Goal: Task Accomplishment & Management: Manage account settings

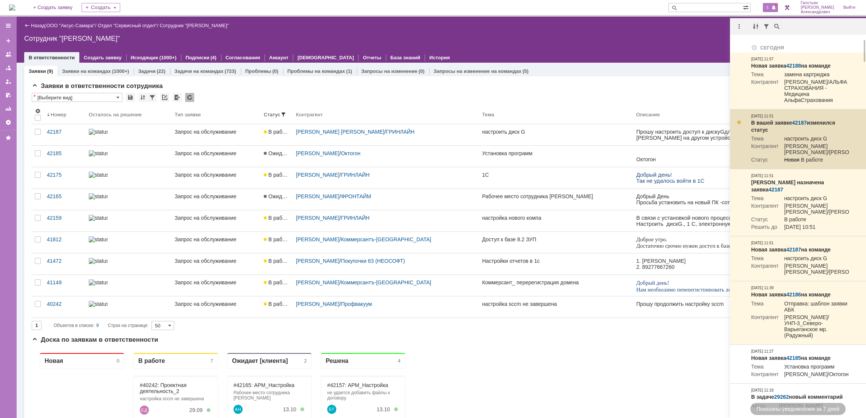
click at [801, 126] on link "42187" at bounding box center [799, 123] width 15 height 6
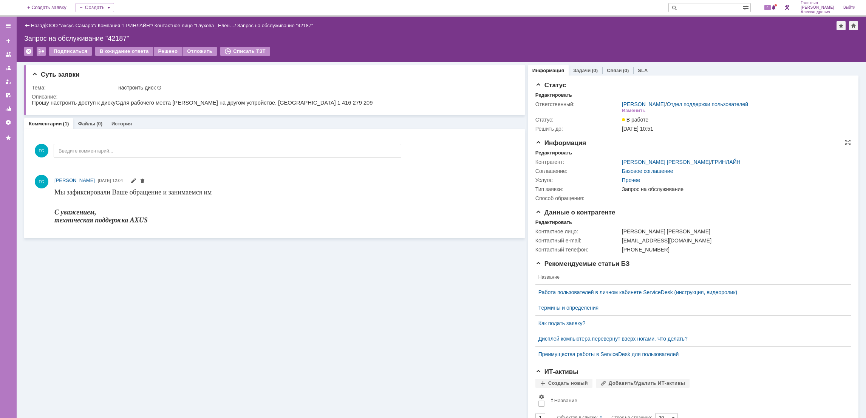
click at [543, 150] on div "Редактировать" at bounding box center [553, 153] width 37 height 6
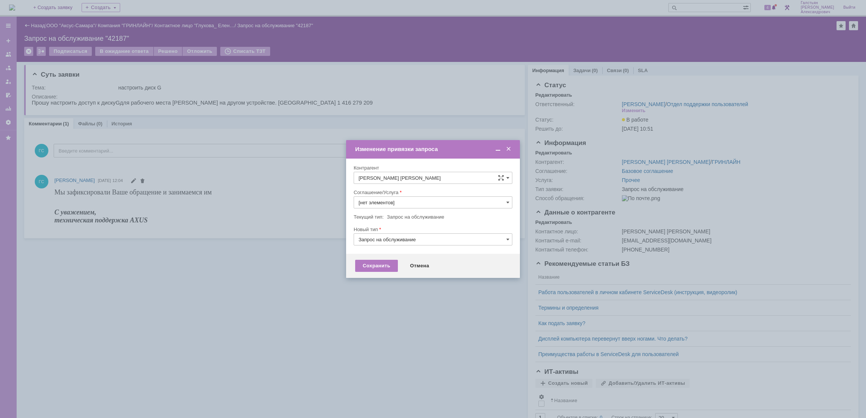
type input "Прочее"
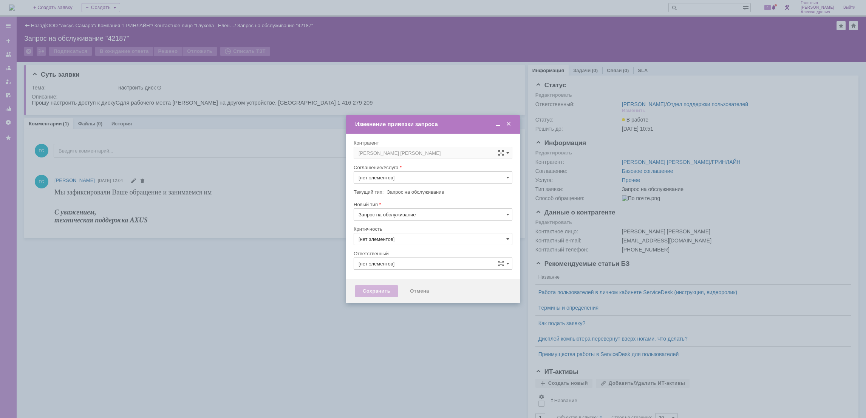
type input "Прочее"
type input "Галстьян Степан Александрович"
type input "3. Низкая"
type input "[не указано]"
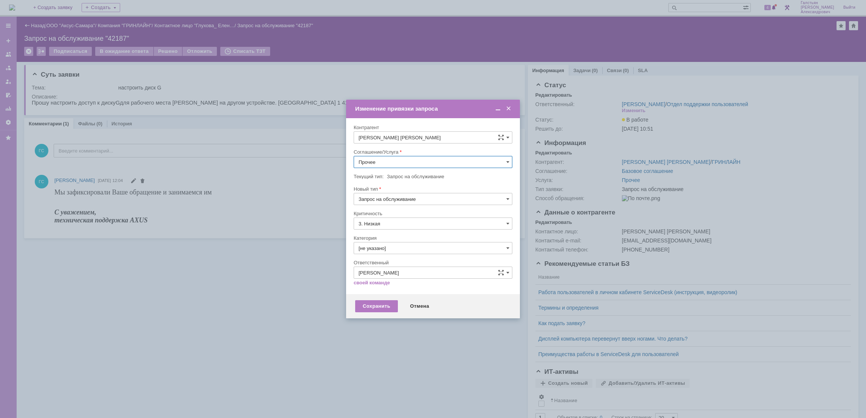
click at [400, 160] on input "Прочее" at bounding box center [433, 162] width 159 height 12
type input "y"
click at [427, 259] on div "АРМ_Настройка" at bounding box center [433, 253] width 158 height 12
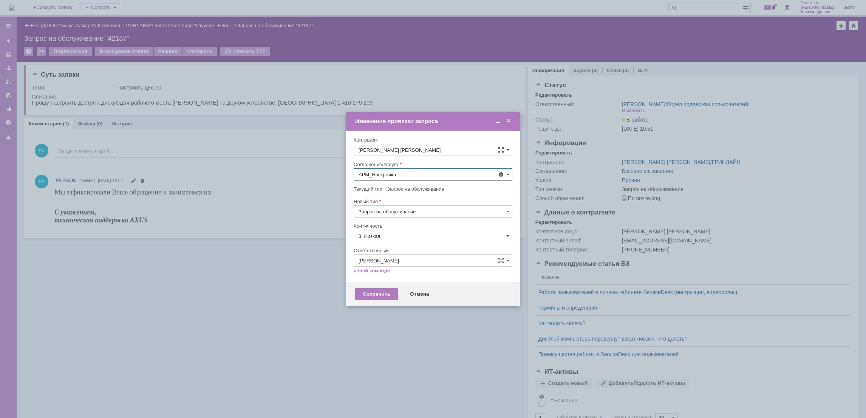
type input "АРМ_Настройка"
click at [421, 235] on input "3. Низкая" at bounding box center [433, 236] width 159 height 12
click at [409, 247] on span "[не указано]" at bounding box center [433, 250] width 149 height 6
type input "[не указано]"
click at [371, 292] on div "Сохранить" at bounding box center [376, 294] width 43 height 12
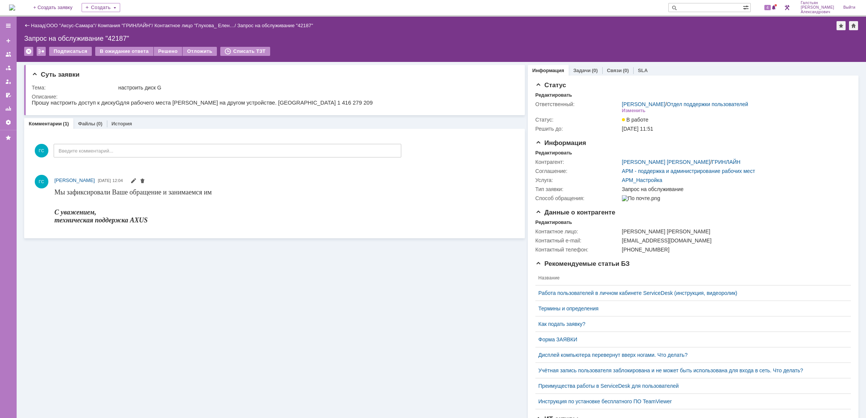
scroll to position [0, 0]
drag, startPoint x: 32, startPoint y: 102, endPoint x: 317, endPoint y: 100, distance: 284.9
click at [317, 100] on html "Прошу настроить доступ к диску G для рабочего места Глуховой на другом устройст…" at bounding box center [273, 103] width 482 height 7
copy p "Прошу настроить доступ к диску G для рабочего места Глуховой на другом устройст…"
click at [577, 70] on link "Задачи" at bounding box center [581, 71] width 17 height 6
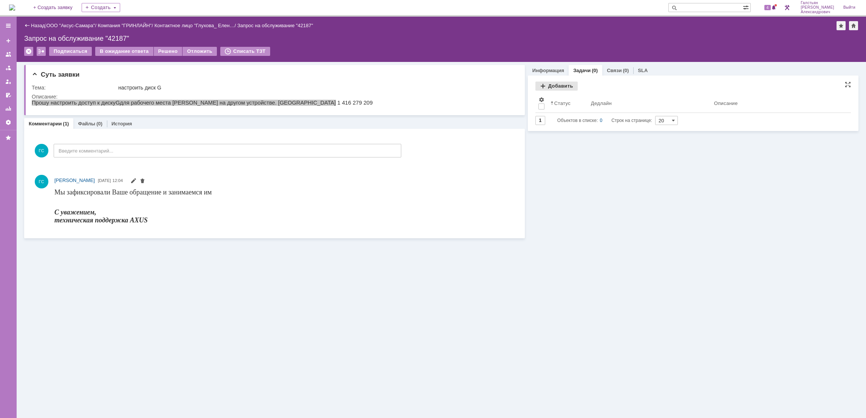
click at [559, 84] on div "Добавить" at bounding box center [556, 86] width 42 height 9
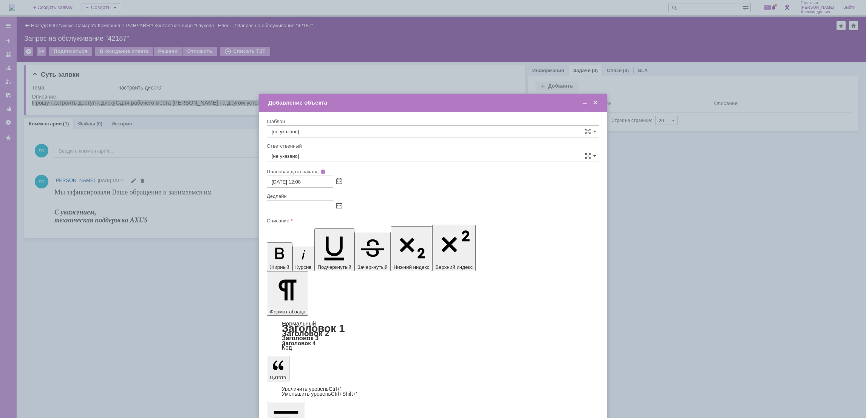
click at [340, 204] on span at bounding box center [339, 206] width 6 height 6
click at [283, 249] on div "13" at bounding box center [283, 250] width 8 height 6
type input "13.10.2025 12:08"
drag, startPoint x: 482, startPoint y: 2262, endPoint x: 537, endPoint y: 2263, distance: 54.4
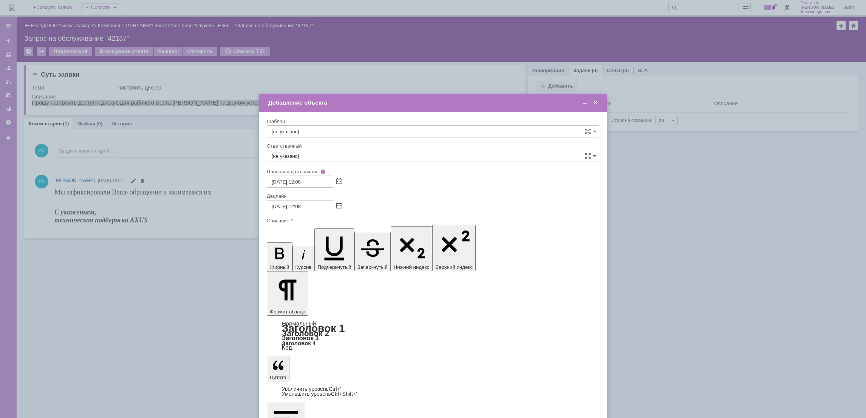
copy span "Анидеск 1 416 279 209"
click at [326, 152] on input "[не указано]" at bounding box center [433, 156] width 332 height 12
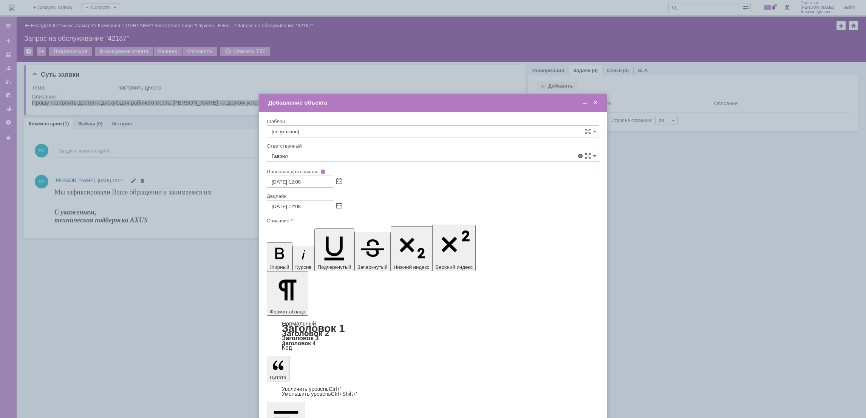
click at [343, 234] on span "[PERSON_NAME]" at bounding box center [433, 236] width 323 height 6
type input "[PERSON_NAME]"
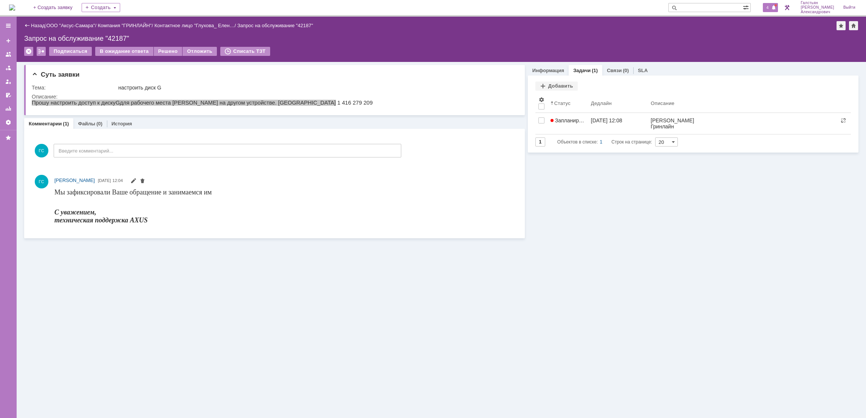
click at [770, 8] on span "4" at bounding box center [767, 7] width 7 height 5
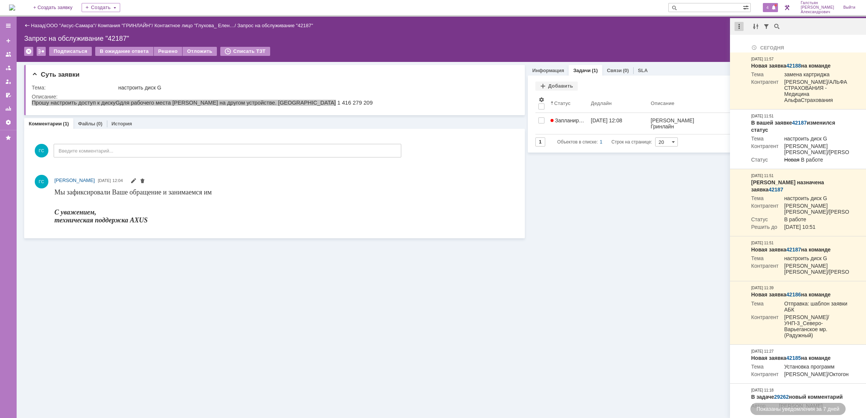
click at [739, 23] on div at bounding box center [739, 26] width 9 height 9
click at [747, 48] on div "Отметить уведомления прочитанными" at bounding box center [791, 45] width 101 height 5
click at [643, 32] on div "Назад | ООО "Аксус-Самара" / Компания "ГРИНЛАЙН" / Контактное лицо "Глухова_ Ел…" at bounding box center [441, 39] width 849 height 45
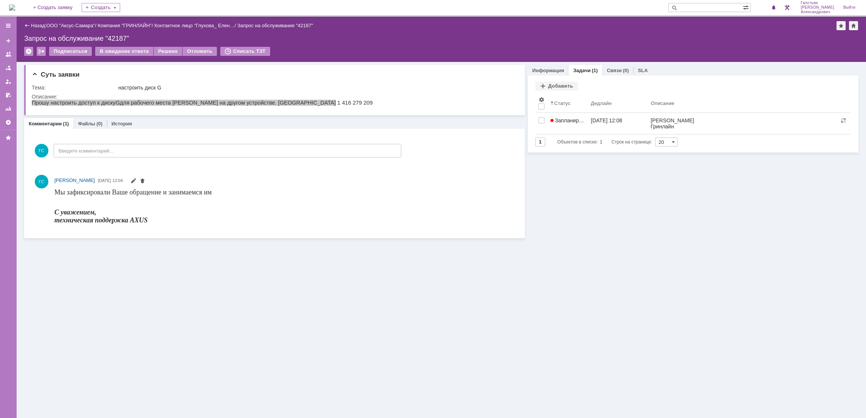
click at [15, 5] on img at bounding box center [12, 8] width 6 height 6
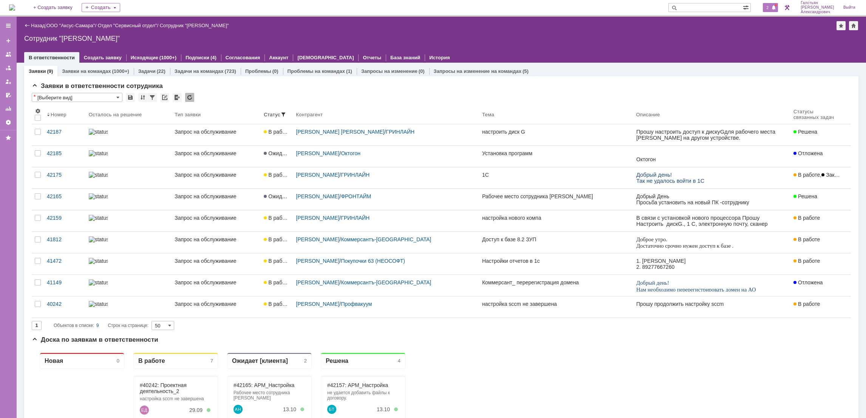
click at [776, 9] on span at bounding box center [773, 8] width 5 height 6
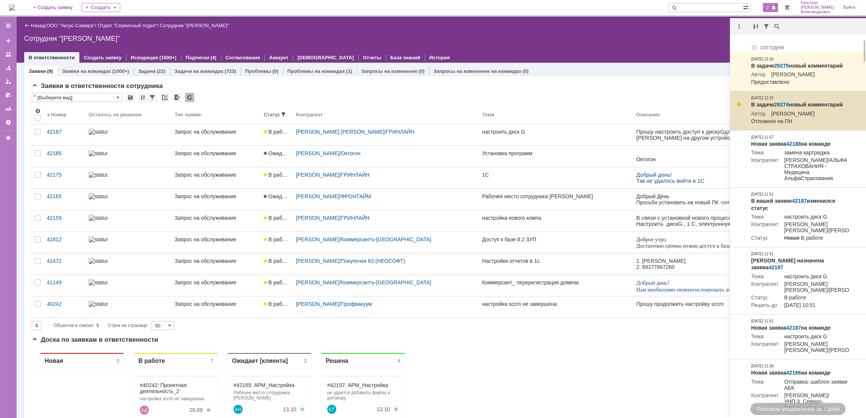
click at [781, 108] on link "29274" at bounding box center [781, 105] width 15 height 6
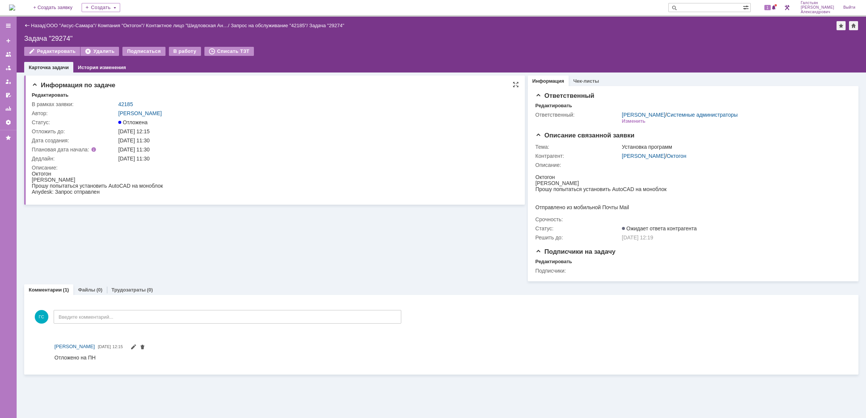
drag, startPoint x: 32, startPoint y: 173, endPoint x: 118, endPoint y: 191, distance: 88.1
click at [118, 191] on body "Октогон Анастасия Прошу попытаться установить AutoCAD на моноблок Anydesk: Запр…" at bounding box center [97, 183] width 131 height 24
copy body "Октогон Анастасия Прошу попытаться установить AutoCAD на моноблок Anydesk: Запр…"
click at [122, 103] on link "42185" at bounding box center [125, 104] width 15 height 6
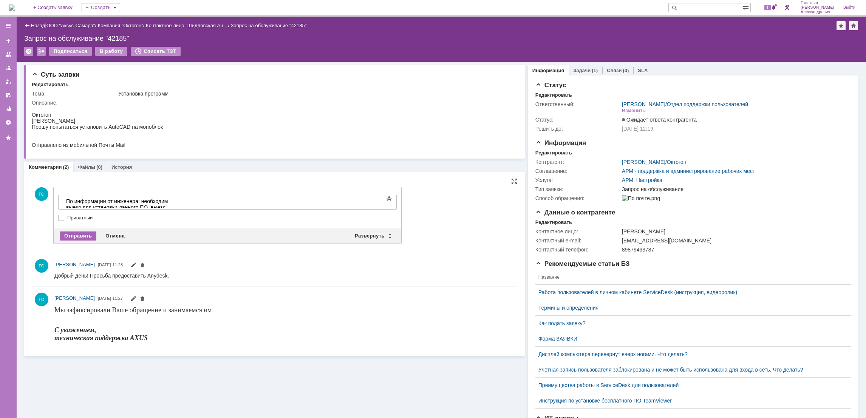
click at [81, 232] on div "Отправить" at bounding box center [78, 236] width 37 height 9
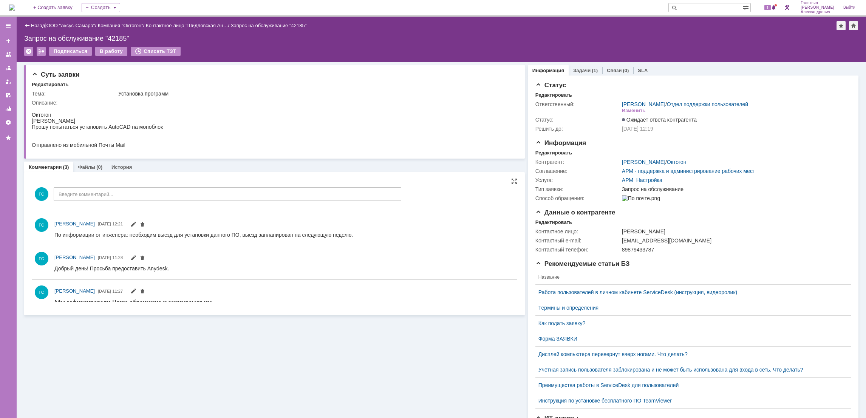
click at [15, 7] on img at bounding box center [12, 8] width 6 height 6
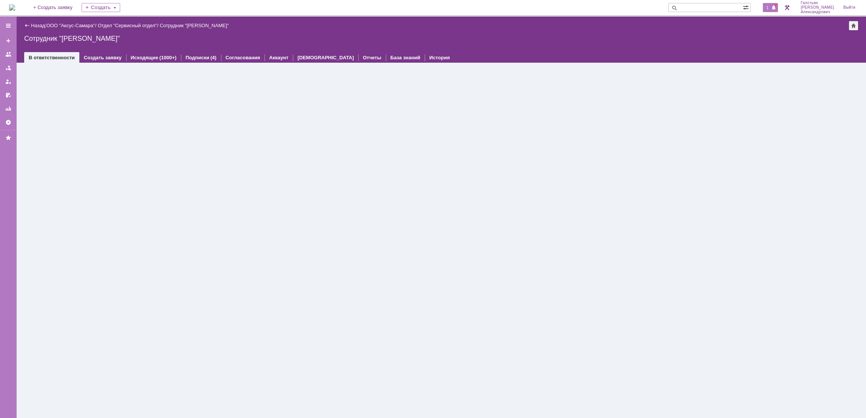
click at [776, 6] on span at bounding box center [773, 8] width 5 height 6
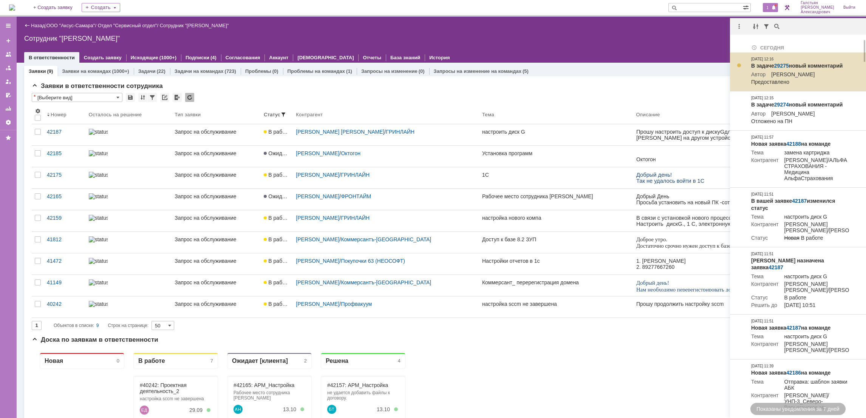
click at [779, 63] on link "29275" at bounding box center [781, 66] width 15 height 6
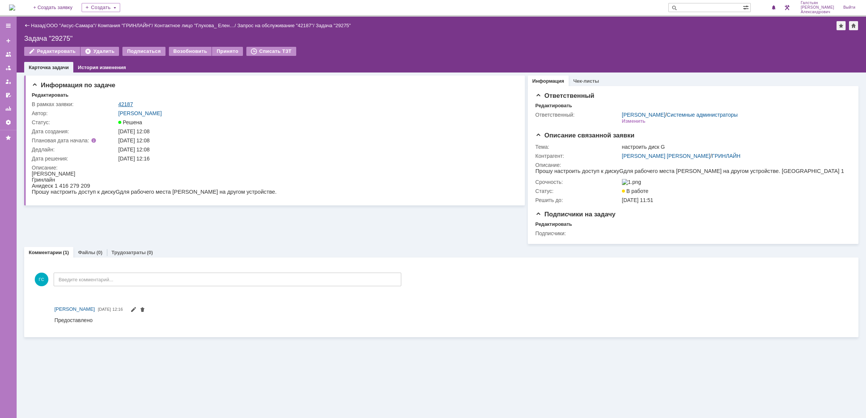
click at [129, 102] on link "42187" at bounding box center [125, 104] width 15 height 6
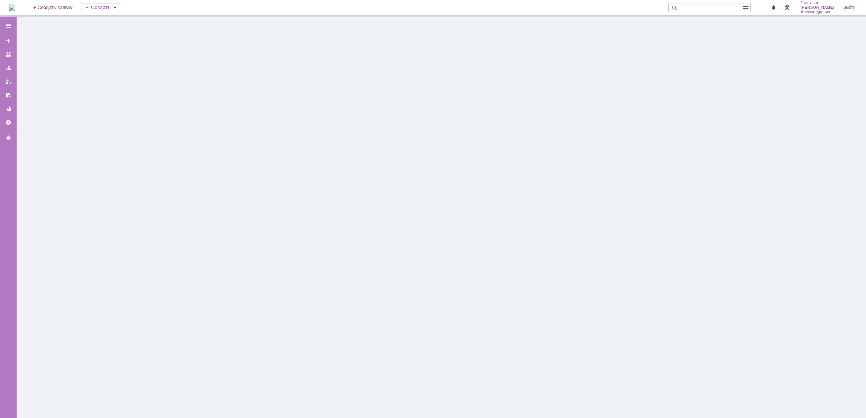
click at [129, 102] on div at bounding box center [441, 218] width 849 height 402
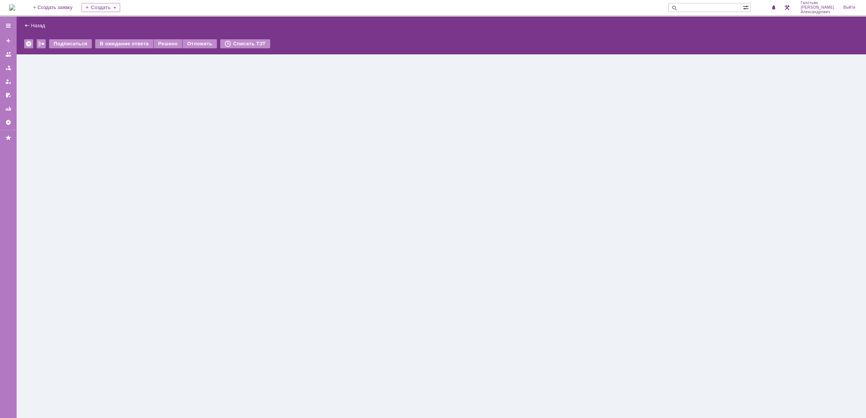
click at [36, 21] on div "Назад |" at bounding box center [441, 25] width 834 height 9
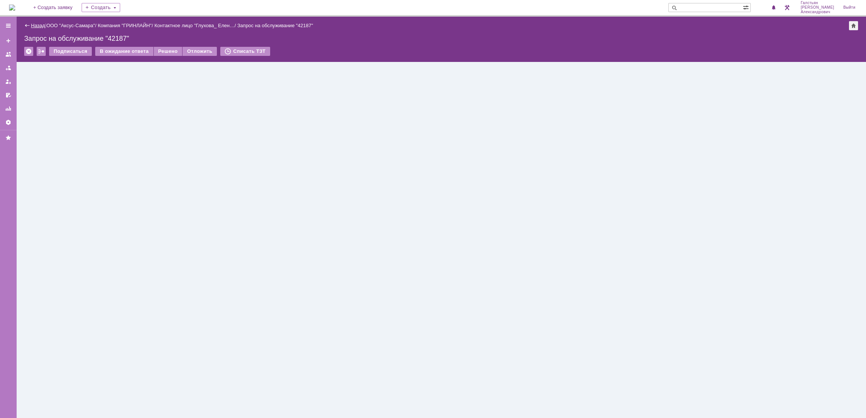
click at [35, 27] on link "Назад" at bounding box center [38, 26] width 14 height 6
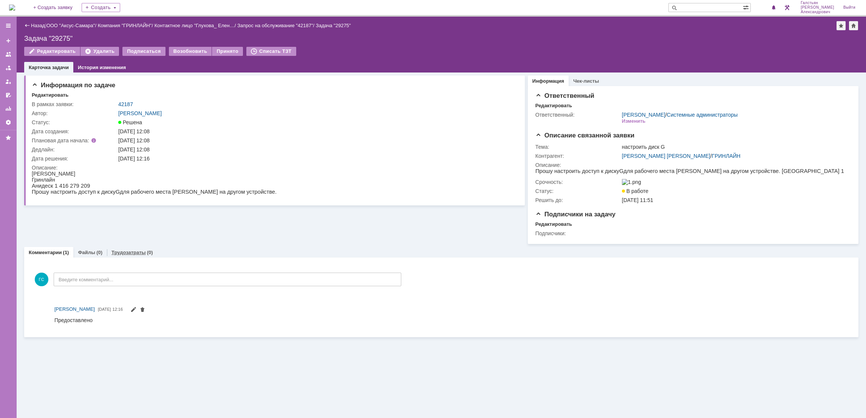
click at [135, 255] on link "Трудозатраты" at bounding box center [128, 253] width 34 height 6
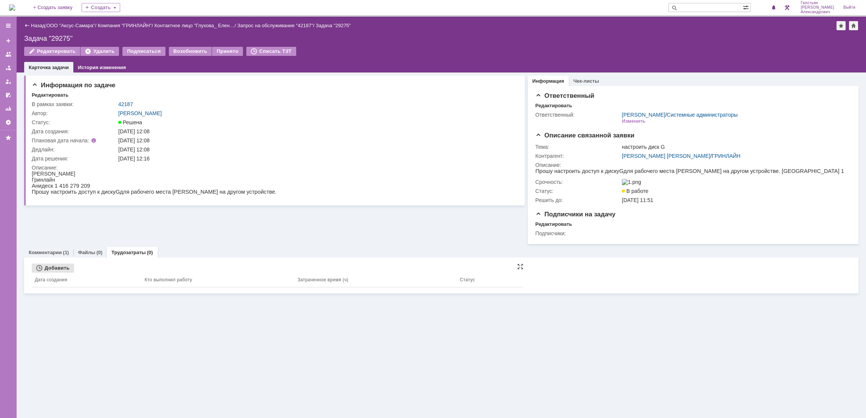
click at [54, 269] on div "Добавить" at bounding box center [53, 268] width 42 height 9
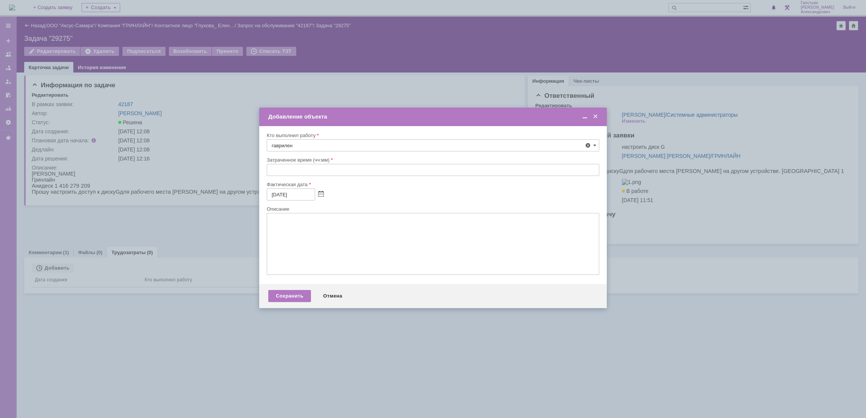
click at [330, 226] on span "[PERSON_NAME]" at bounding box center [310, 226] width 40 height 6
type input "[PERSON_NAME]"
click at [319, 169] on input "text" at bounding box center [433, 170] width 332 height 12
type input "00:30"
click at [319, 215] on textarea at bounding box center [433, 244] width 332 height 62
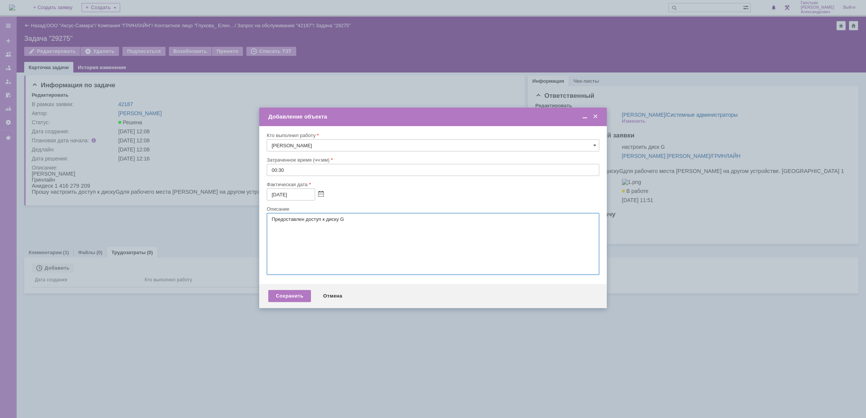
type textarea "Предоставлен доступ к диску G"
click at [291, 290] on div "Сохранить Отмена" at bounding box center [433, 296] width 348 height 24
click at [285, 298] on div "Сохранить" at bounding box center [289, 296] width 43 height 12
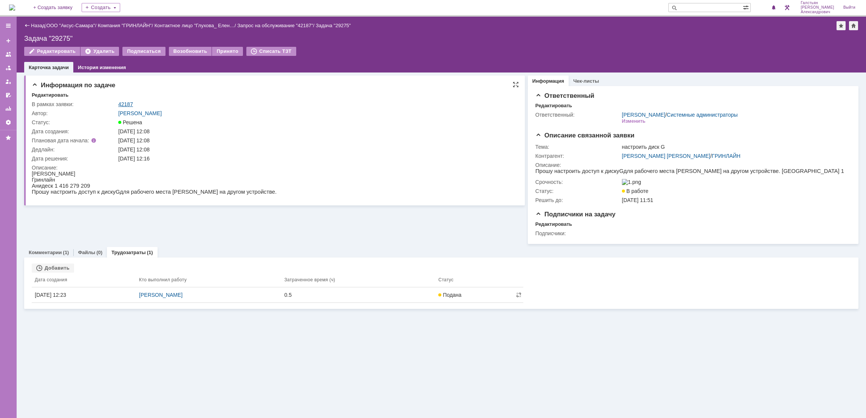
click at [126, 102] on link "42187" at bounding box center [125, 104] width 15 height 6
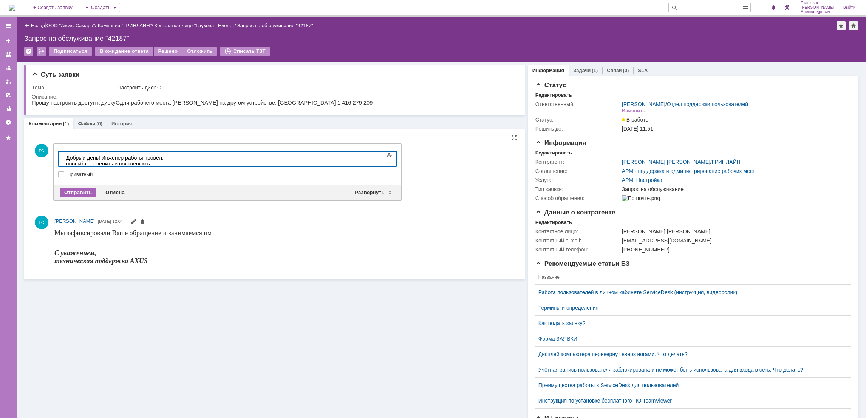
click at [87, 189] on div "Отправить" at bounding box center [78, 192] width 37 height 9
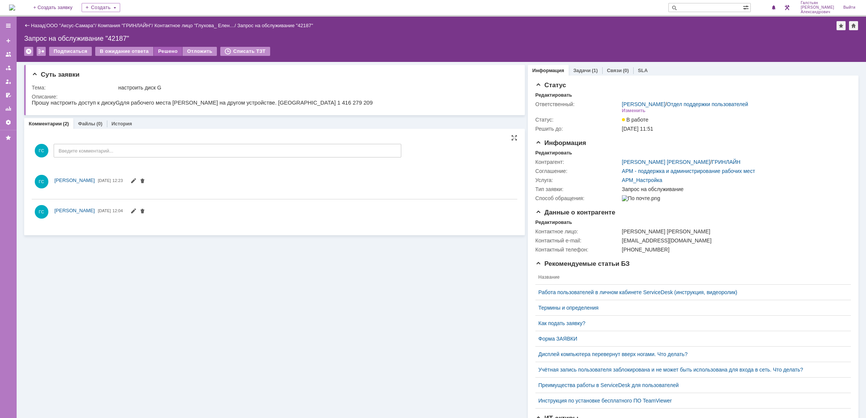
click at [164, 54] on div "Решено" at bounding box center [168, 51] width 29 height 9
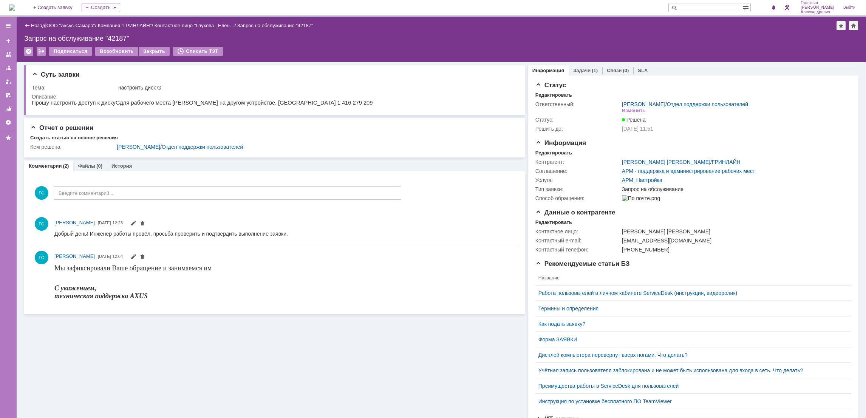
click at [13, 5] on img at bounding box center [12, 8] width 6 height 6
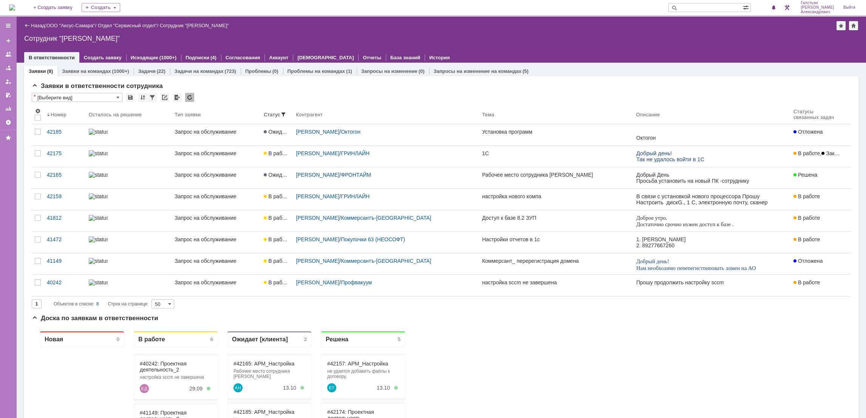
click at [15, 9] on img at bounding box center [12, 8] width 6 height 6
click at [6, 5] on div "На домашнюю + Создать заявку Создать [PERSON_NAME]" at bounding box center [433, 8] width 866 height 17
click at [15, 11] on img at bounding box center [12, 8] width 6 height 6
click at [14, 5] on img at bounding box center [12, 8] width 6 height 6
click at [12, 5] on img at bounding box center [12, 8] width 6 height 6
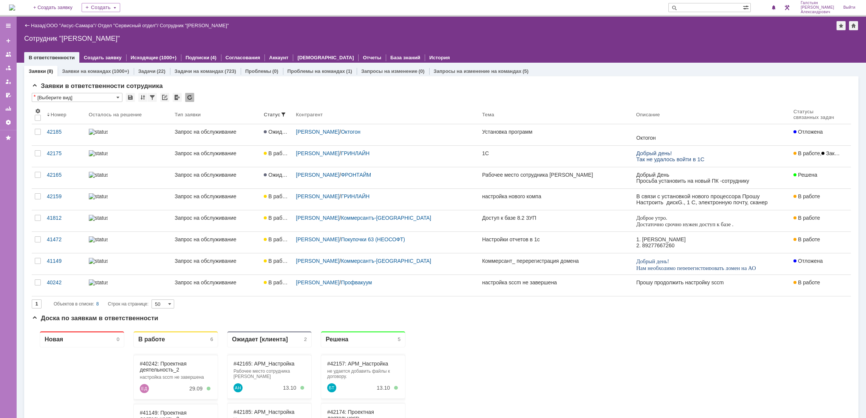
click at [15, 7] on img at bounding box center [12, 8] width 6 height 6
click at [15, 9] on img at bounding box center [12, 8] width 6 height 6
click at [15, 5] on img at bounding box center [12, 8] width 6 height 6
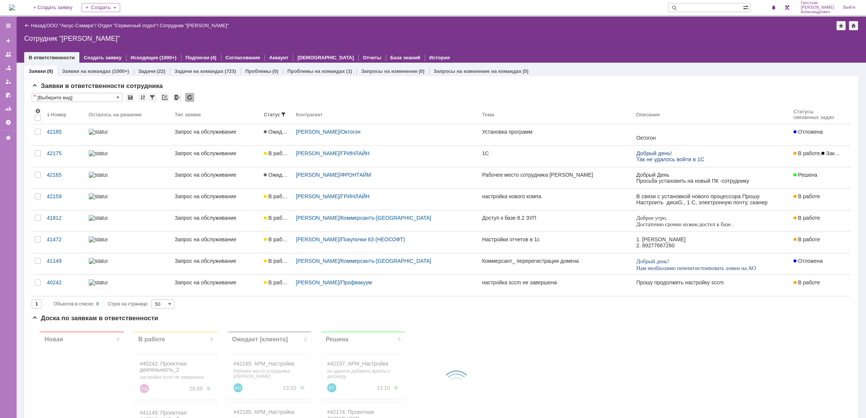
click at [15, 8] on img at bounding box center [12, 8] width 6 height 6
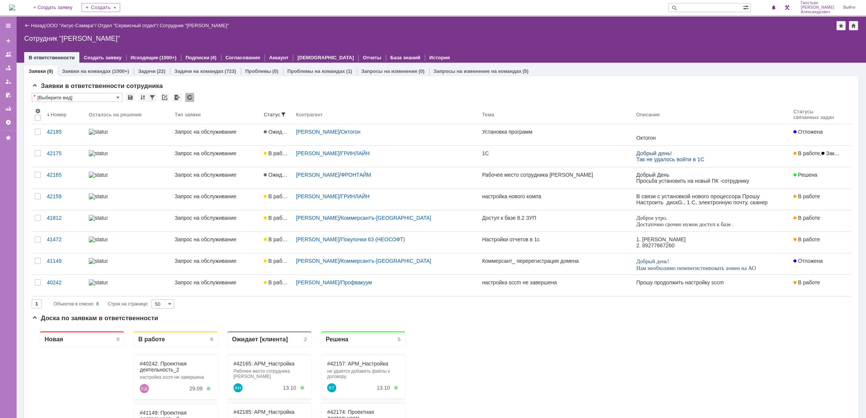
click at [15, 8] on img at bounding box center [12, 8] width 6 height 6
click at [12, 11] on img at bounding box center [12, 8] width 6 height 6
drag, startPoint x: 16, startPoint y: 7, endPoint x: 23, endPoint y: 4, distance: 7.3
click at [15, 7] on img at bounding box center [12, 8] width 6 height 6
click at [775, 12] on div "1" at bounding box center [766, 7] width 23 height 15
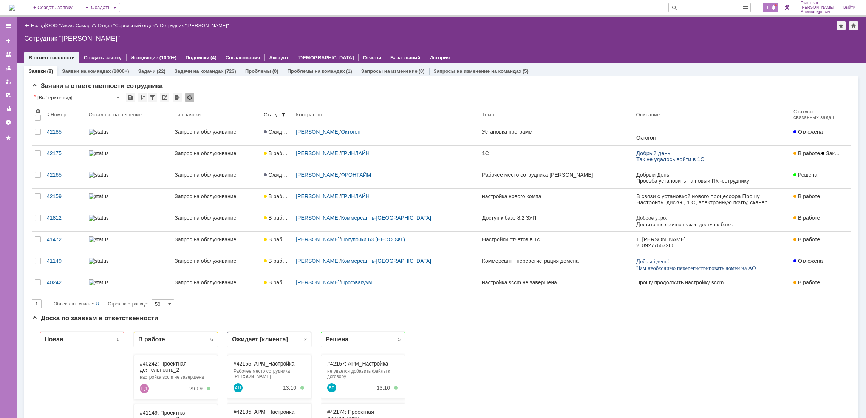
click at [775, 7] on span at bounding box center [773, 8] width 5 height 6
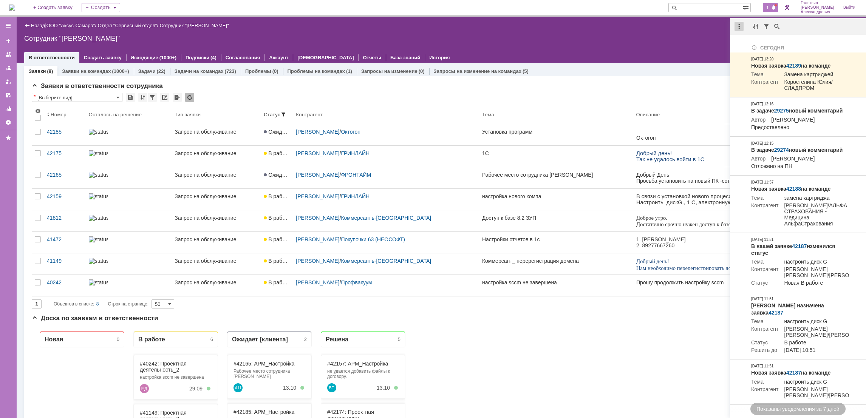
click at [738, 25] on div at bounding box center [739, 26] width 9 height 9
click at [739, 47] on div "Отметить уведомления прочитанными" at bounding box center [791, 45] width 110 height 11
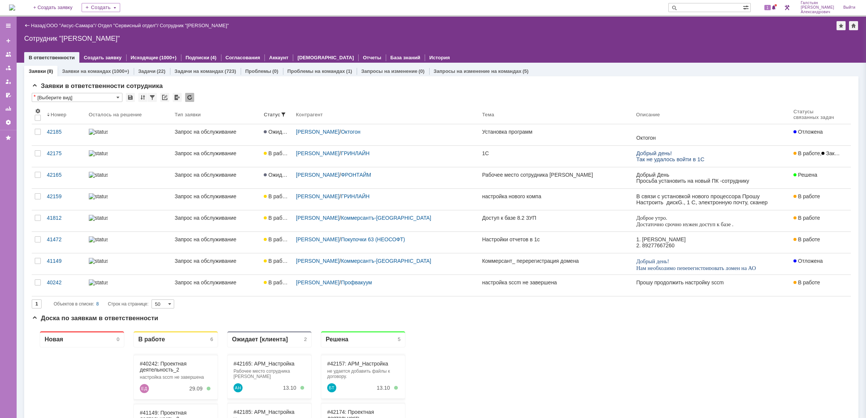
drag, startPoint x: 684, startPoint y: 40, endPoint x: 690, endPoint y: 34, distance: 9.1
click at [690, 35] on div "Сотрудник "[PERSON_NAME]"" at bounding box center [441, 39] width 834 height 8
click at [775, 5] on span at bounding box center [773, 8] width 5 height 6
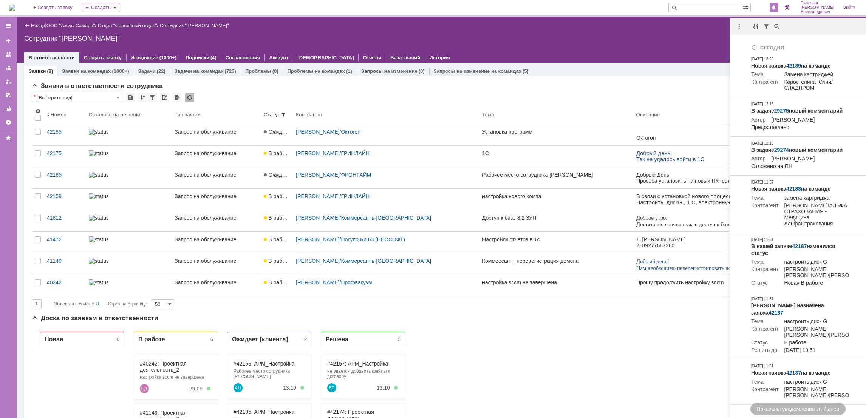
click at [632, 47] on div at bounding box center [441, 50] width 834 height 6
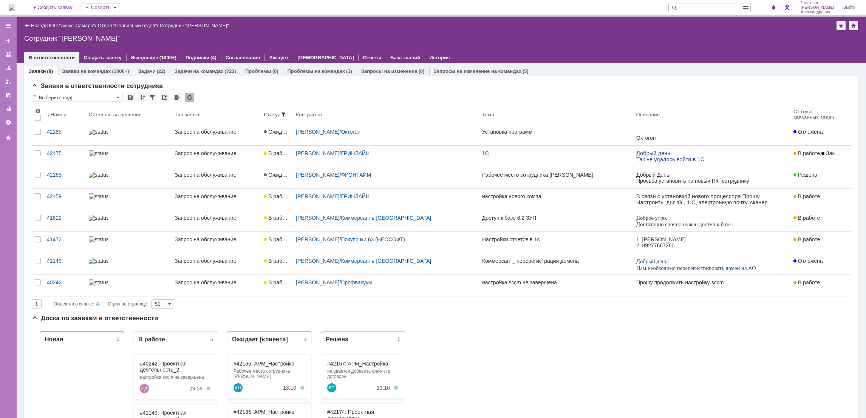
click at [15, 5] on img at bounding box center [12, 8] width 6 height 6
click at [15, 6] on img at bounding box center [12, 8] width 6 height 6
click at [15, 5] on img at bounding box center [12, 8] width 6 height 6
click at [15, 9] on img at bounding box center [12, 8] width 6 height 6
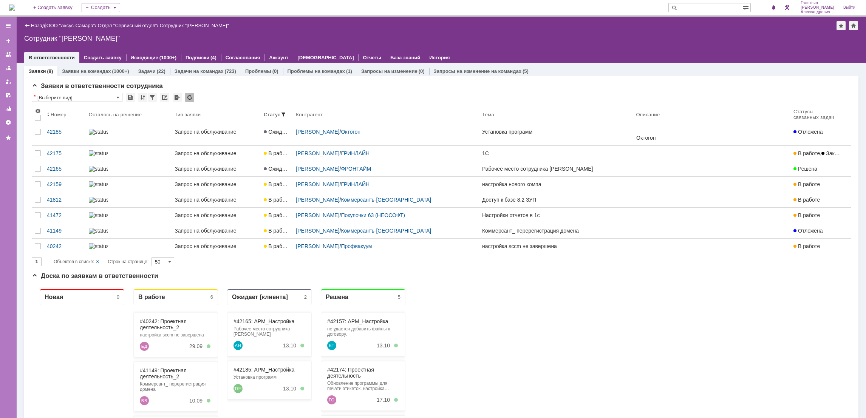
click at [14, 11] on img at bounding box center [12, 8] width 6 height 6
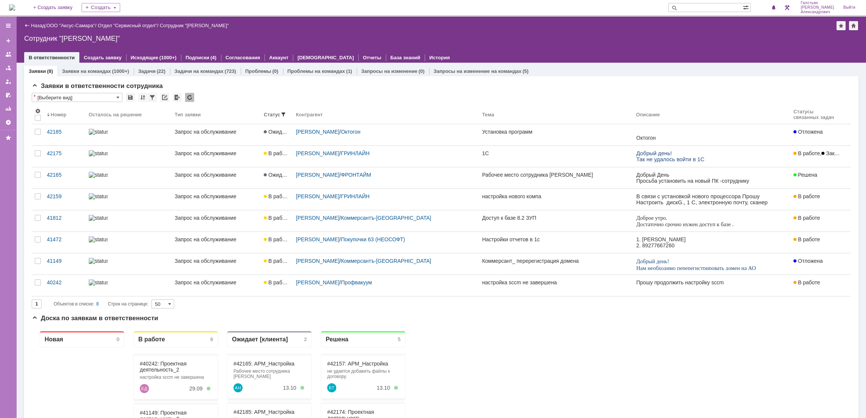
click at [12, 7] on img at bounding box center [12, 8] width 6 height 6
click at [13, 7] on img at bounding box center [12, 8] width 6 height 6
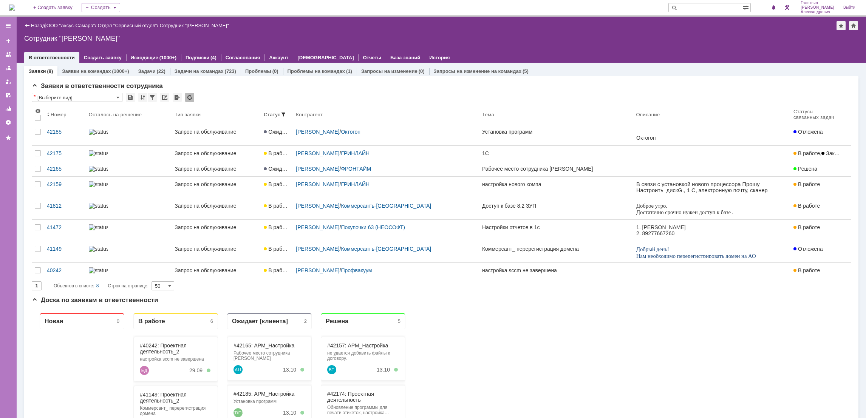
click at [15, 7] on img at bounding box center [12, 8] width 6 height 6
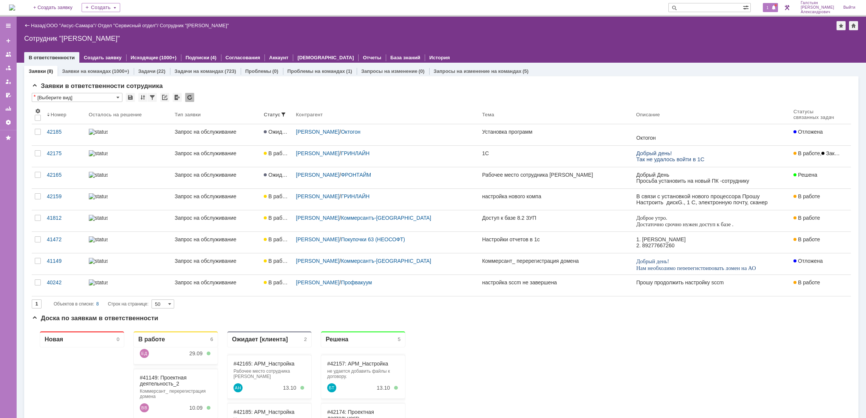
click at [776, 7] on span at bounding box center [773, 8] width 5 height 6
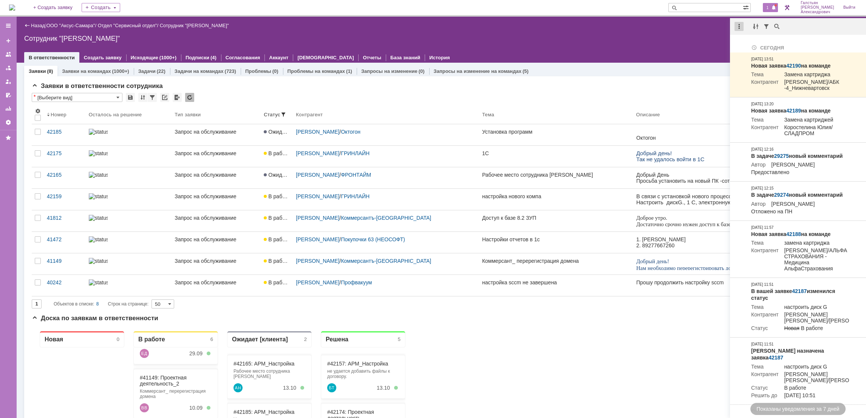
click at [740, 26] on div at bounding box center [739, 26] width 9 height 9
click at [744, 44] on div "Отметить уведомления прочитанными" at bounding box center [791, 45] width 101 height 5
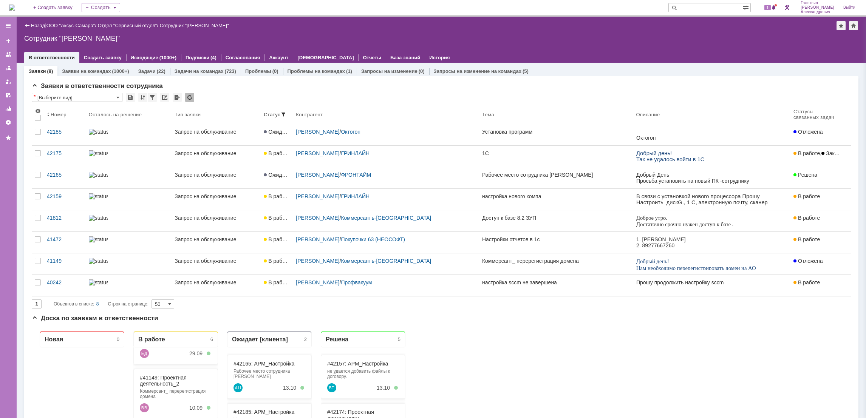
click at [699, 40] on div "Сотрудник "[PERSON_NAME]"" at bounding box center [441, 39] width 834 height 8
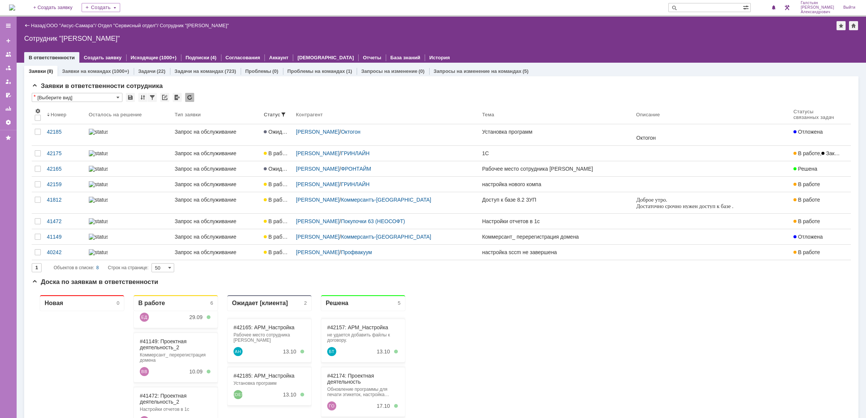
click at [15, 11] on img at bounding box center [12, 8] width 6 height 6
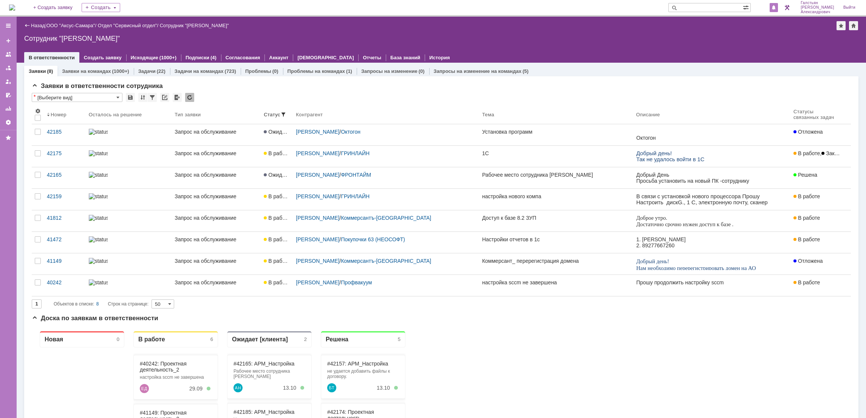
click at [776, 9] on span at bounding box center [773, 8] width 5 height 6
click at [691, 37] on div "Сотрудник "[PERSON_NAME]"" at bounding box center [441, 39] width 834 height 8
click at [12, 6] on img at bounding box center [12, 8] width 6 height 6
click at [15, 5] on img at bounding box center [12, 8] width 6 height 6
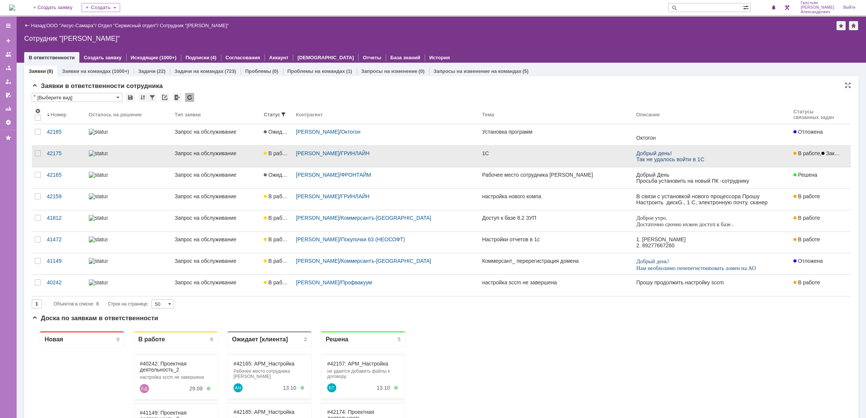
click at [434, 161] on div "Краснорылкин Олег Сергеевич / ГРИНЛАЙН" at bounding box center [386, 156] width 186 height 21
click at [516, 156] on div "1С" at bounding box center [556, 153] width 148 height 6
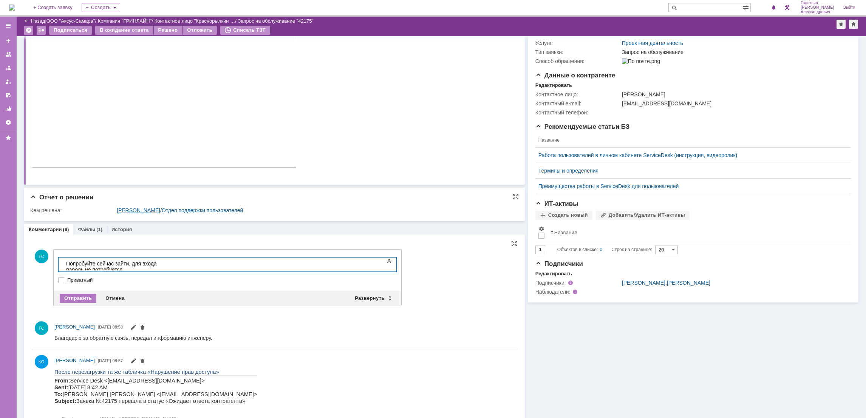
scroll to position [227, 0]
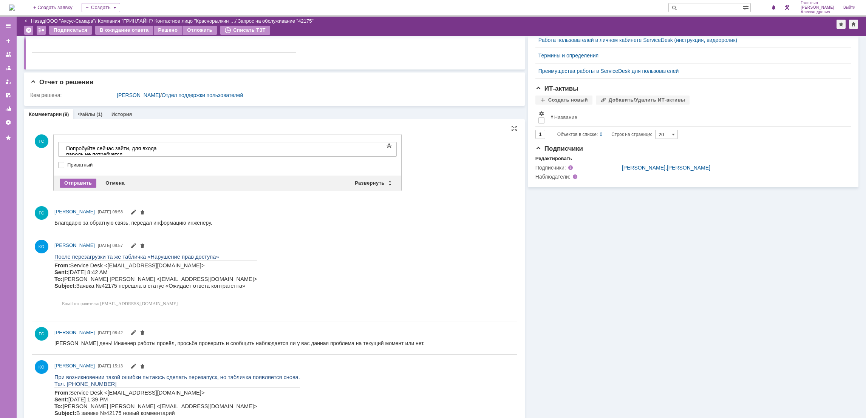
click at [77, 181] on div "Отправить" at bounding box center [78, 183] width 37 height 9
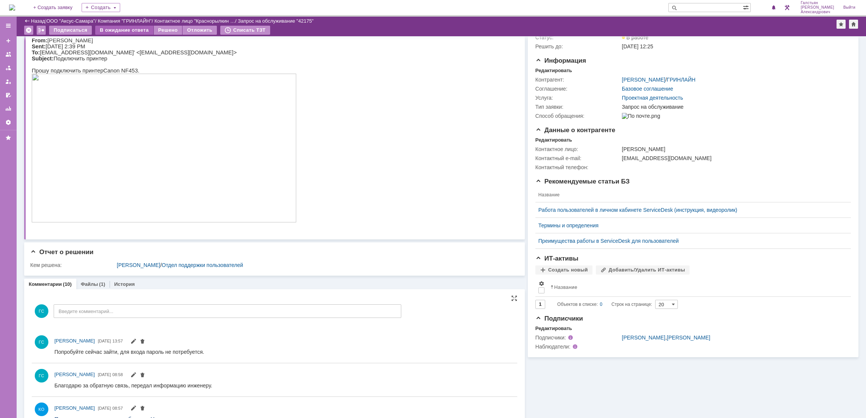
scroll to position [0, 0]
click at [113, 29] on div "В ожидание ответа" at bounding box center [124, 30] width 58 height 9
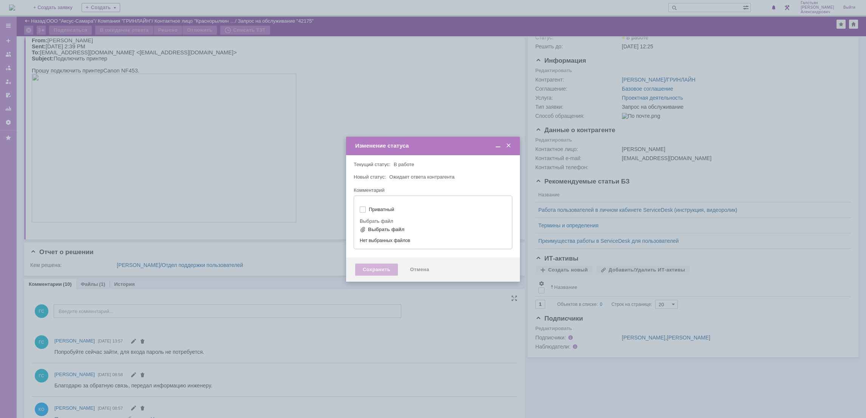
type input "[не указано]"
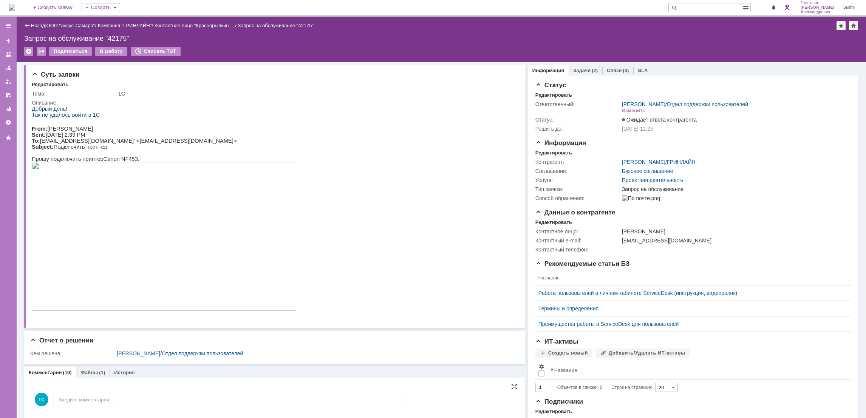
click at [15, 5] on img at bounding box center [12, 8] width 6 height 6
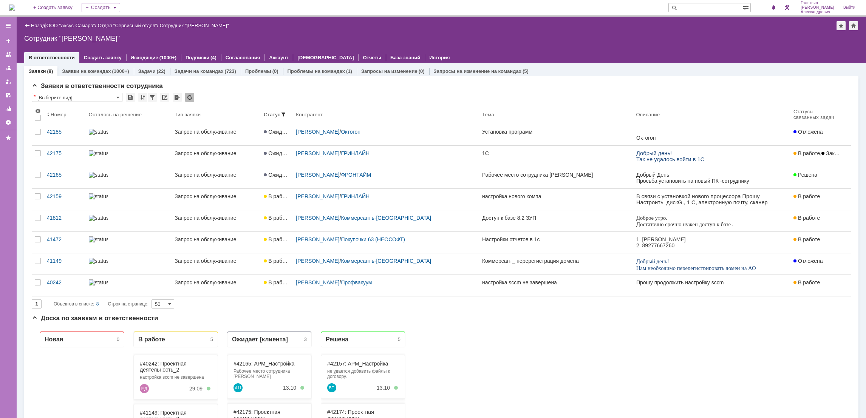
click at [15, 5] on img at bounding box center [12, 8] width 6 height 6
click at [775, 8] on span at bounding box center [773, 8] width 5 height 6
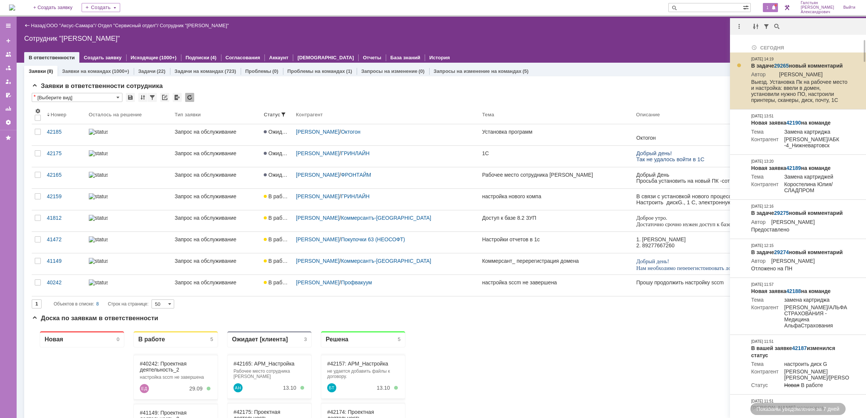
click at [779, 63] on link "29265" at bounding box center [781, 66] width 15 height 6
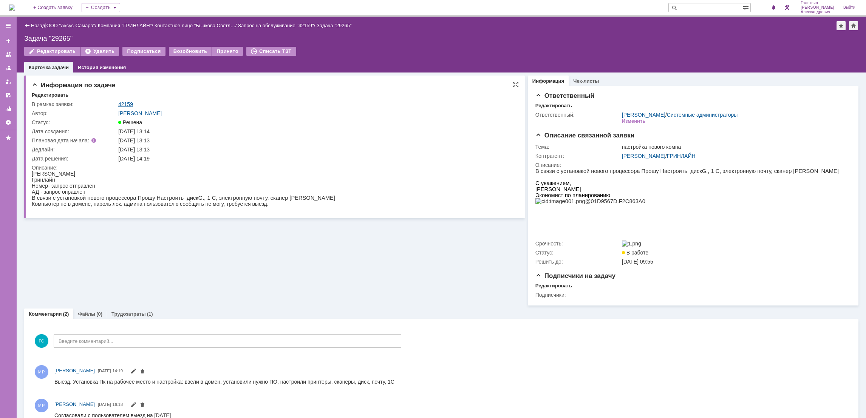
click at [124, 102] on link "42159" at bounding box center [125, 104] width 15 height 6
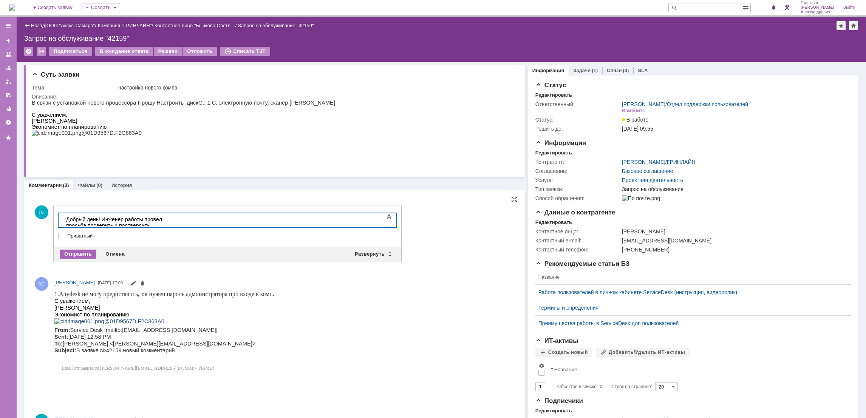
click at [74, 256] on div "Отправить" at bounding box center [78, 254] width 37 height 9
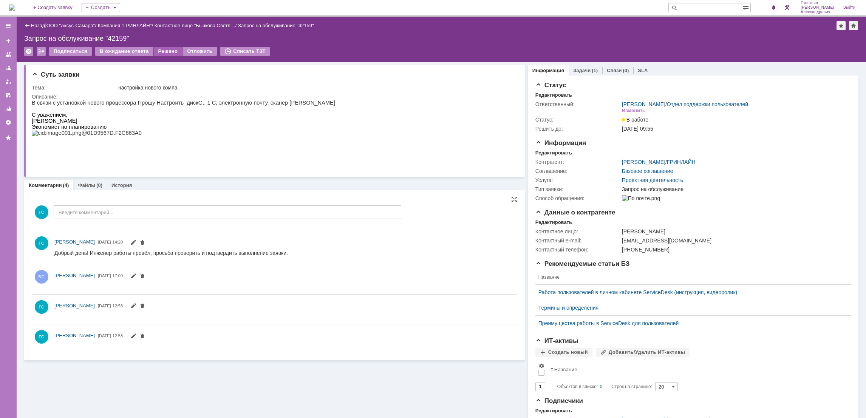
click at [158, 48] on div "Решено" at bounding box center [168, 51] width 29 height 9
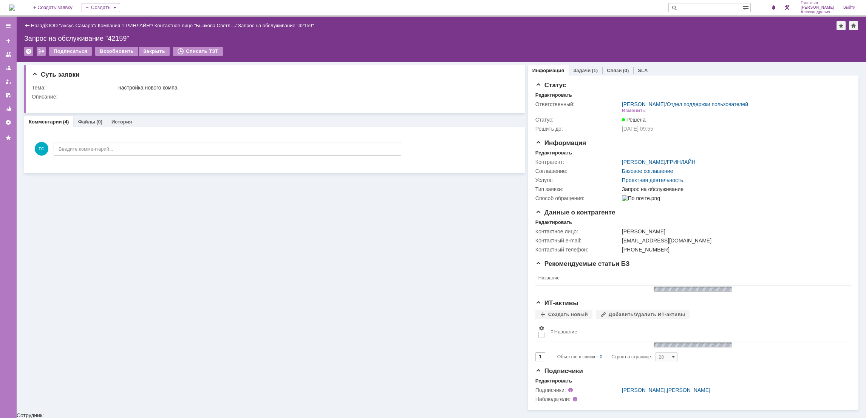
click at [15, 5] on img at bounding box center [12, 8] width 6 height 6
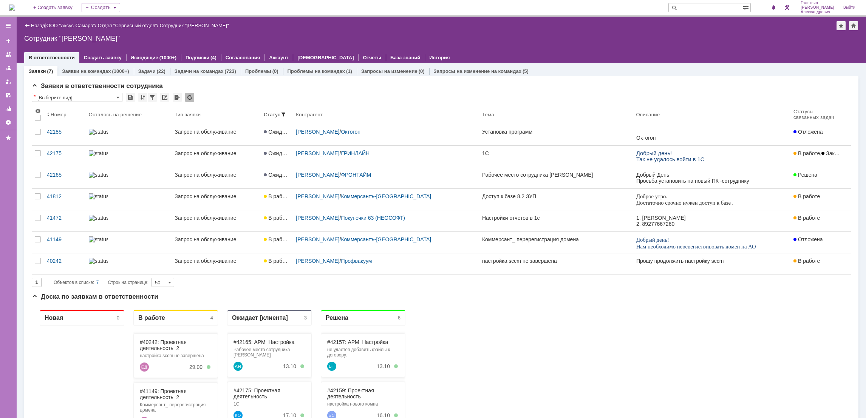
click at [15, 7] on img at bounding box center [12, 8] width 6 height 6
click at [776, 5] on span at bounding box center [773, 8] width 5 height 6
click at [696, 33] on div "Назад | ООО "Аксус-Самара" / Отдел "Сервисный отдел" / Сотрудник "Галстьян Степ…" at bounding box center [441, 40] width 849 height 46
click at [15, 5] on img at bounding box center [12, 8] width 6 height 6
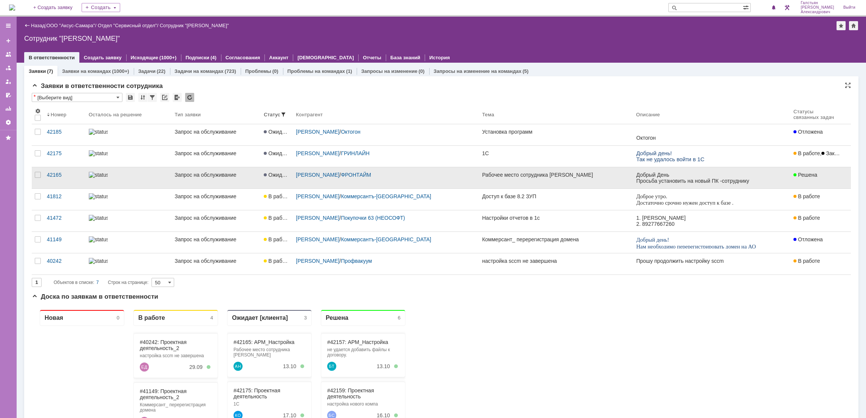
click at [580, 184] on link "Рабочее место сотрудника [PERSON_NAME]" at bounding box center [556, 177] width 154 height 21
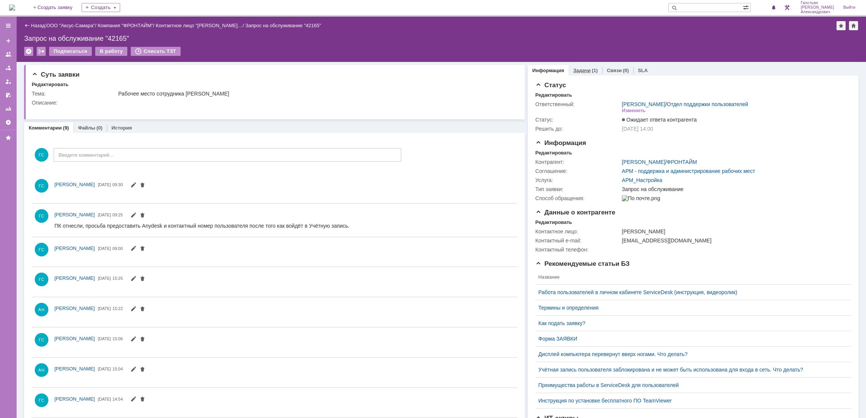
click at [576, 72] on link "Задачи" at bounding box center [581, 71] width 17 height 6
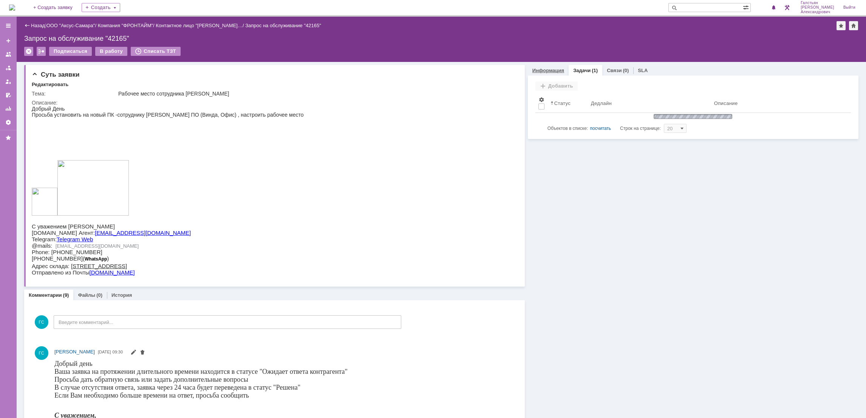
click at [549, 73] on link "Информация" at bounding box center [548, 71] width 32 height 6
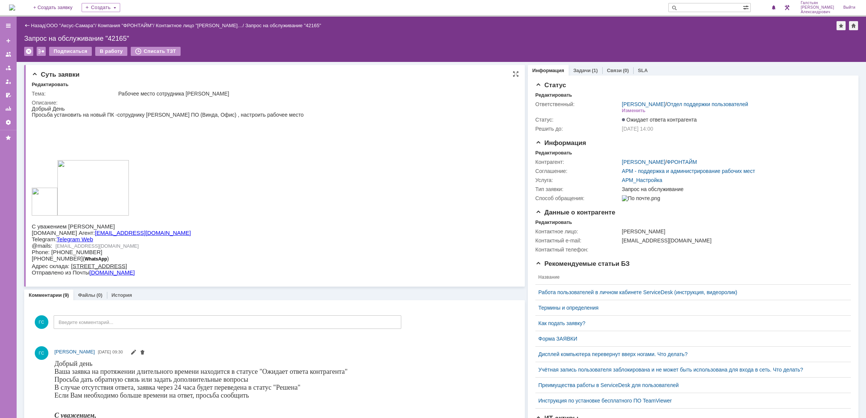
drag, startPoint x: 32, startPoint y: 115, endPoint x: 298, endPoint y: 112, distance: 266.8
click at [298, 112] on div "Просьба установить на новый ПК -сотруднику [PERSON_NAME] ПО (Винда, Офис) , нас…" at bounding box center [168, 115] width 272 height 6
click at [11, 5] on img at bounding box center [12, 8] width 6 height 6
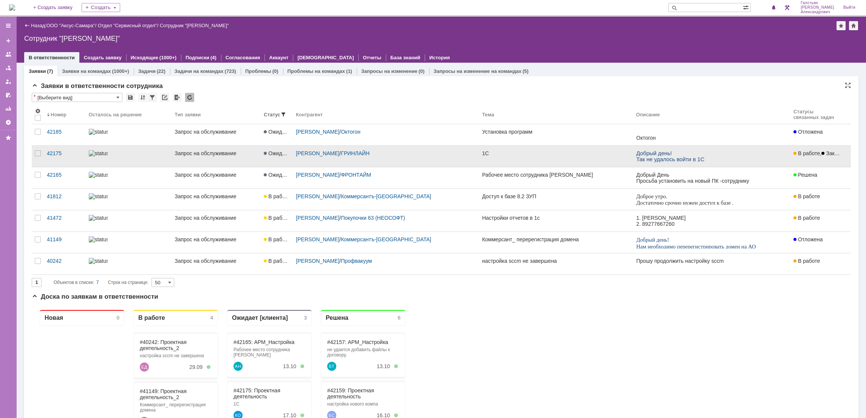
click at [546, 160] on link "1С" at bounding box center [556, 156] width 154 height 21
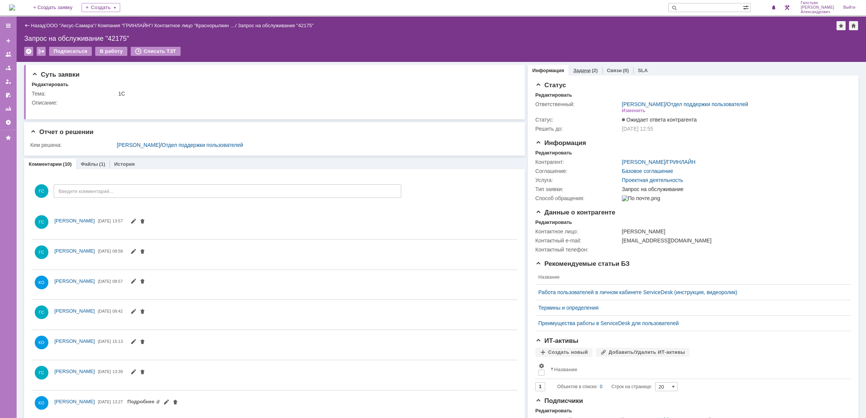
click at [583, 68] on link "Задачи" at bounding box center [581, 71] width 17 height 6
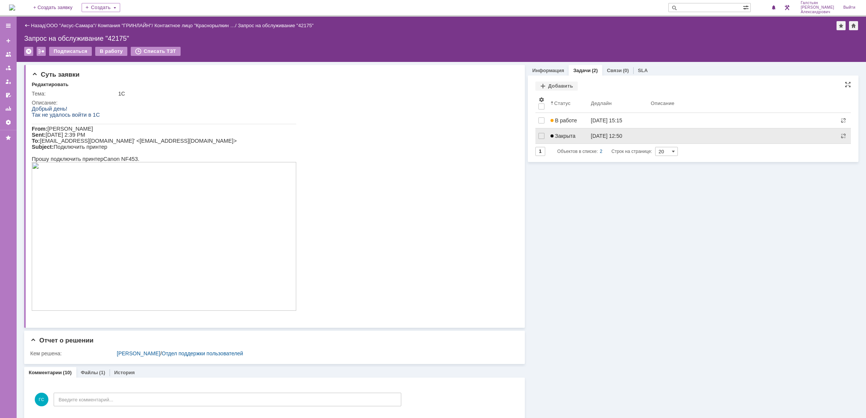
click at [580, 137] on link "Закрыта" at bounding box center [567, 135] width 40 height 15
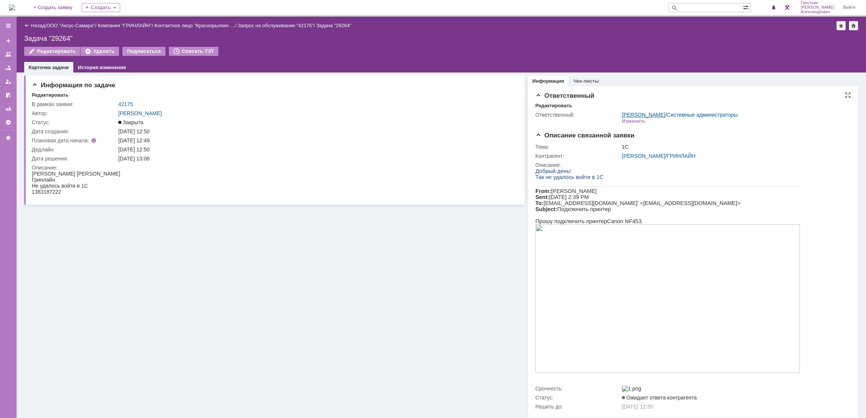
click at [648, 115] on link "[PERSON_NAME]" at bounding box center [643, 115] width 43 height 6
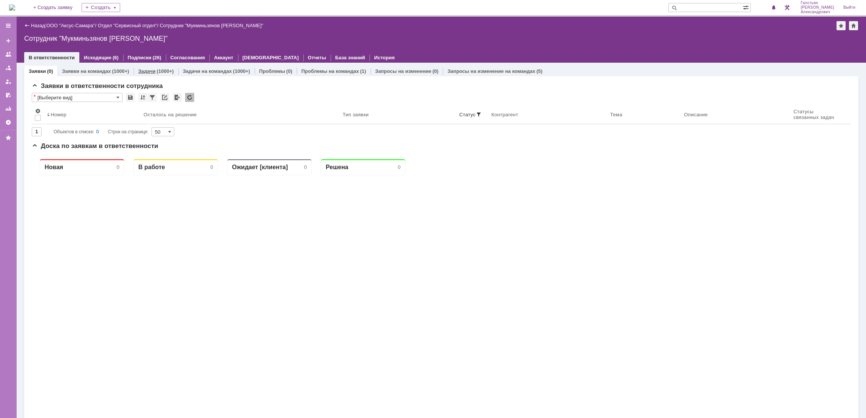
click at [144, 72] on link "Задачи" at bounding box center [146, 71] width 17 height 6
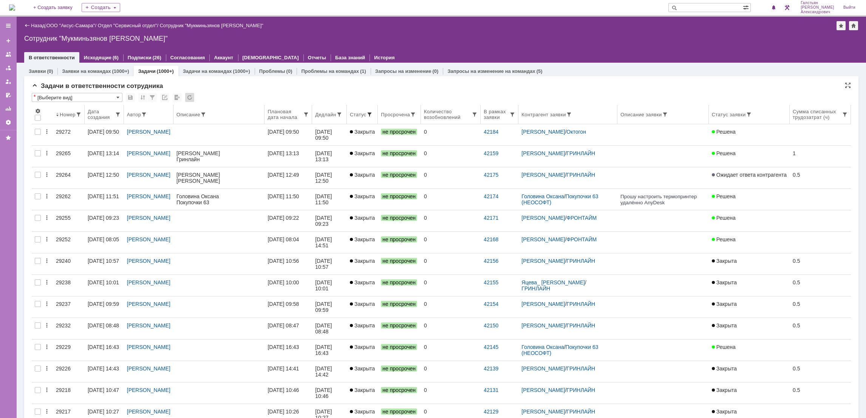
click at [373, 115] on span at bounding box center [370, 114] width 6 height 6
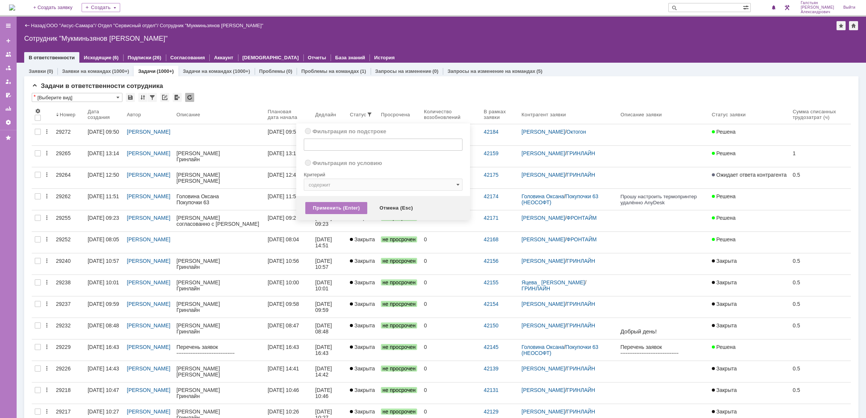
click at [456, 187] on span at bounding box center [457, 185] width 3 height 6
click at [458, 185] on span at bounding box center [457, 185] width 3 height 6
click at [398, 204] on div "Отмена (Esc)" at bounding box center [396, 208] width 49 height 12
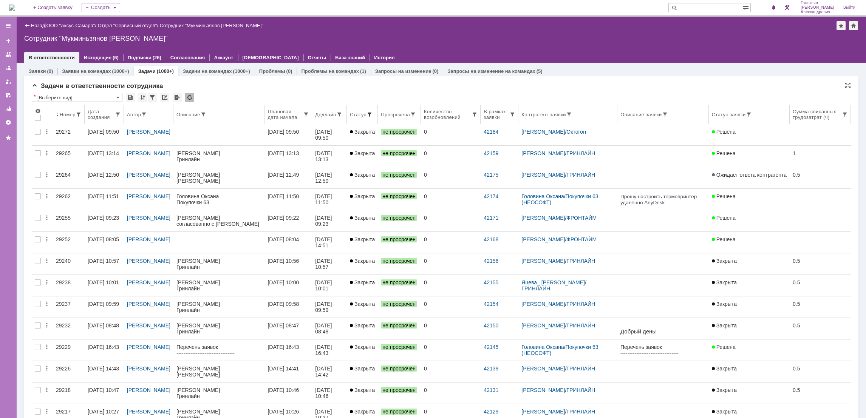
click at [373, 116] on span at bounding box center [370, 114] width 6 height 6
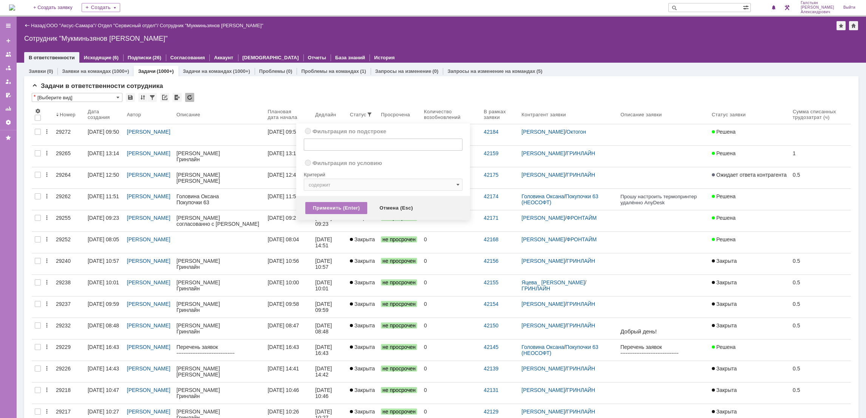
drag, startPoint x: 446, startPoint y: 194, endPoint x: 452, endPoint y: 186, distance: 10.8
click at [448, 190] on div "Фильтрация по подстроке Сбросить Фильтрация по условию Сбросить Критерий содерж…" at bounding box center [383, 160] width 174 height 73
click at [457, 186] on span at bounding box center [457, 185] width 3 height 6
click at [456, 186] on span at bounding box center [457, 185] width 3 height 6
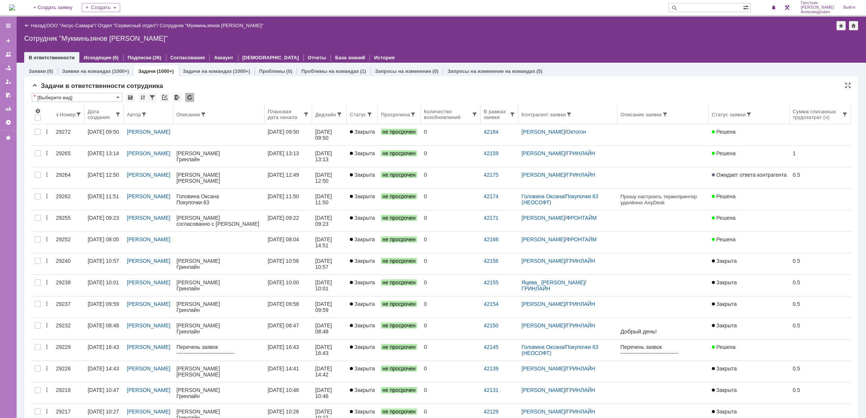
click at [366, 116] on div "Статус" at bounding box center [358, 115] width 16 height 6
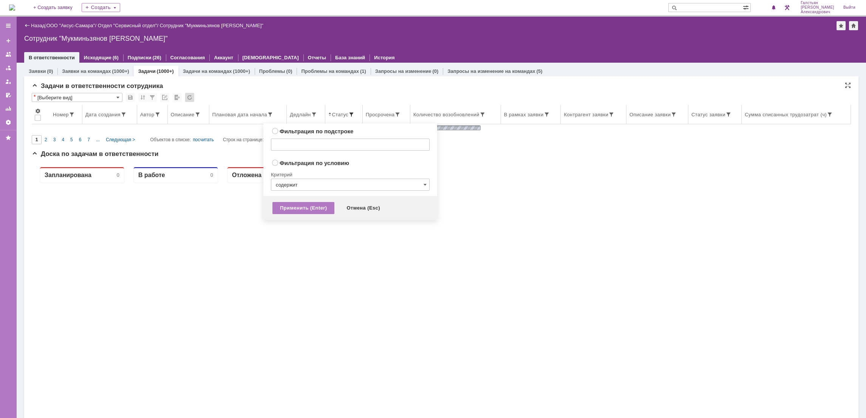
click at [348, 114] on span at bounding box center [351, 114] width 6 height 6
click at [350, 100] on div "* [Выберите вид]" at bounding box center [441, 98] width 819 height 10
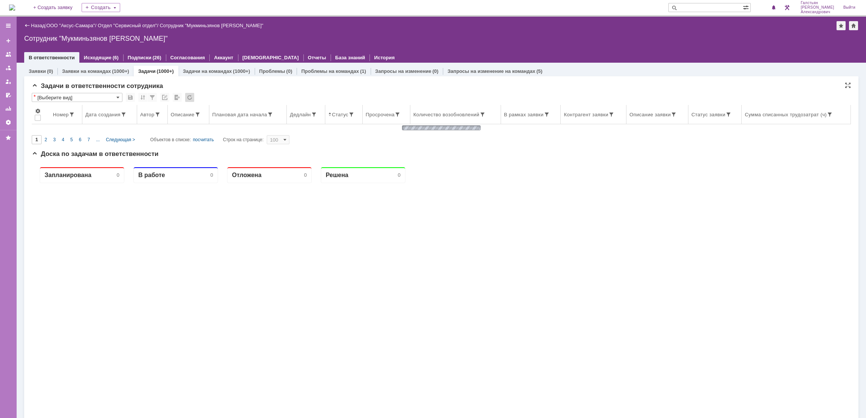
click at [334, 118] on th "Статус" at bounding box center [343, 114] width 37 height 19
click at [142, 59] on link "Подписки" at bounding box center [140, 58] width 24 height 6
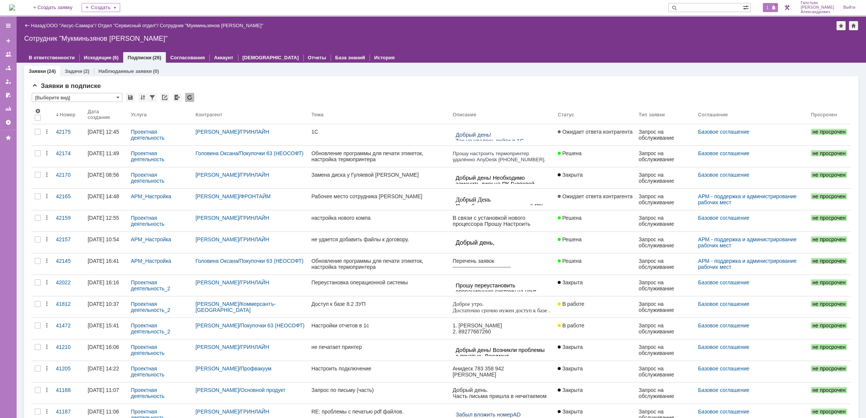
click at [774, 4] on div "1" at bounding box center [770, 7] width 15 height 9
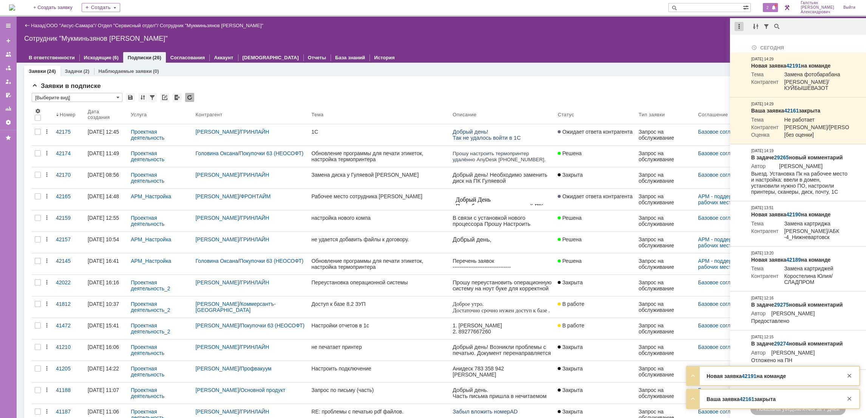
click at [738, 25] on div at bounding box center [739, 26] width 9 height 9
click at [752, 47] on div "Отметить уведомления прочитанными" at bounding box center [791, 45] width 101 height 5
drag, startPoint x: 637, startPoint y: 39, endPoint x: 580, endPoint y: 41, distance: 57.5
click at [628, 39] on div "Сотрудник "Мукминьзянов Раиль Рамильевич"" at bounding box center [441, 39] width 834 height 8
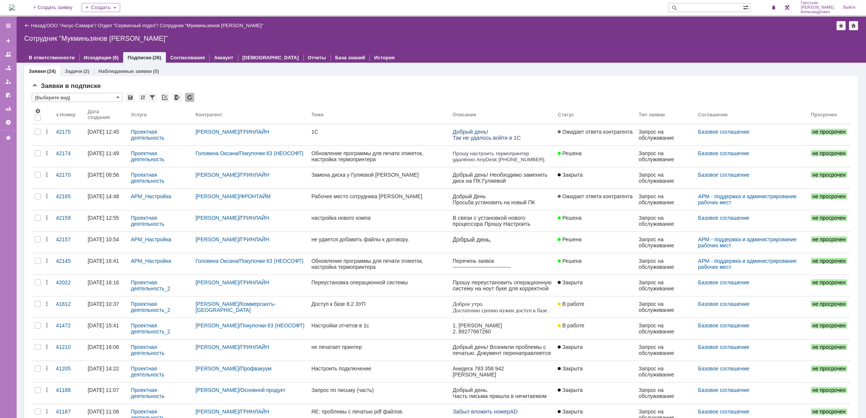
click at [15, 7] on img at bounding box center [12, 8] width 6 height 6
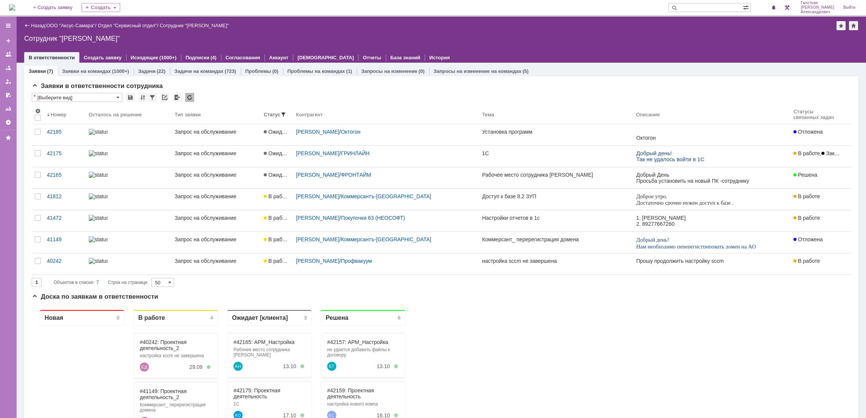
click at [702, 132] on div at bounding box center [701, 132] width 131 height 6
click at [555, 137] on link "Установка программ" at bounding box center [556, 134] width 154 height 21
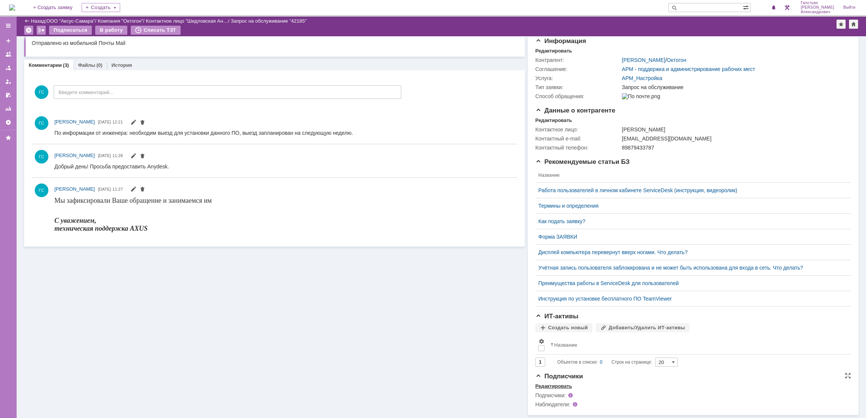
click at [553, 385] on div "Редактировать" at bounding box center [553, 387] width 37 height 6
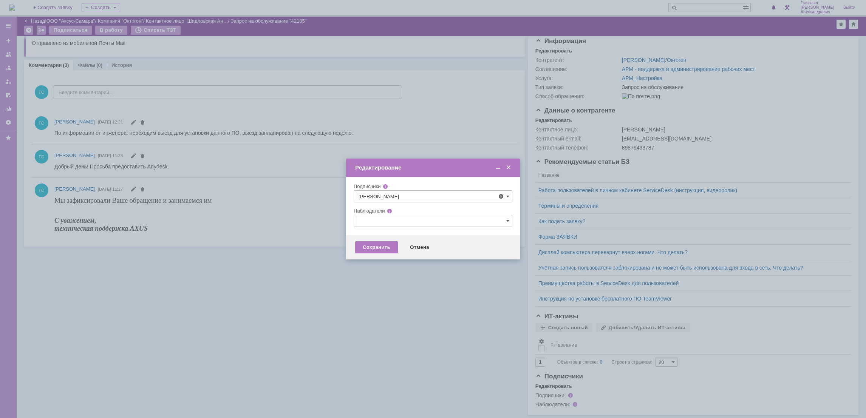
click at [386, 241] on span at bounding box center [386, 239] width 0 height 4
click at [380, 242] on input "[PERSON_NAME]" at bounding box center [380, 240] width 5 height 5
type input "[PERSON_NAME]"
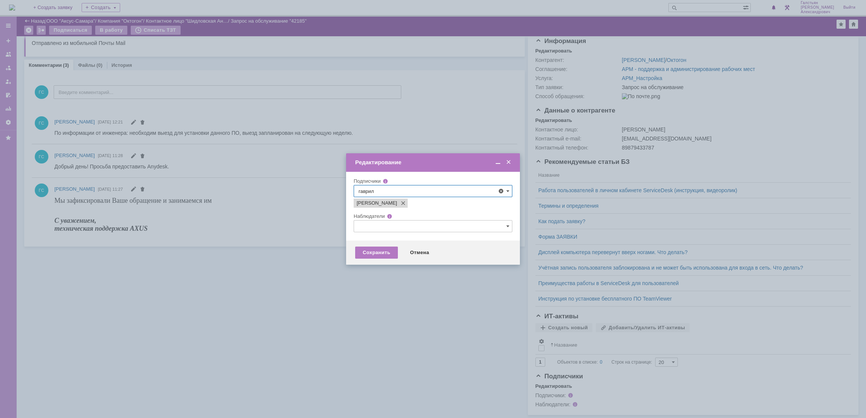
click at [386, 235] on span at bounding box center [386, 234] width 0 height 4
click at [379, 237] on input "[PERSON_NAME]" at bounding box center [380, 234] width 5 height 5
type input "Гавриленко Дмитрий Максимович, Мукминьзянов Раиль Рамильевич"
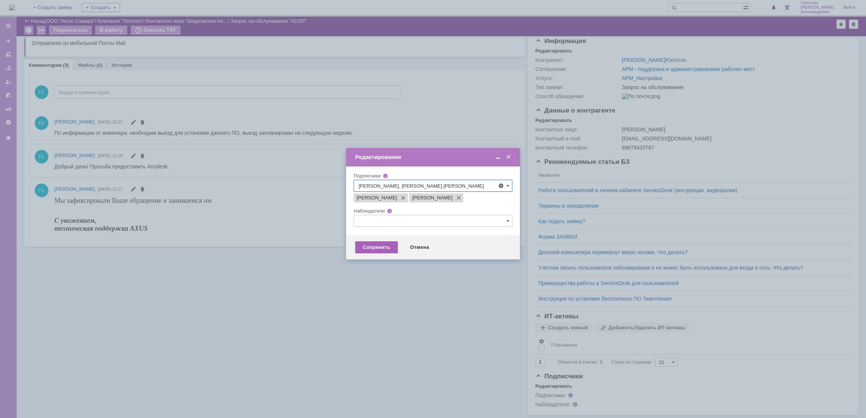
click at [373, 254] on div "Сохранить" at bounding box center [376, 247] width 43 height 12
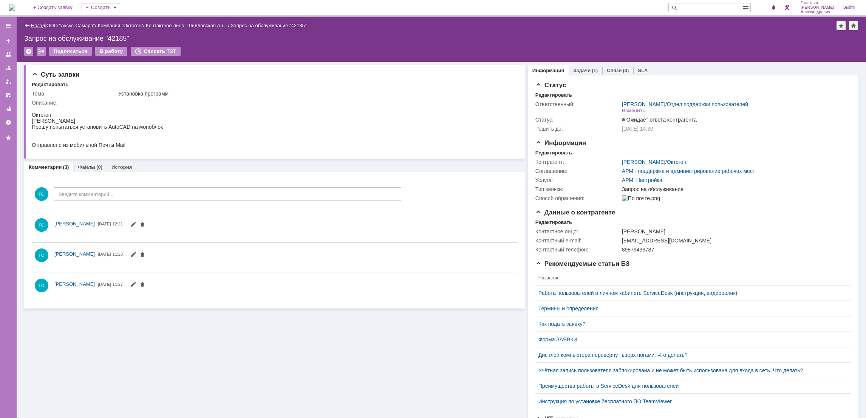
click at [40, 28] on link "Назад" at bounding box center [38, 26] width 14 height 6
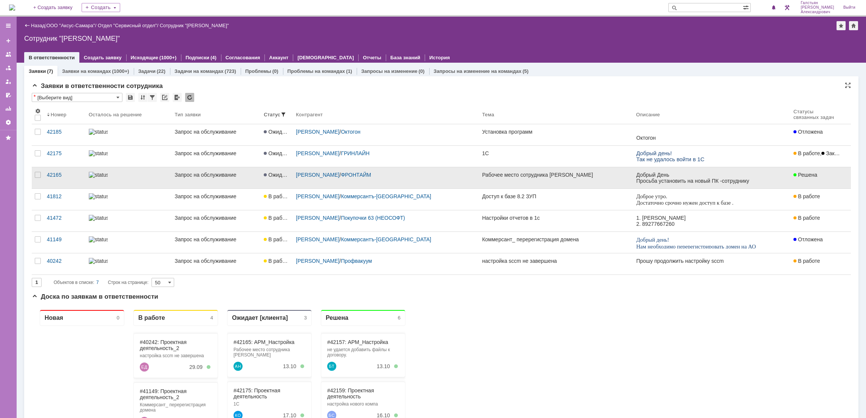
click at [529, 179] on link "Рабочее место сотрудника [PERSON_NAME]" at bounding box center [556, 177] width 154 height 21
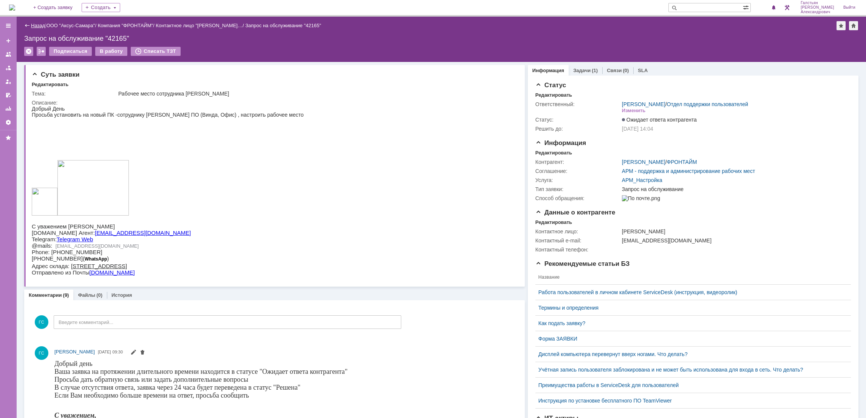
click at [36, 25] on link "Назад" at bounding box center [38, 26] width 14 height 6
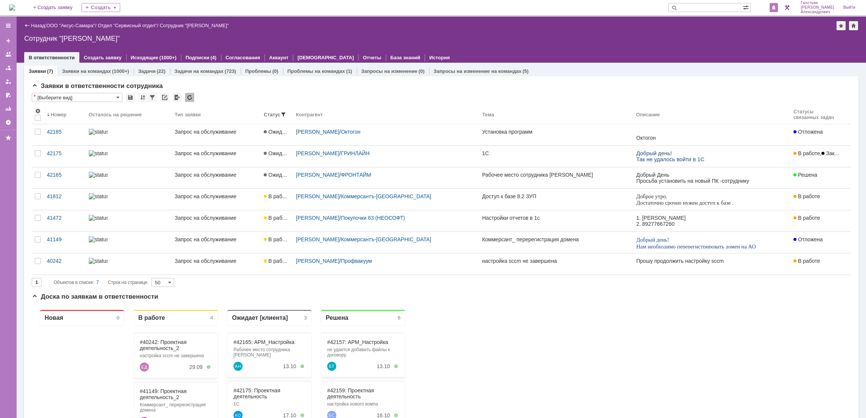
click at [776, 5] on span at bounding box center [773, 8] width 5 height 6
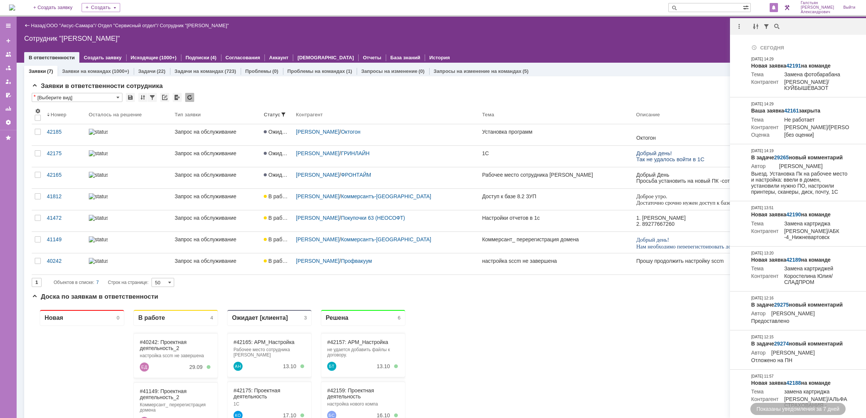
click at [668, 32] on div "Назад | ООО "Аксус-Самара" / Отдел "Сервисный отдел" / Сотрудник "Галстьян Степ…" at bounding box center [441, 40] width 849 height 46
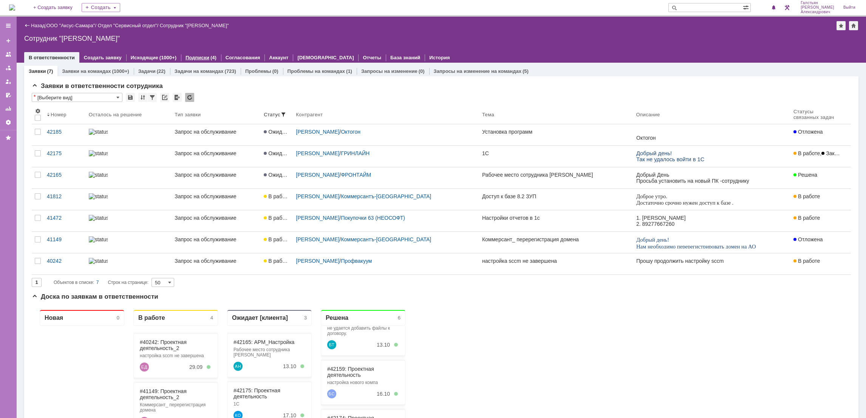
click at [186, 57] on link "Подписки" at bounding box center [198, 58] width 24 height 6
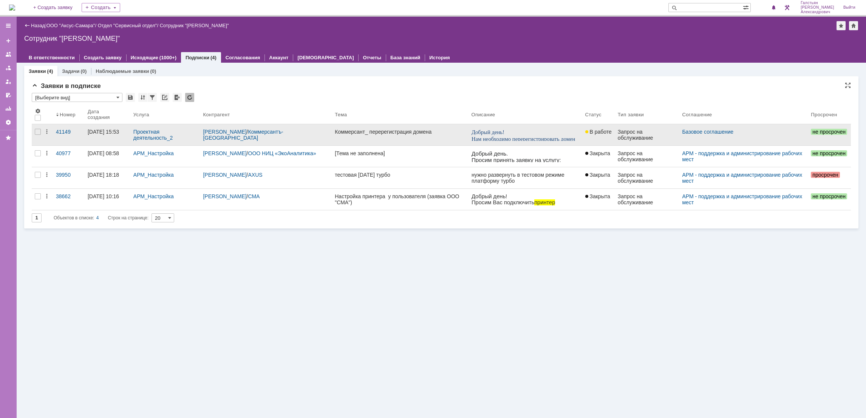
click at [440, 130] on div "Коммерсант_ перерегистрация домена" at bounding box center [400, 132] width 130 height 6
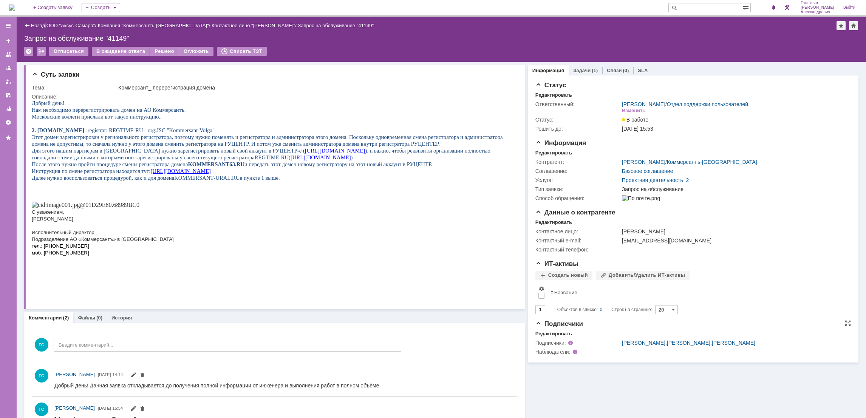
click at [554, 337] on div "Редактировать" at bounding box center [553, 334] width 37 height 6
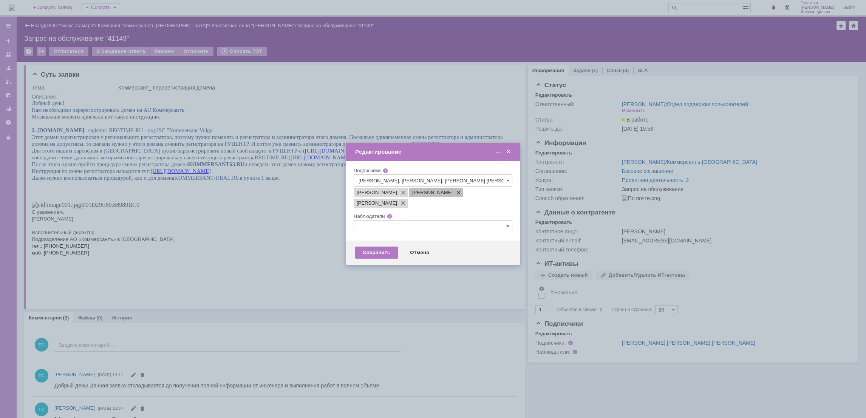
click at [453, 196] on span at bounding box center [457, 193] width 9 height 6
type input "Гавриленко Дмитрий Максимович, Мукминьзянов Раиль Рамильевич"
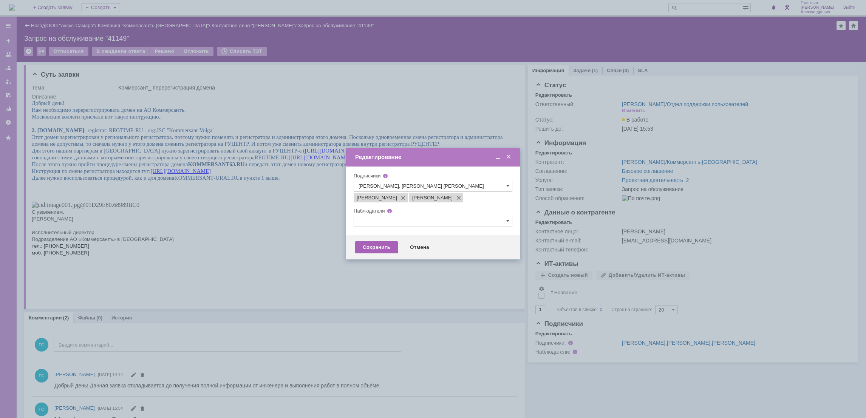
click at [387, 254] on div "Сохранить" at bounding box center [376, 247] width 43 height 12
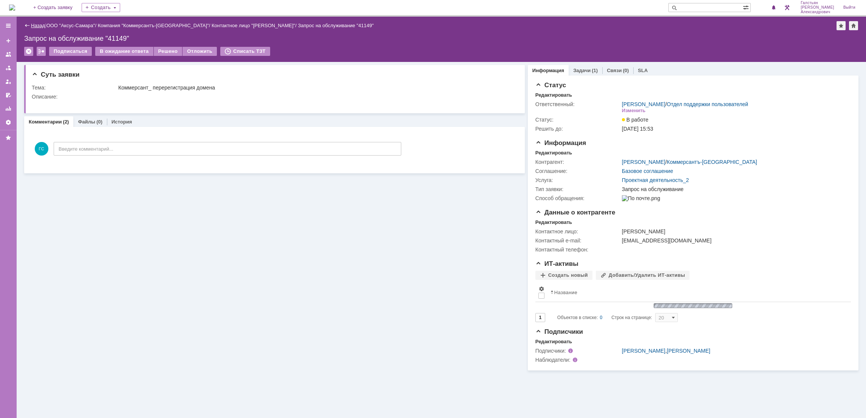
click at [35, 24] on link "Назад" at bounding box center [38, 26] width 14 height 6
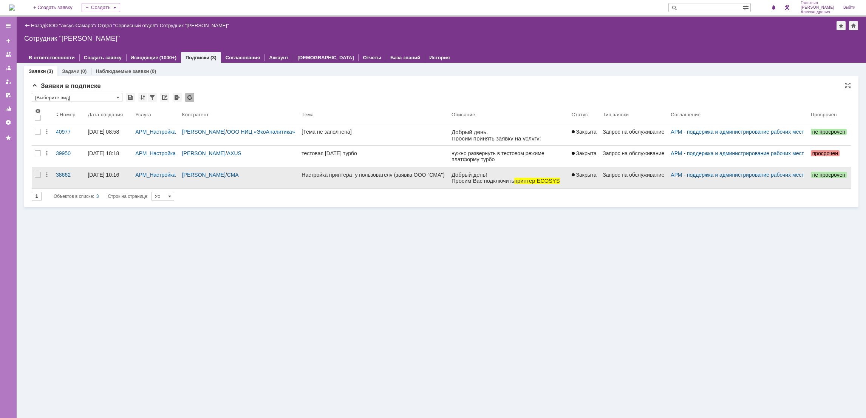
click at [357, 178] on div "Настройка принтера у пользователя (заявка ООО "СМА")" at bounding box center [374, 175] width 144 height 6
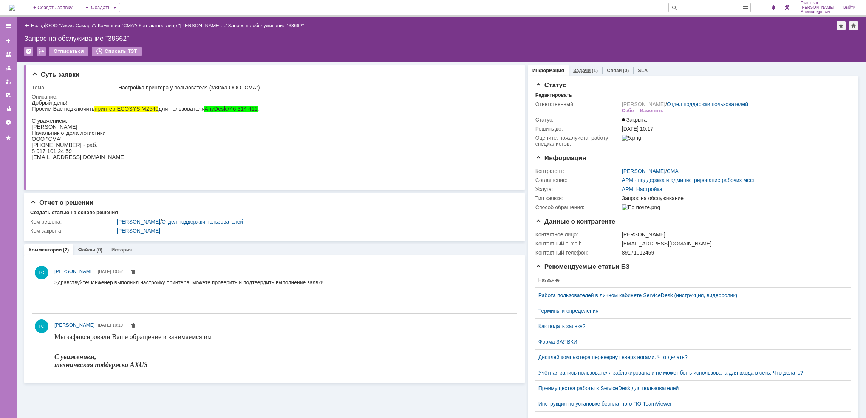
click at [576, 69] on link "Задачи" at bounding box center [581, 71] width 17 height 6
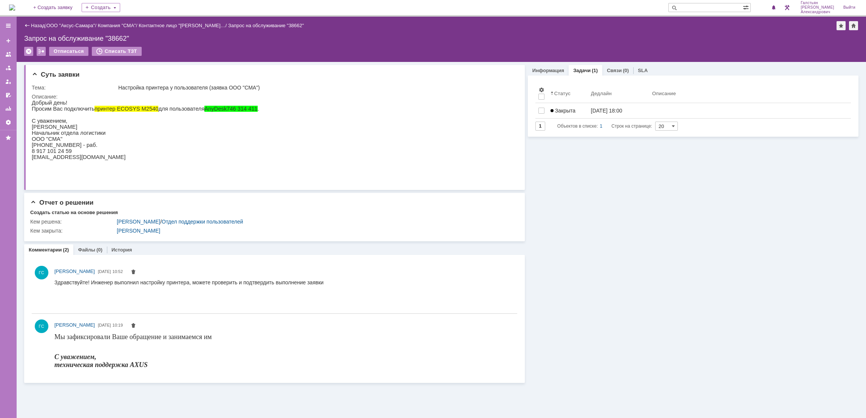
click at [8, 2] on div "На домашнюю + Создать заявку Создать [PERSON_NAME]" at bounding box center [433, 8] width 866 height 17
click at [15, 8] on img at bounding box center [12, 8] width 6 height 6
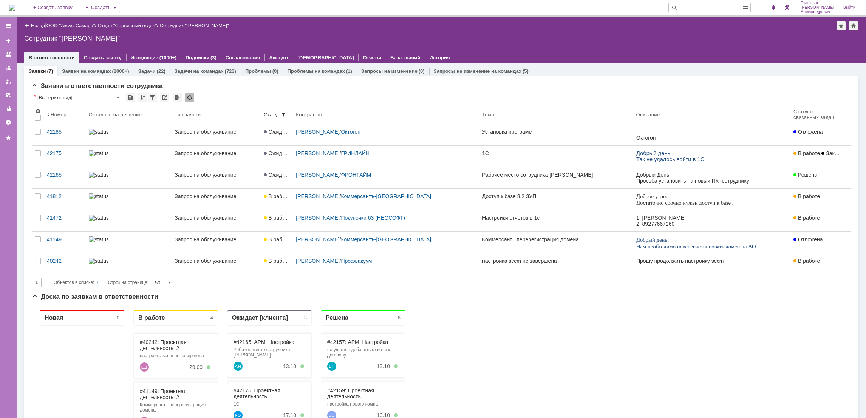
click at [67, 23] on link "ООО "Аксус-Самара"" at bounding box center [70, 26] width 49 height 6
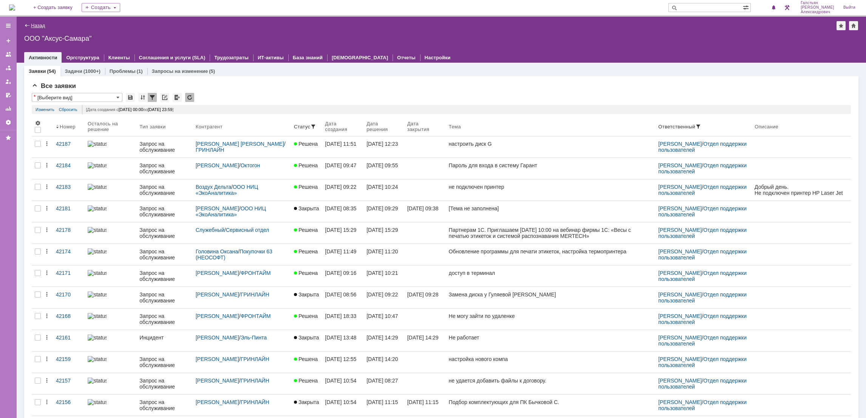
click at [35, 25] on link "Назад" at bounding box center [38, 26] width 14 height 6
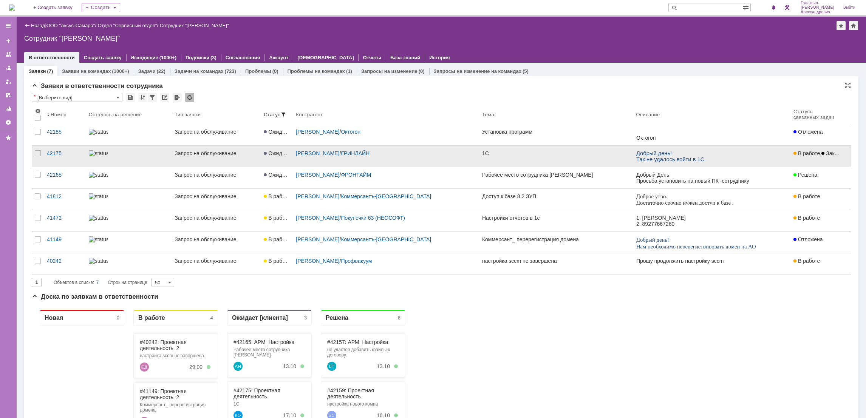
click at [506, 161] on link "1С" at bounding box center [556, 156] width 154 height 21
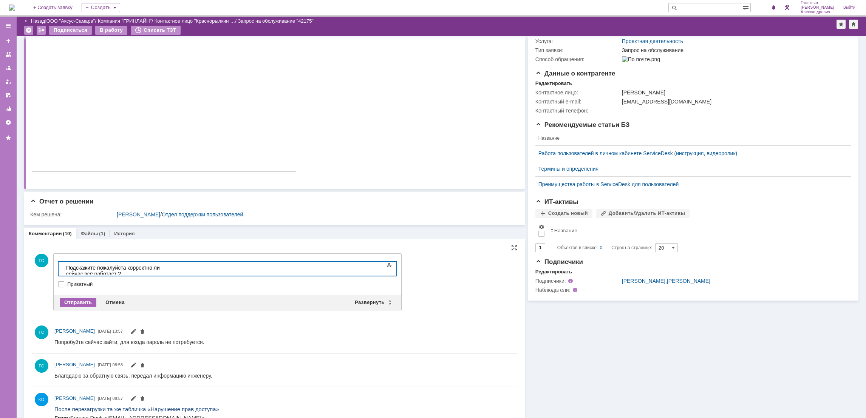
click at [76, 302] on div "Отправить" at bounding box center [78, 302] width 37 height 9
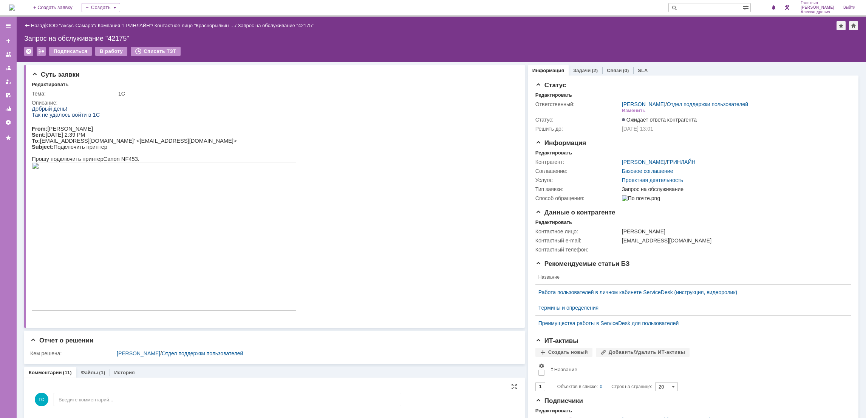
click at [12, 9] on img at bounding box center [12, 8] width 6 height 6
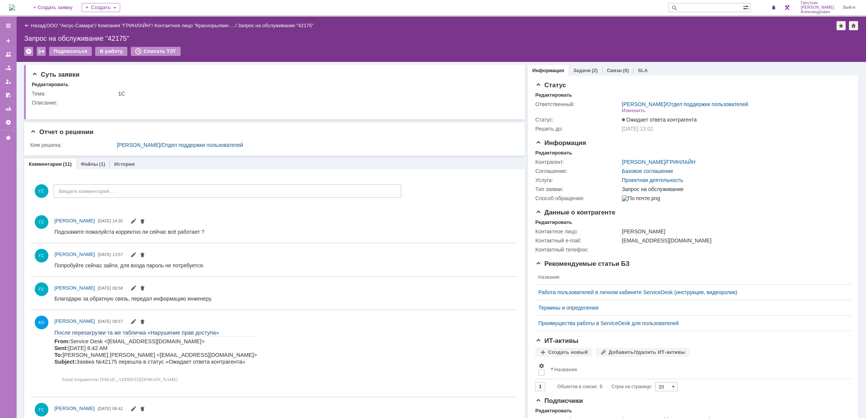
click at [15, 5] on img at bounding box center [12, 8] width 6 height 6
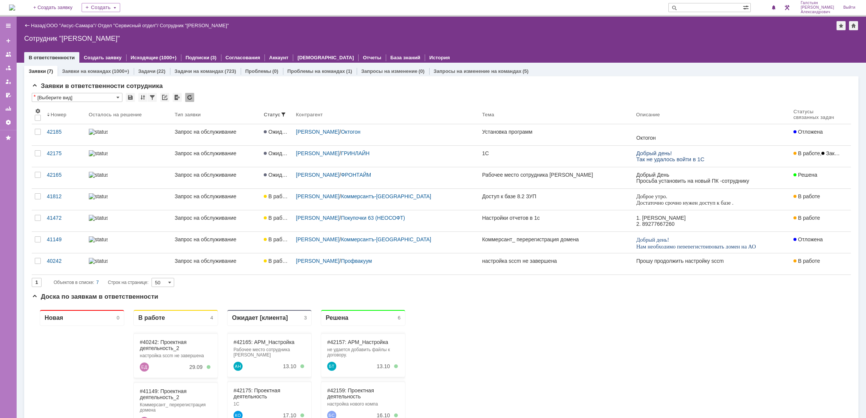
click at [14, 5] on img at bounding box center [12, 8] width 6 height 6
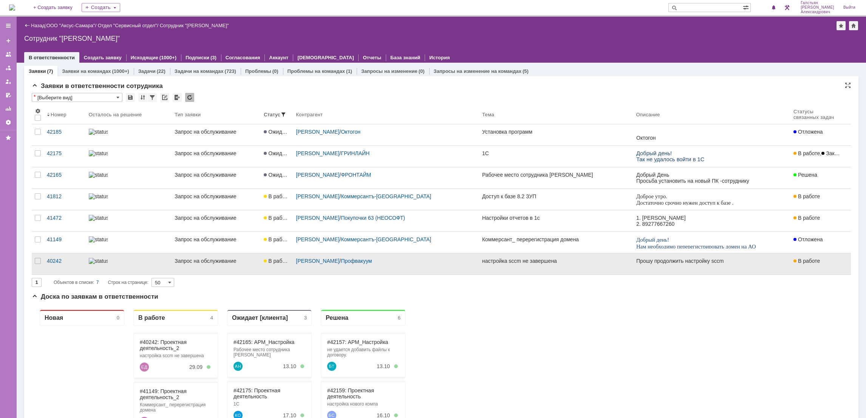
click at [532, 264] on link "настройка sccm не завершена" at bounding box center [556, 264] width 154 height 21
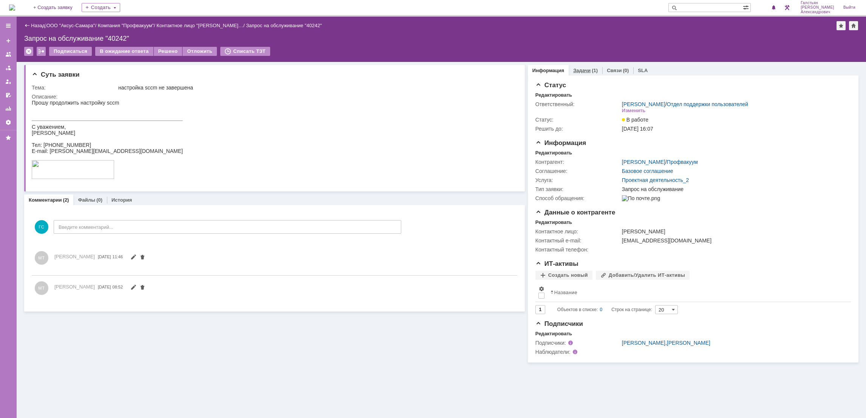
click at [588, 68] on link "Задачи" at bounding box center [581, 71] width 17 height 6
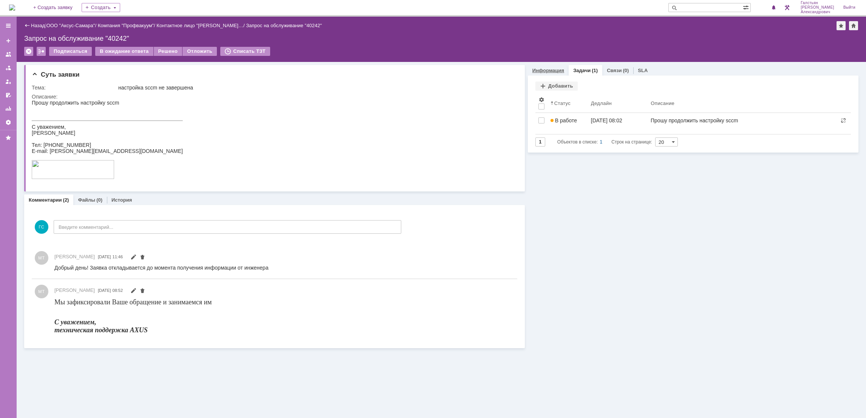
click at [555, 69] on link "Информация" at bounding box center [548, 71] width 32 height 6
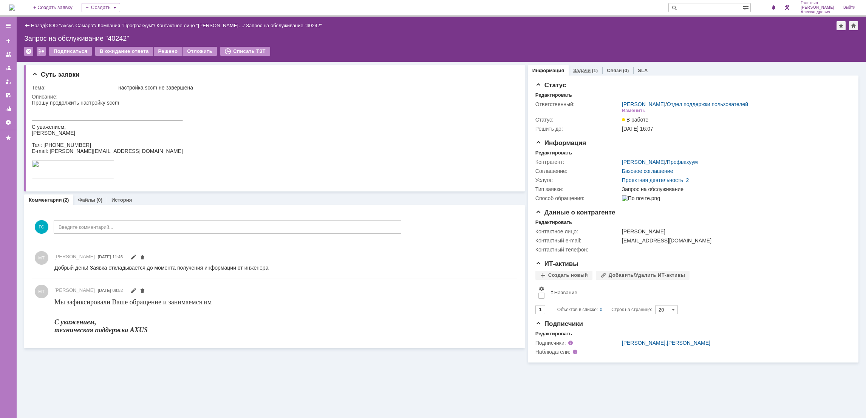
click at [582, 71] on link "Задачи" at bounding box center [581, 71] width 17 height 6
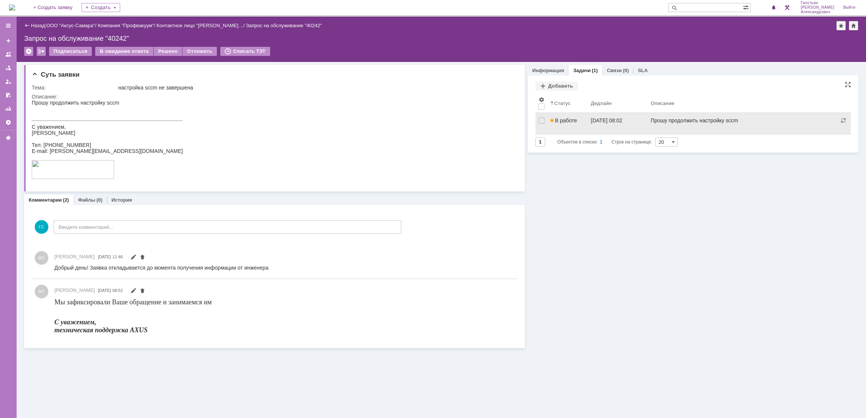
click at [577, 127] on link "В работе" at bounding box center [567, 123] width 40 height 21
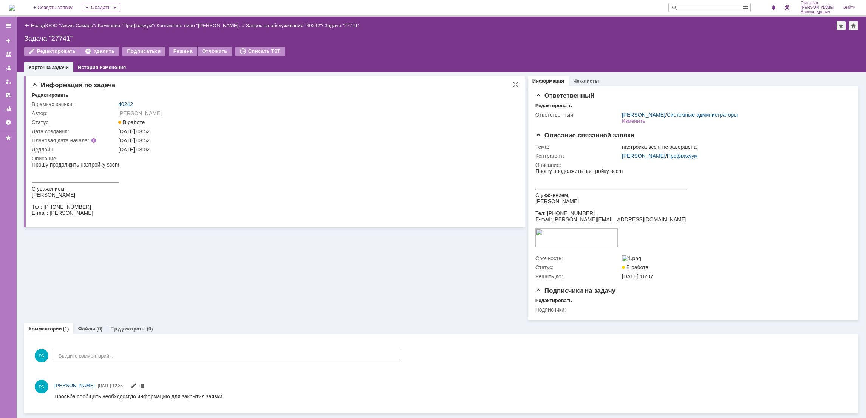
click at [53, 93] on div "Редактировать" at bounding box center [50, 95] width 37 height 6
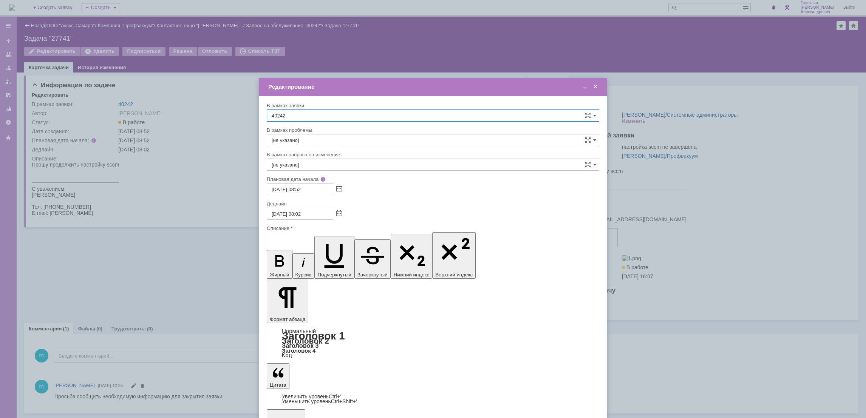
click at [594, 86] on span at bounding box center [596, 87] width 8 height 7
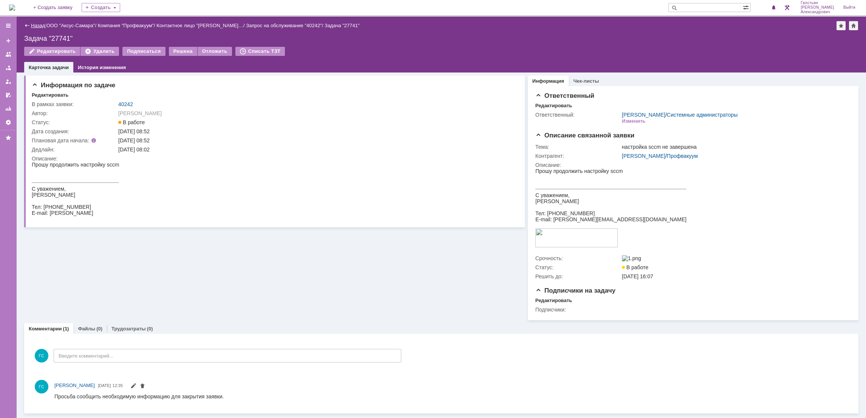
click at [36, 25] on link "Назад" at bounding box center [38, 26] width 14 height 6
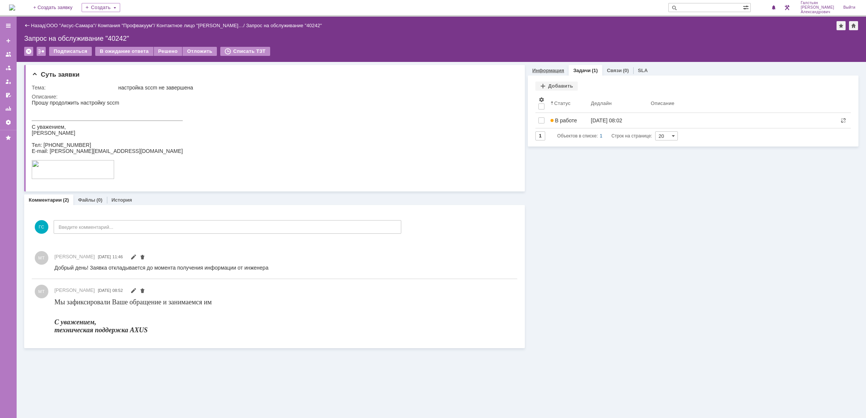
click at [554, 70] on link "Информация" at bounding box center [548, 71] width 32 height 6
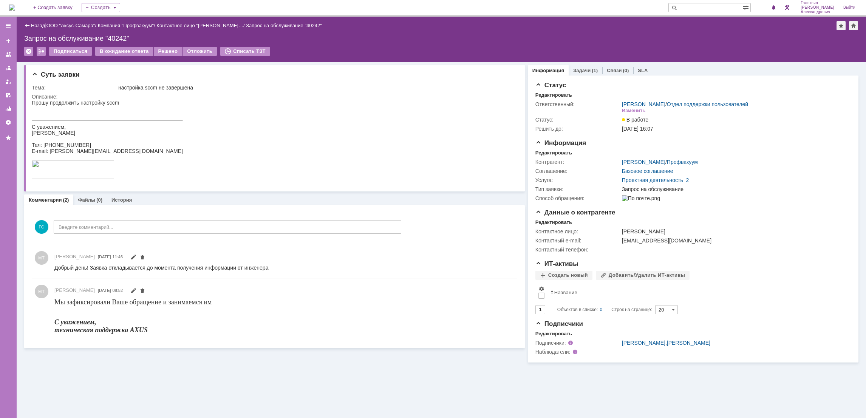
click at [14, 11] on img at bounding box center [12, 8] width 6 height 6
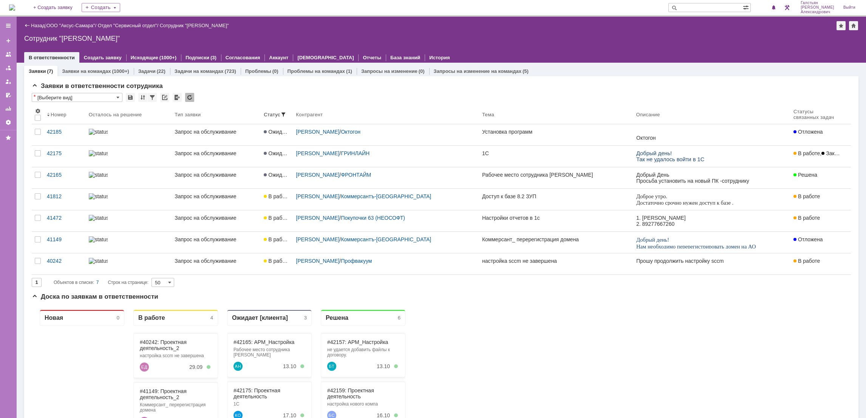
click at [12, 7] on img at bounding box center [12, 8] width 6 height 6
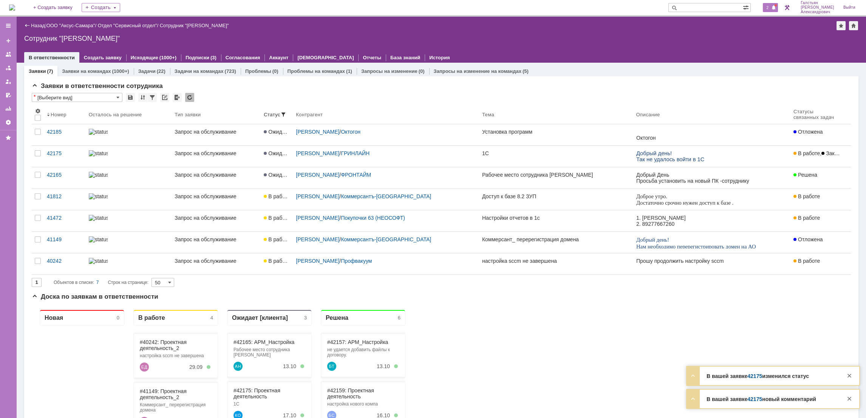
click at [769, 7] on span "2" at bounding box center [767, 7] width 7 height 5
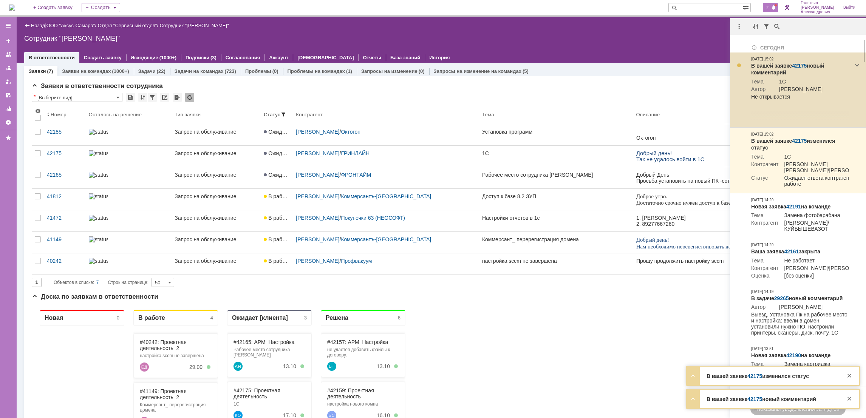
click at [799, 64] on link "42175" at bounding box center [799, 66] width 15 height 6
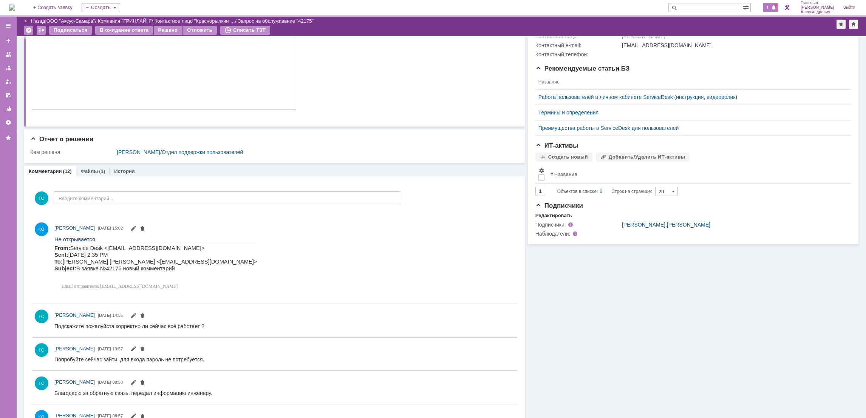
click at [774, 7] on div "1" at bounding box center [770, 7] width 15 height 9
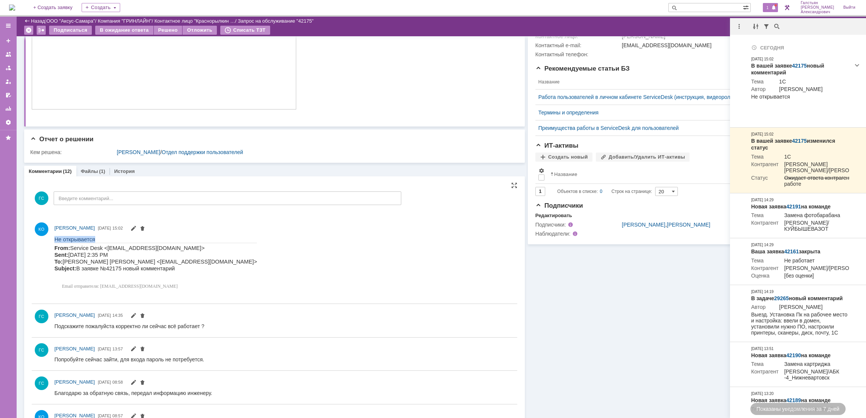
drag, startPoint x: 55, startPoint y: 236, endPoint x: 97, endPoint y: 238, distance: 42.8
click at [97, 238] on p "Не открывается" at bounding box center [155, 239] width 203 height 7
copy span "Не открывается"
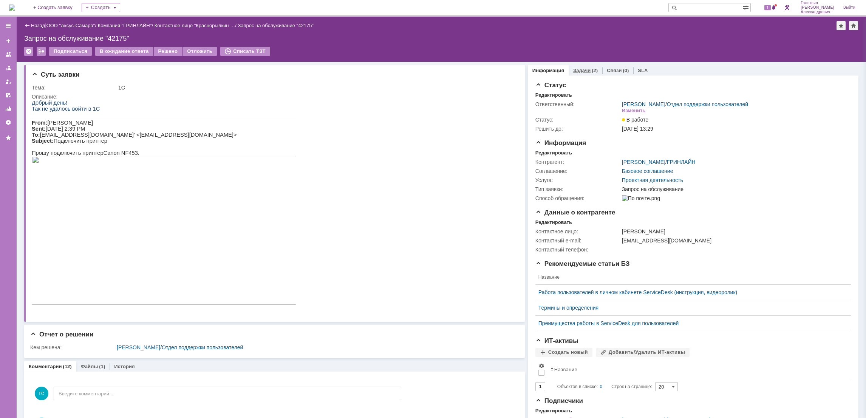
click at [577, 73] on link "Задачи" at bounding box center [581, 71] width 17 height 6
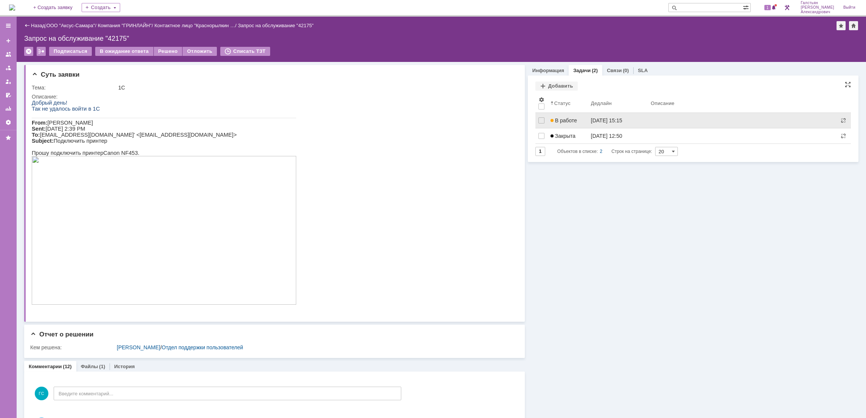
click at [588, 119] on link "[DATE] 15:15" at bounding box center [618, 120] width 60 height 15
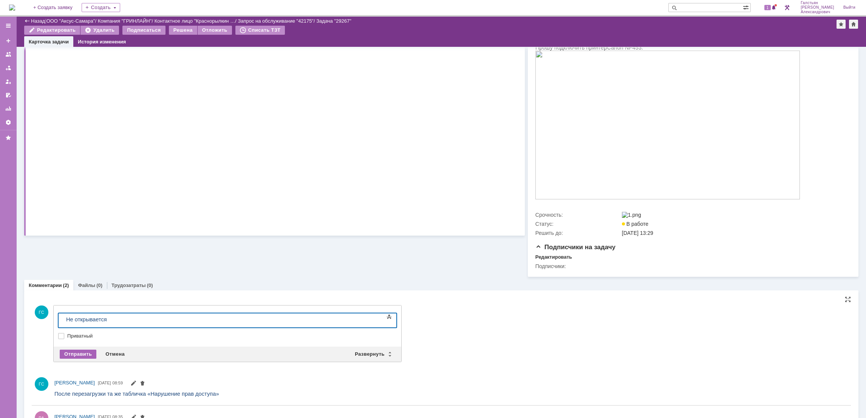
click at [82, 355] on div "Отправить" at bounding box center [78, 354] width 37 height 9
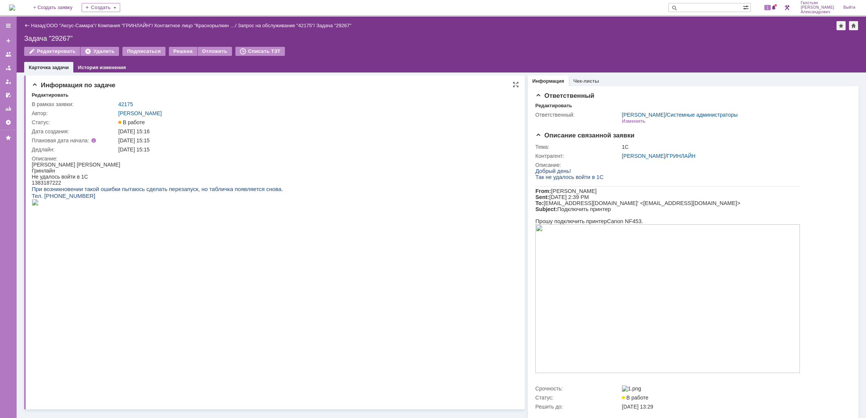
click at [39, 206] on img at bounding box center [35, 202] width 7 height 6
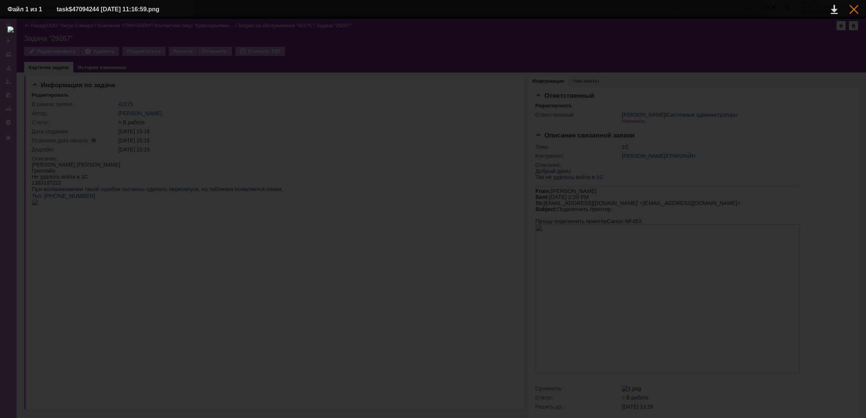
click at [853, 9] on div at bounding box center [853, 9] width 9 height 9
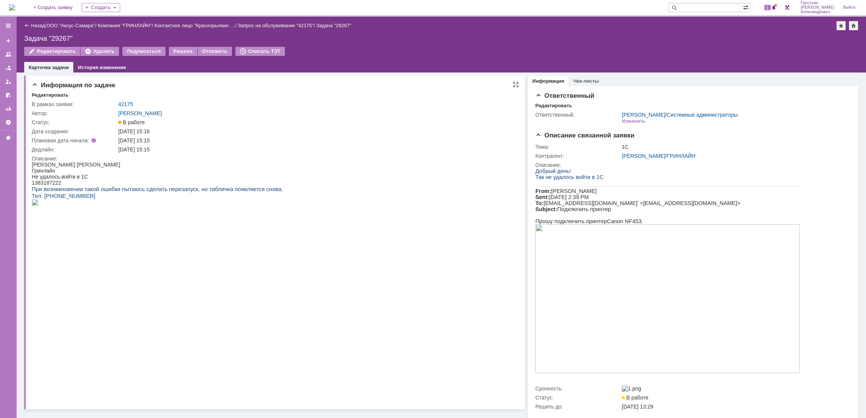
drag, startPoint x: 86, startPoint y: 196, endPoint x: 43, endPoint y: 198, distance: 42.4
click at [43, 198] on p "Тел. [PHONE_NUMBER]" at bounding box center [157, 196] width 251 height 7
click at [394, 118] on td "В работе" at bounding box center [315, 122] width 397 height 9
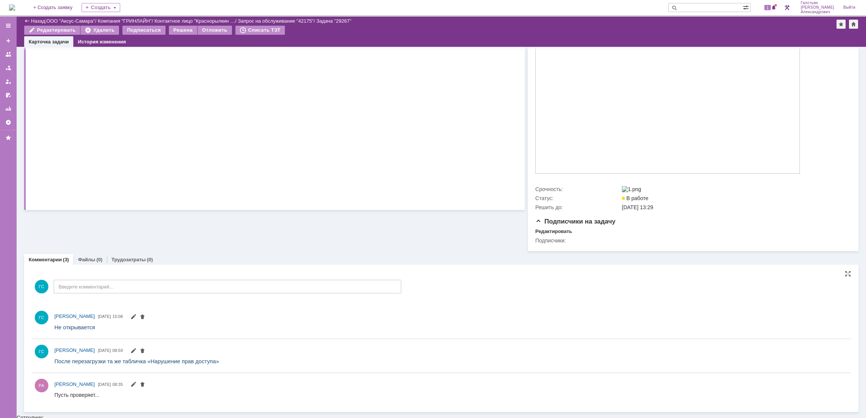
scroll to position [173, 0]
click at [767, 7] on span "1" at bounding box center [767, 7] width 7 height 5
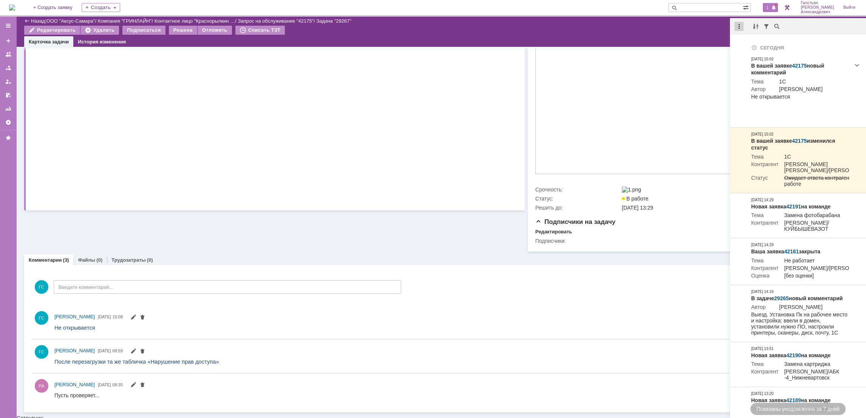
click at [739, 25] on div at bounding box center [739, 26] width 9 height 9
click at [749, 43] on div "Отметить уведомления прочитанными" at bounding box center [791, 45] width 101 height 5
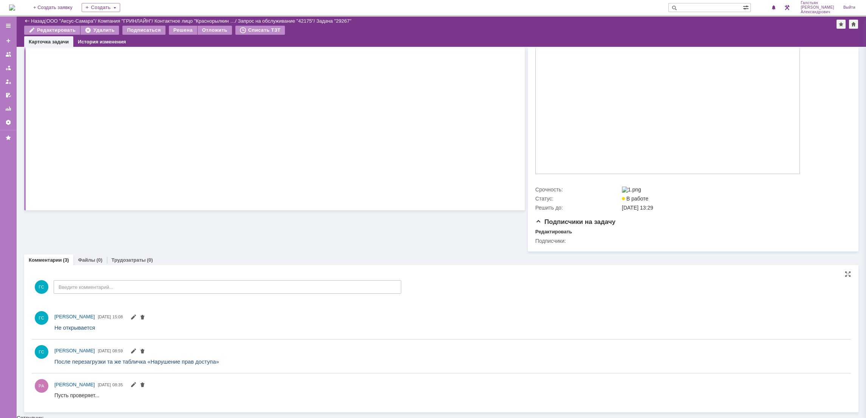
click at [663, 24] on div "Назад | ООО "Аксус-Самара" / Компания "ГРИНЛАЙН" / Контактное лицо "Краснорылки…" at bounding box center [441, 21] width 834 height 9
click at [15, 5] on img at bounding box center [12, 8] width 6 height 6
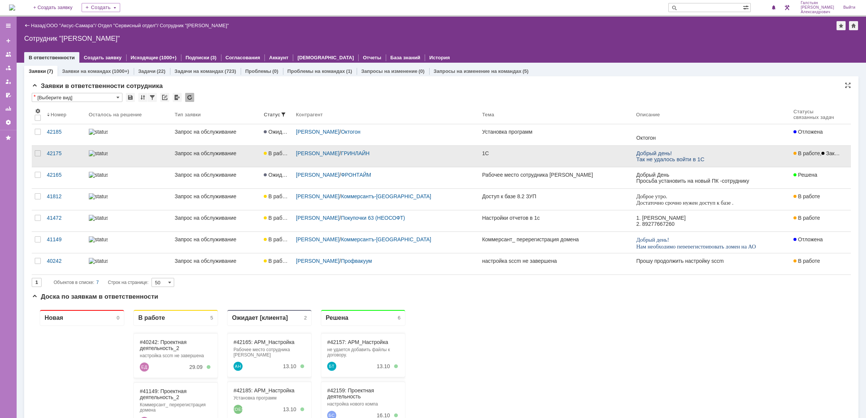
click at [544, 158] on link "1С" at bounding box center [556, 156] width 154 height 21
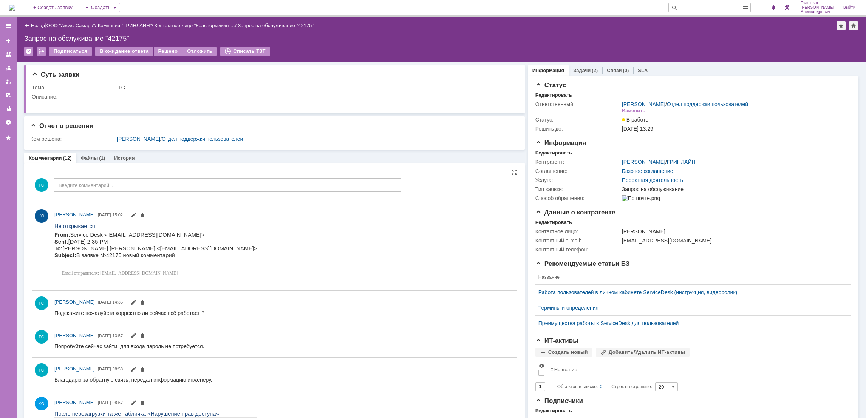
click at [93, 217] on link "КО Краснорылкин Олег Сергеевич" at bounding box center [74, 215] width 40 height 8
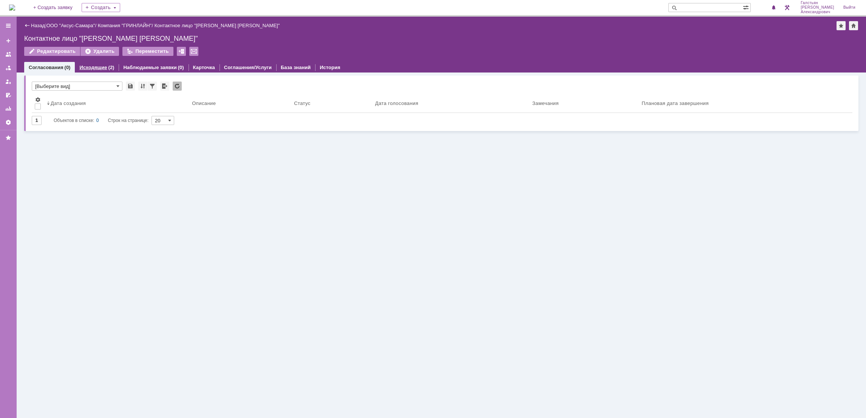
click at [96, 66] on link "Исходящие" at bounding box center [93, 68] width 28 height 6
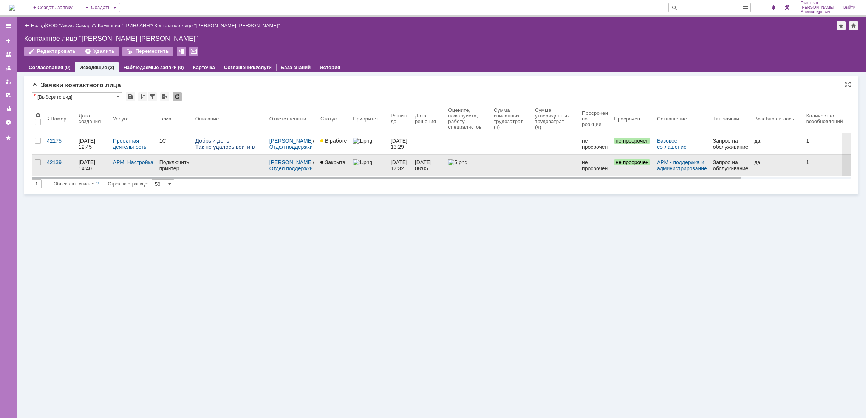
click at [466, 173] on link at bounding box center [468, 165] width 46 height 21
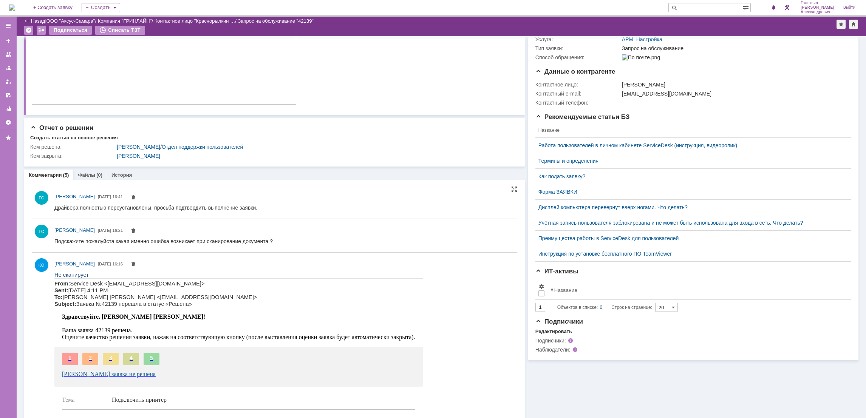
scroll to position [96, 0]
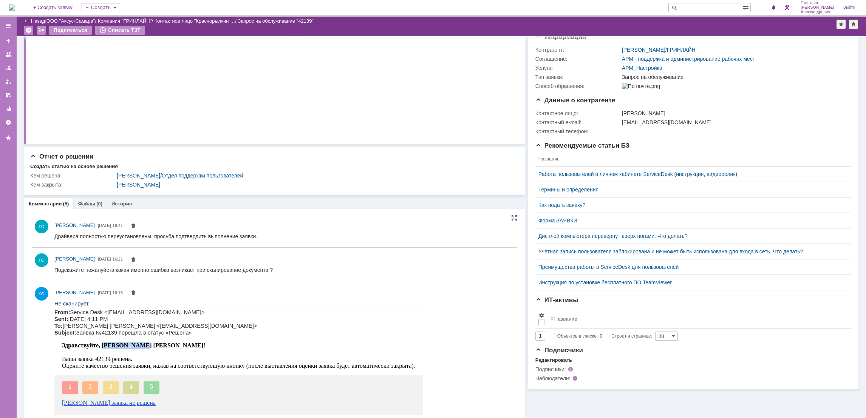
drag, startPoint x: 101, startPoint y: 346, endPoint x: 143, endPoint y: 349, distance: 42.0
click at [143, 349] on span "Здравствуйте, [PERSON_NAME] [PERSON_NAME]!" at bounding box center [133, 345] width 143 height 6
copy span "Краснорылкин"
click at [703, 9] on input "text" at bounding box center [705, 7] width 74 height 9
paste input "Краснорылкин"
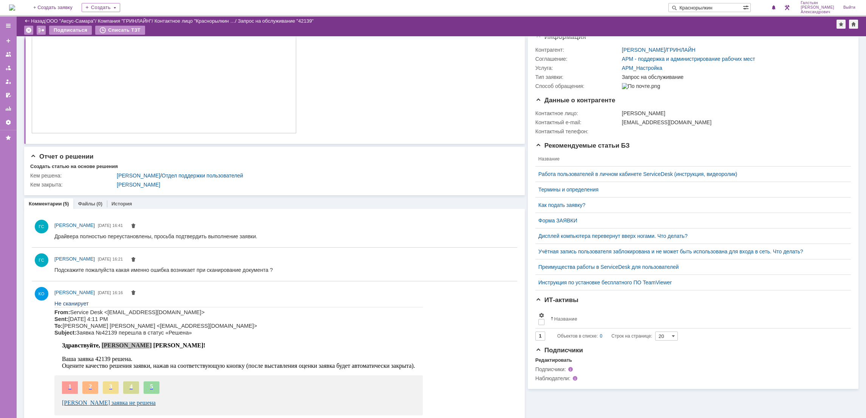
type input "Краснорылкин"
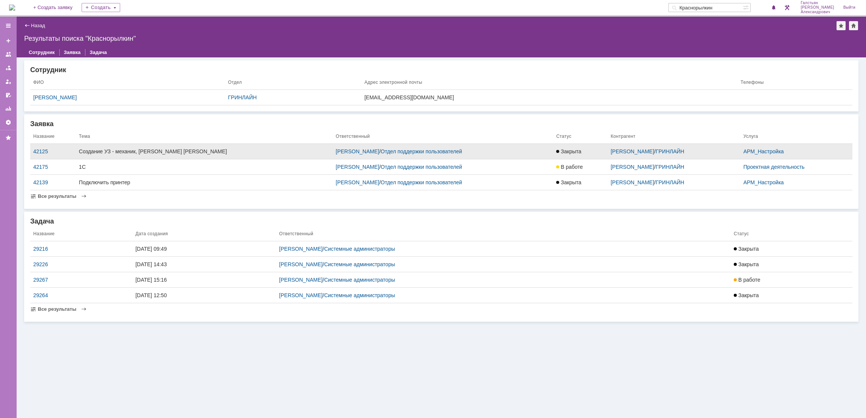
click at [225, 150] on div "Создание УЗ - механик, Краснорылкин Олег Сергеевич" at bounding box center [204, 151] width 251 height 6
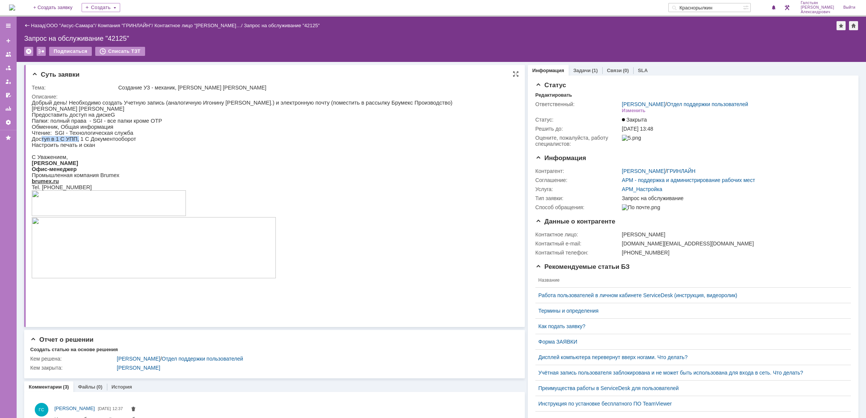
drag, startPoint x: 72, startPoint y: 143, endPoint x: 40, endPoint y: 146, distance: 32.2
click at [40, 142] on p "Доступ в 1 С УПП, 1 С Документооборот" at bounding box center [242, 139] width 421 height 6
drag, startPoint x: 40, startPoint y: 146, endPoint x: 32, endPoint y: 145, distance: 7.6
click at [32, 142] on p "Доступ в 1 С УПП, 1 С Документооборот" at bounding box center [242, 139] width 421 height 6
drag, startPoint x: 32, startPoint y: 144, endPoint x: 135, endPoint y: 144, distance: 103.2
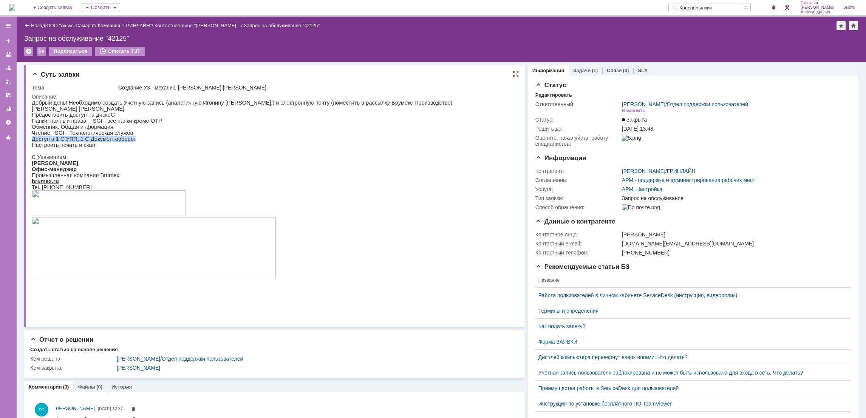
click at [135, 142] on p "Доступ в 1 С УПП, 1 С Документооборот" at bounding box center [242, 139] width 421 height 6
copy p "Доступ в 1 С УПП, 1 С Документооборот"
click at [15, 6] on img at bounding box center [12, 8] width 6 height 6
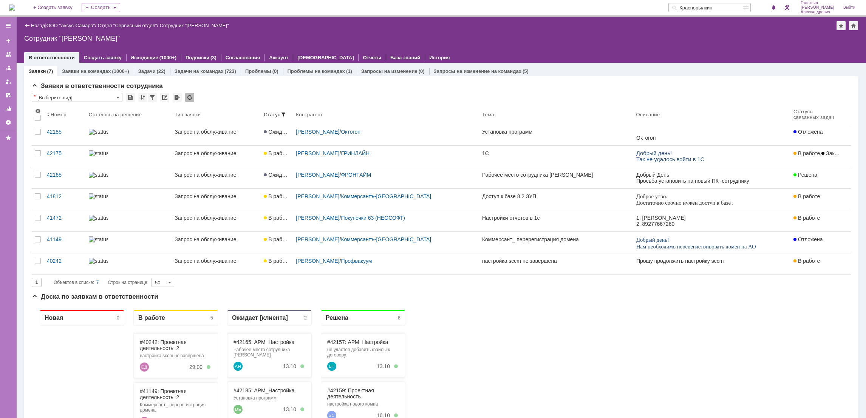
click at [15, 5] on img at bounding box center [12, 8] width 6 height 6
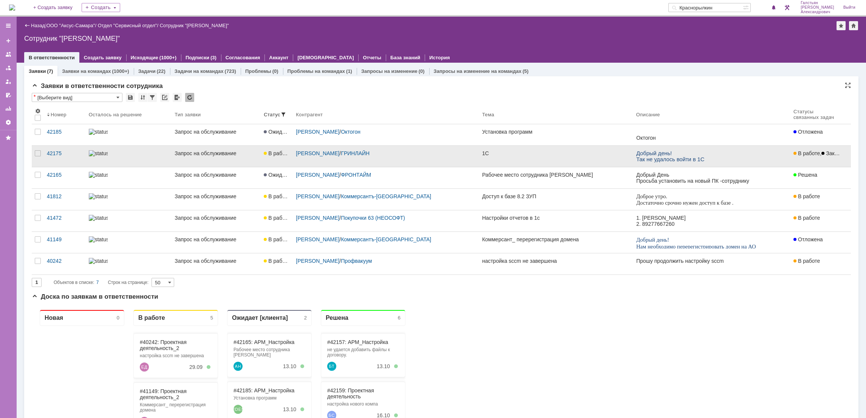
click at [558, 159] on link "1С" at bounding box center [556, 156] width 154 height 21
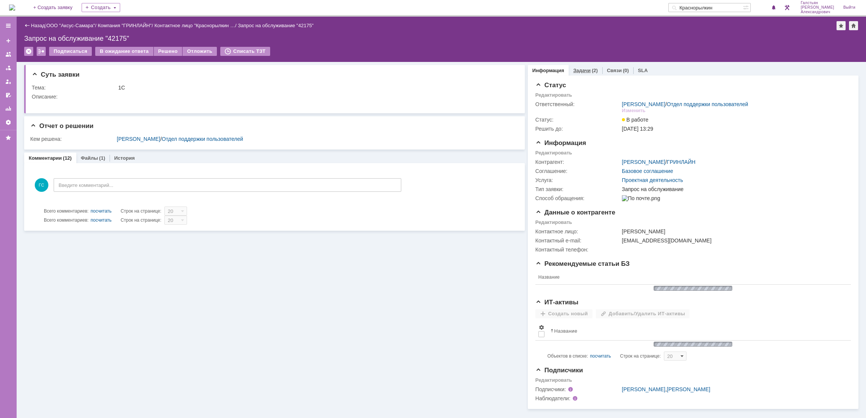
click at [581, 66] on div "Задачи (2)" at bounding box center [586, 70] width 34 height 11
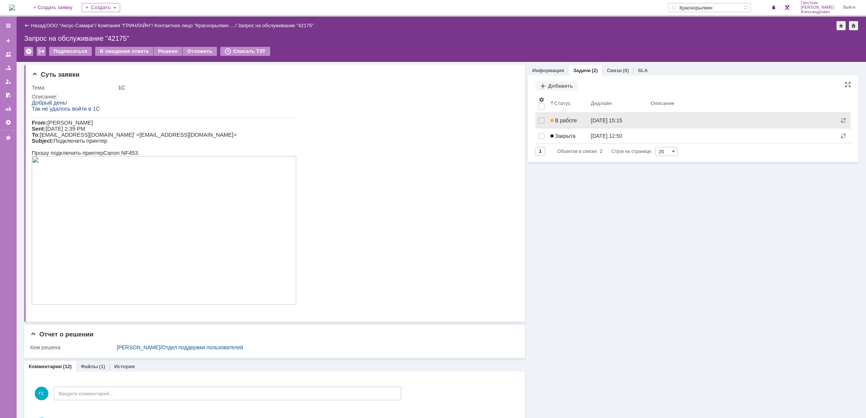
click at [613, 116] on link "[DATE] 15:15" at bounding box center [618, 120] width 60 height 15
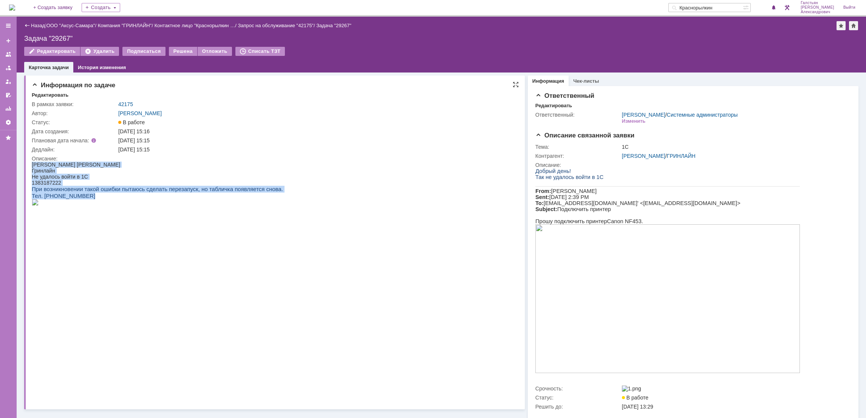
drag, startPoint x: 32, startPoint y: 164, endPoint x: 268, endPoint y: 237, distance: 246.4
click at [268, 207] on body "Краснорылкин Олег Гринлайн Не удалось войти в 1С 1383187222 При возникновении т…" at bounding box center [157, 184] width 251 height 45
copy body "Краснорылкин Олег Гринлайн Не удалось войти в 1С 1383187222 При возникновении т…"
click at [39, 206] on img at bounding box center [35, 202] width 7 height 6
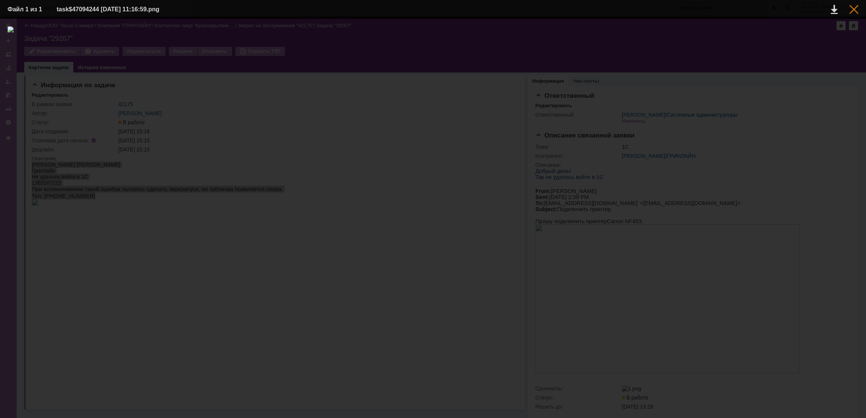
click at [854, 11] on div at bounding box center [853, 9] width 9 height 9
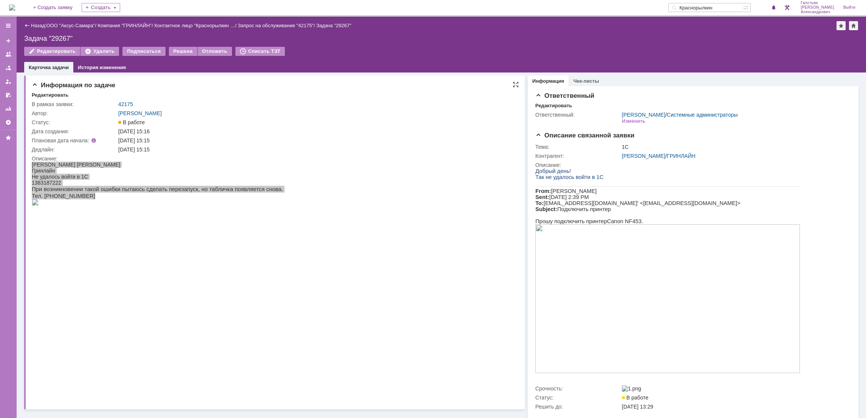
click at [300, 150] on div "[DATE] 15:15" at bounding box center [315, 150] width 394 height 6
click at [630, 120] on div "Изменить" at bounding box center [634, 121] width 24 height 6
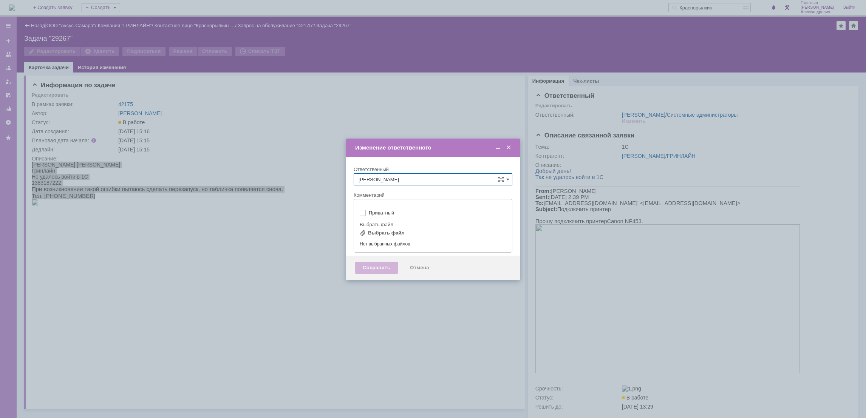
type input "[не указано]"
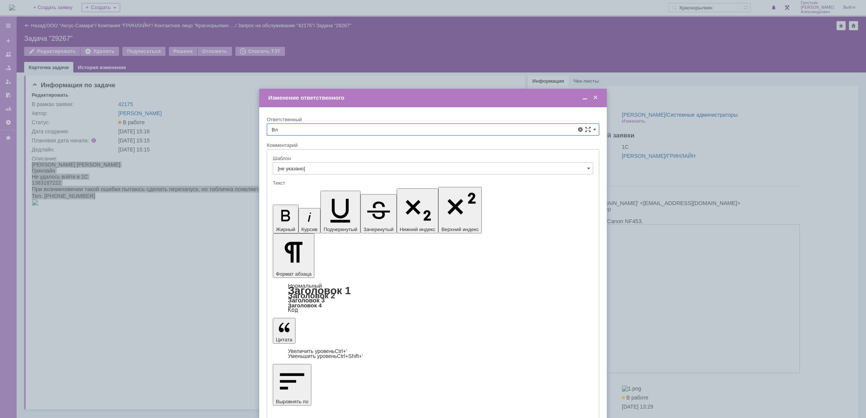
type input "В"
click at [387, 187] on span "[PERSON_NAME]" at bounding box center [433, 184] width 323 height 6
type input "[PERSON_NAME]"
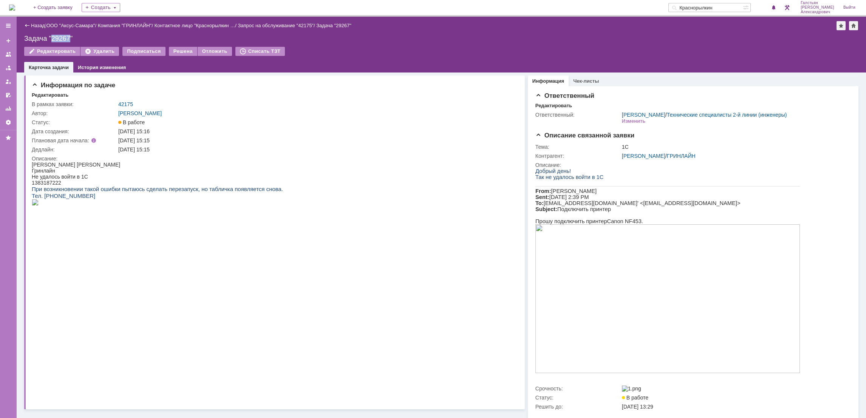
drag, startPoint x: 69, startPoint y: 38, endPoint x: 51, endPoint y: 37, distance: 17.8
click at [51, 37] on div "Задача "29267"" at bounding box center [441, 39] width 834 height 8
copy div "29267"
click at [15, 7] on img at bounding box center [12, 8] width 6 height 6
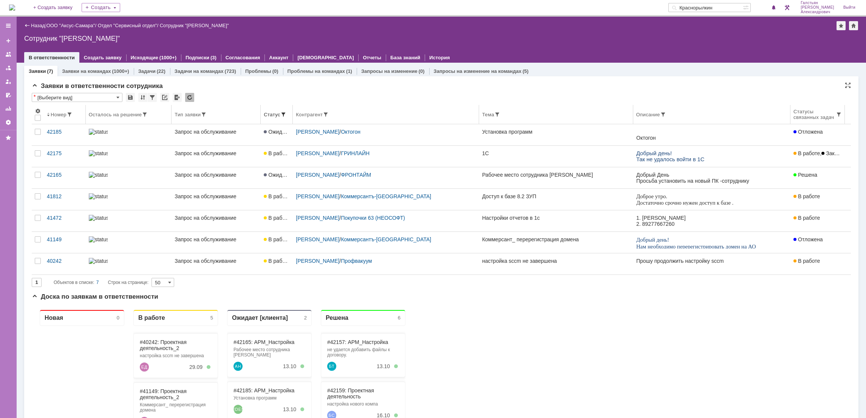
click at [280, 116] on div "Статус" at bounding box center [272, 115] width 17 height 6
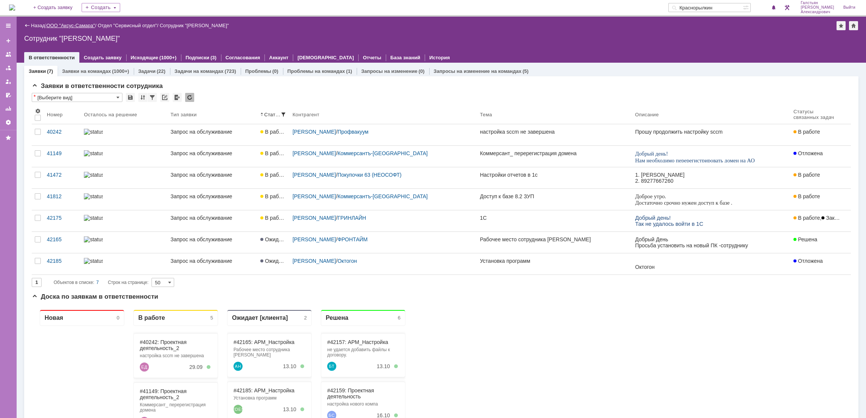
click at [85, 25] on link "ООО "Аксус-Самара"" at bounding box center [70, 26] width 49 height 6
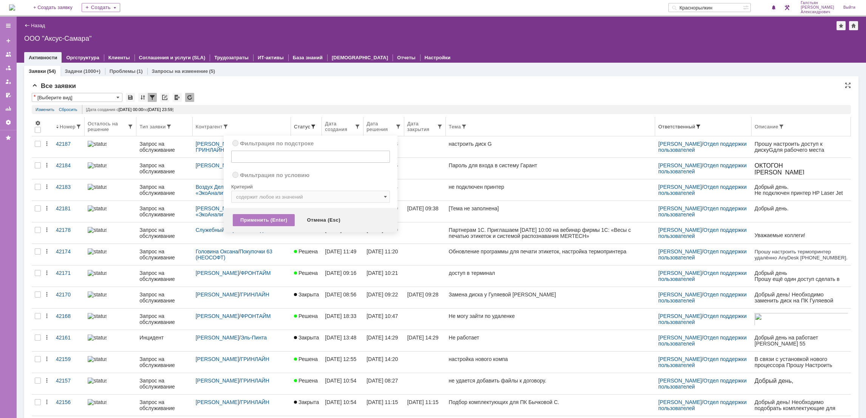
radio input "true"
click at [310, 127] on span at bounding box center [313, 127] width 6 height 6
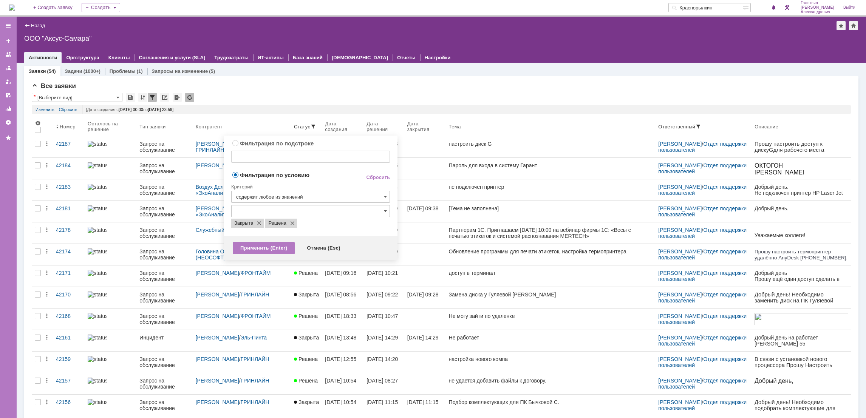
click at [369, 182] on div "Критерий" at bounding box center [310, 186] width 159 height 10
click at [368, 175] on link "Сбросить" at bounding box center [378, 178] width 24 height 6
type input "содержит"
click at [261, 246] on div "Применить (Enter)" at bounding box center [264, 245] width 62 height 12
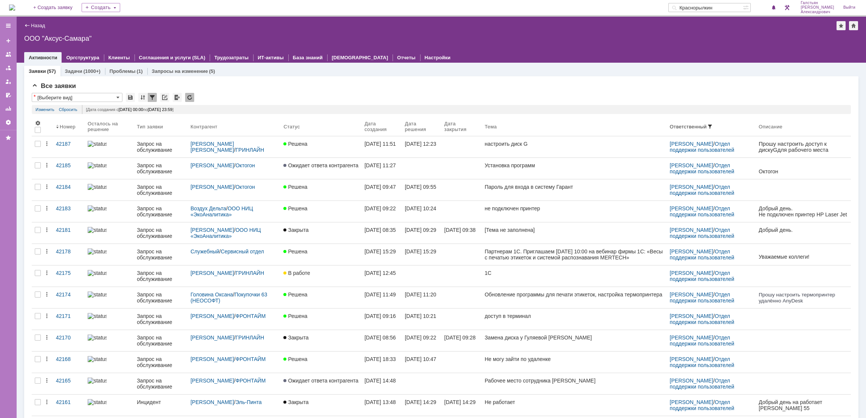
click at [13, 5] on img at bounding box center [12, 8] width 6 height 6
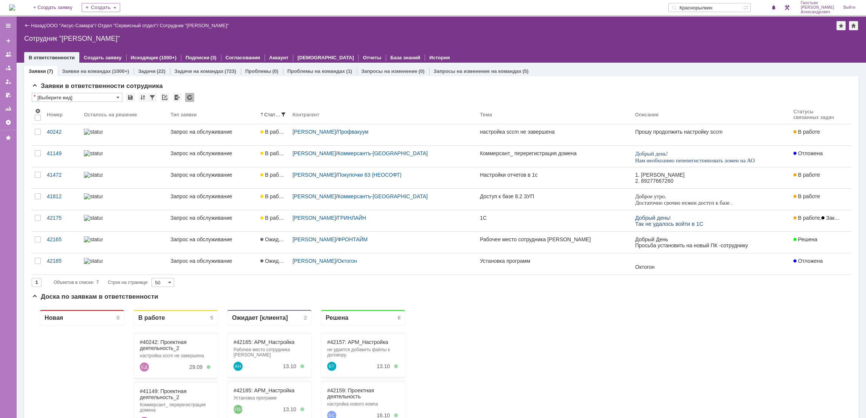
click at [15, 7] on img at bounding box center [12, 8] width 6 height 6
click at [12, 9] on img at bounding box center [12, 8] width 6 height 6
click at [15, 10] on img at bounding box center [12, 8] width 6 height 6
click at [7, 5] on div "На домашнюю + Создать заявку Создать Краснорылкин Галстьян Степан Александрович…" at bounding box center [433, 8] width 866 height 17
click at [15, 5] on img at bounding box center [12, 8] width 6 height 6
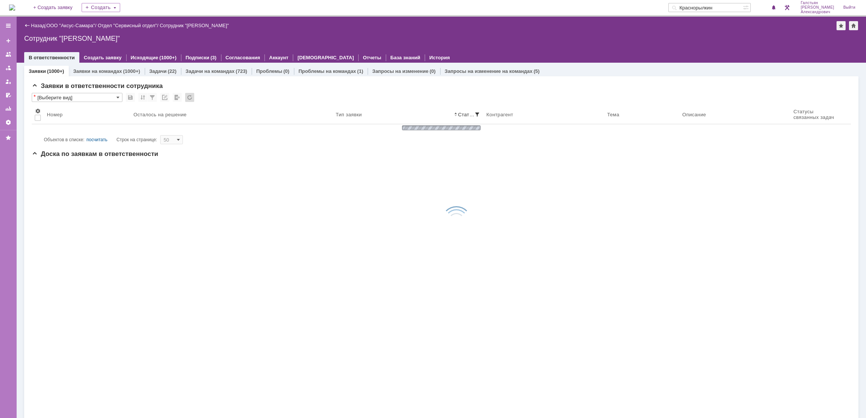
click at [15, 9] on img at bounding box center [12, 8] width 6 height 6
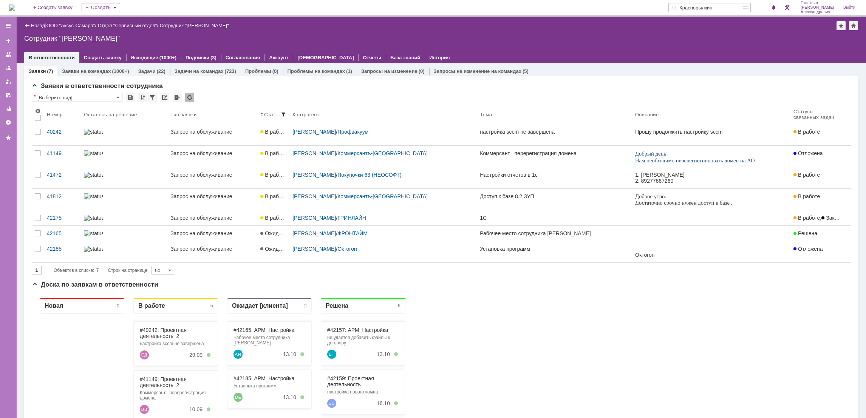
click at [15, 7] on img at bounding box center [12, 8] width 6 height 6
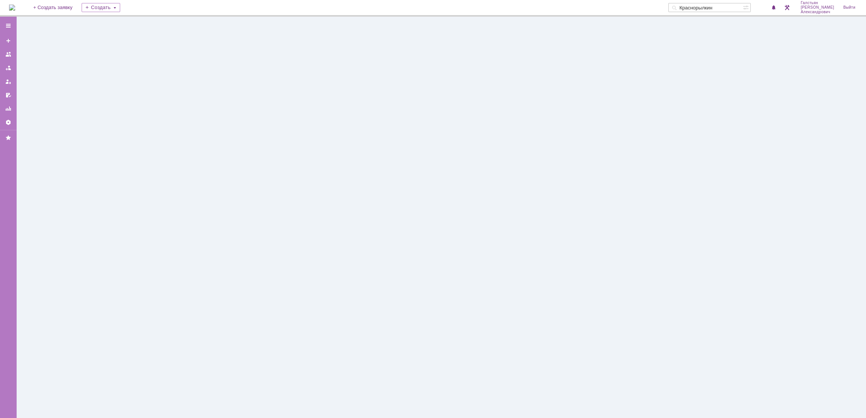
click at [15, 5] on img at bounding box center [12, 8] width 6 height 6
click at [15, 9] on img at bounding box center [12, 8] width 6 height 6
click at [15, 6] on img at bounding box center [12, 8] width 6 height 6
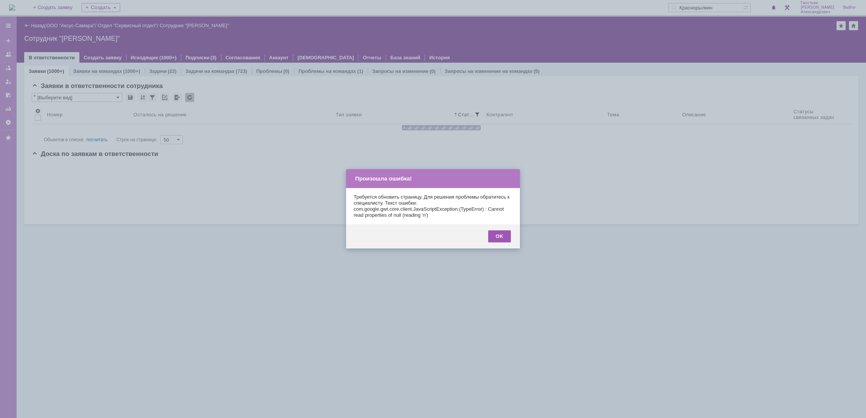
click at [500, 234] on div "OK" at bounding box center [499, 236] width 23 height 12
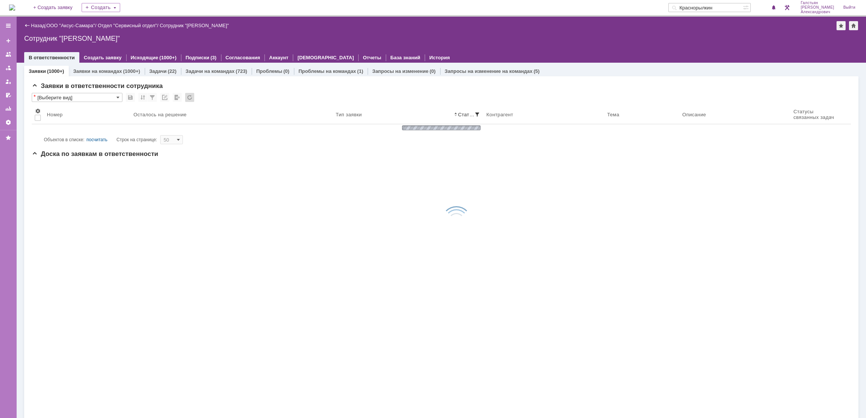
click at [14, 5] on img at bounding box center [12, 8] width 6 height 6
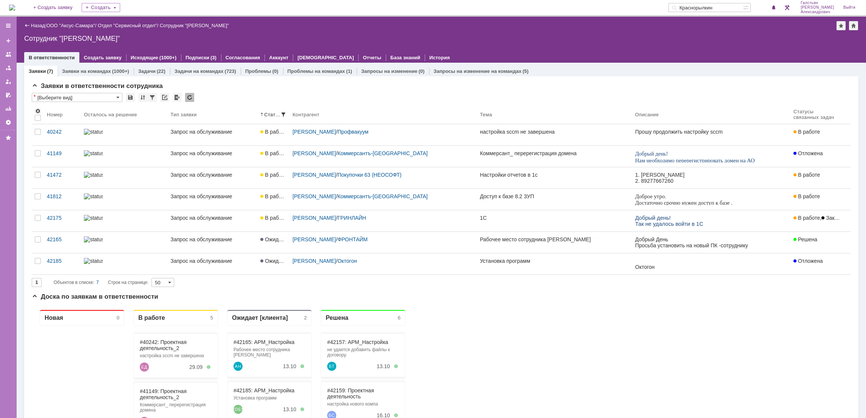
click at [11, 6] on img at bounding box center [12, 8] width 6 height 6
click at [15, 7] on img at bounding box center [12, 8] width 6 height 6
click at [15, 5] on img at bounding box center [12, 8] width 6 height 6
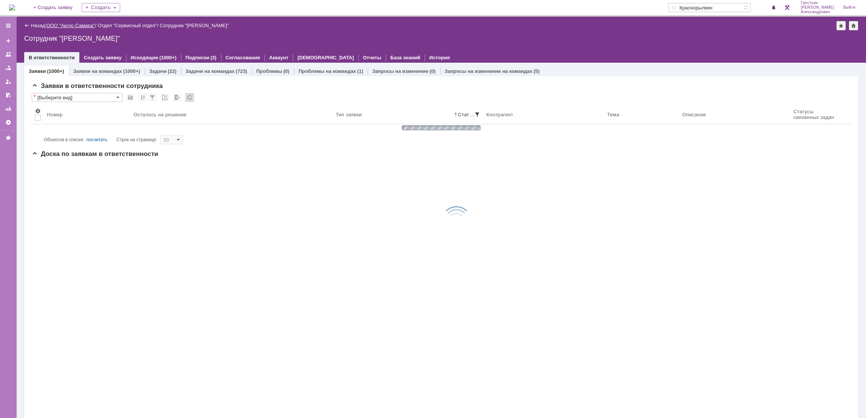
click at [63, 26] on link "ООО "Аксус-Самара"" at bounding box center [70, 26] width 49 height 6
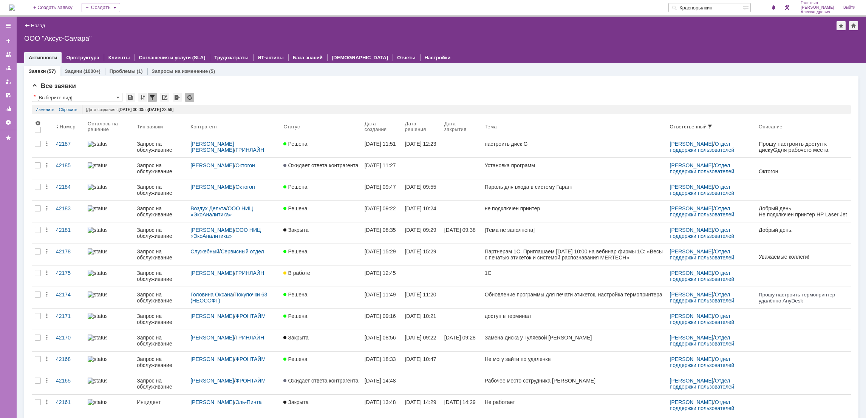
click at [15, 7] on img at bounding box center [12, 8] width 6 height 6
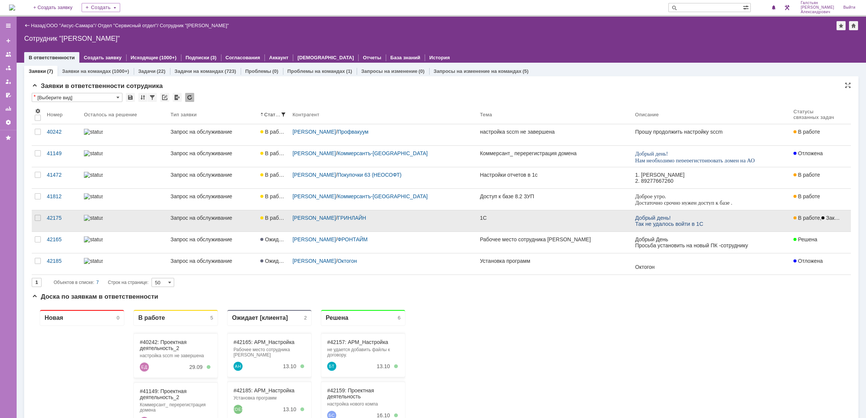
click at [554, 226] on link "1С" at bounding box center [554, 220] width 155 height 21
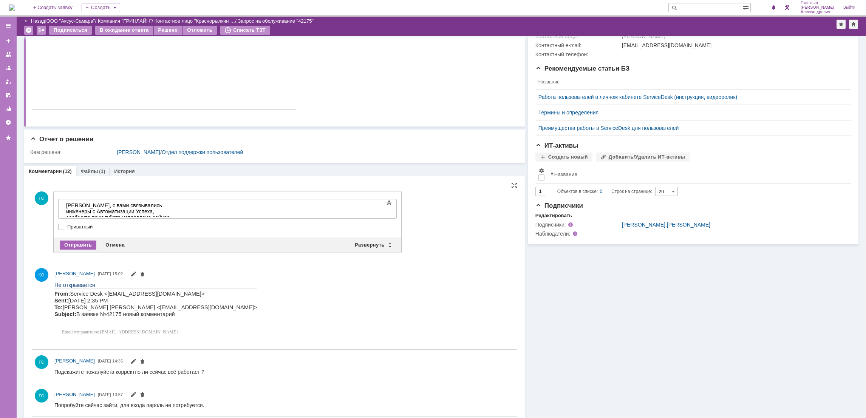
click at [90, 246] on div "Отправить" at bounding box center [78, 245] width 37 height 9
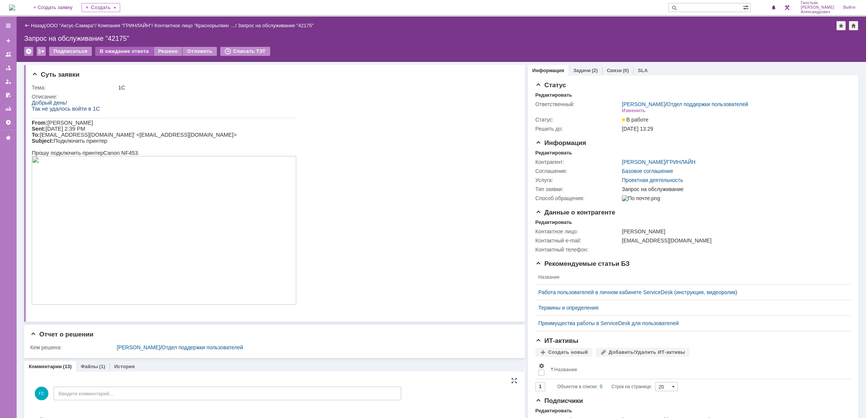
click at [122, 51] on div "В ожидание ответа" at bounding box center [124, 51] width 58 height 9
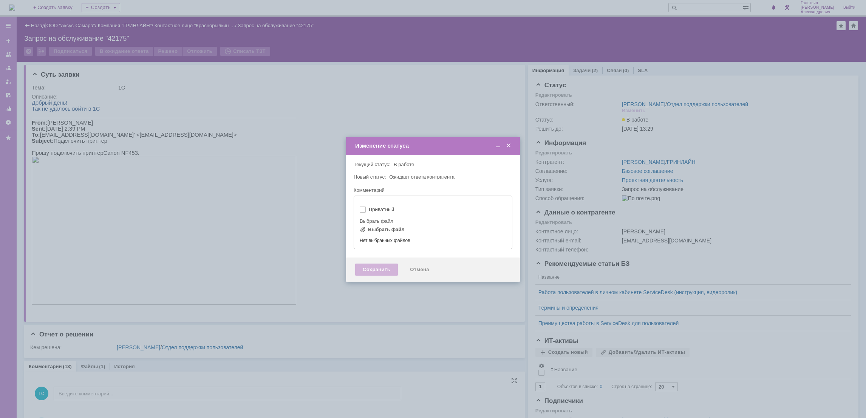
type input "[не указано]"
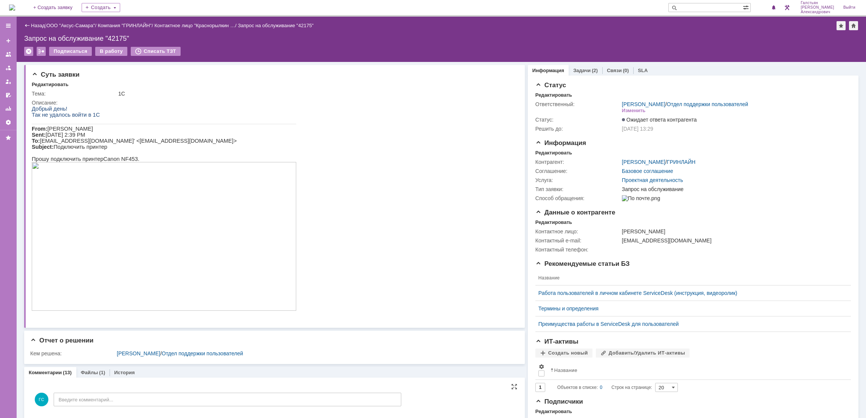
click at [15, 7] on img at bounding box center [12, 8] width 6 height 6
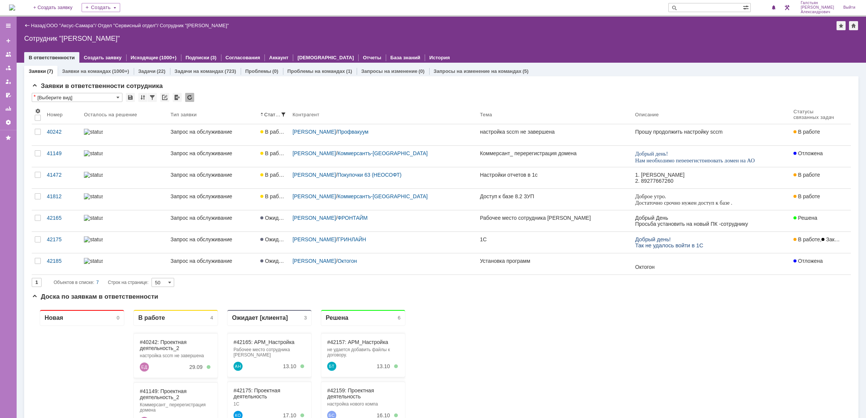
click at [12, 5] on img at bounding box center [12, 8] width 6 height 6
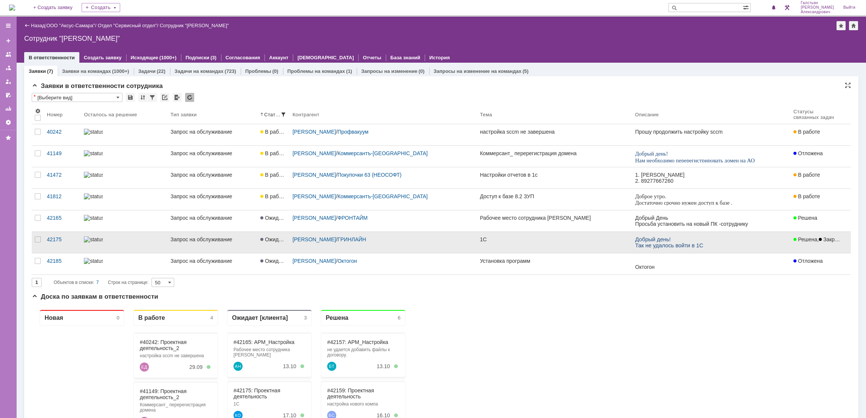
click at [557, 247] on link "1С" at bounding box center [554, 242] width 155 height 21
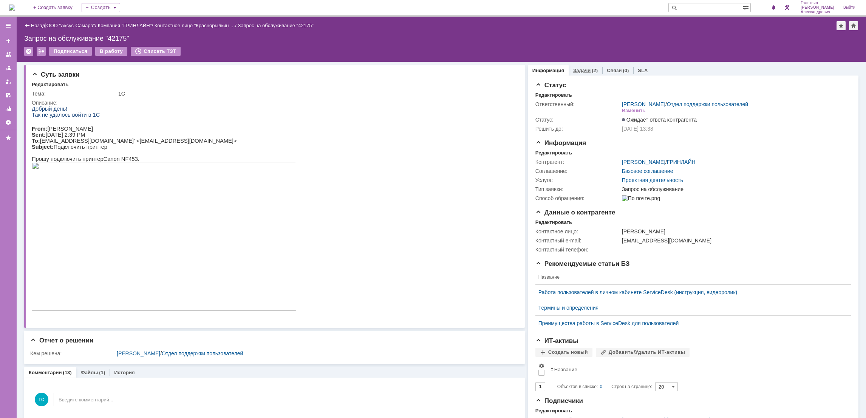
click at [575, 69] on link "Задачи" at bounding box center [581, 71] width 17 height 6
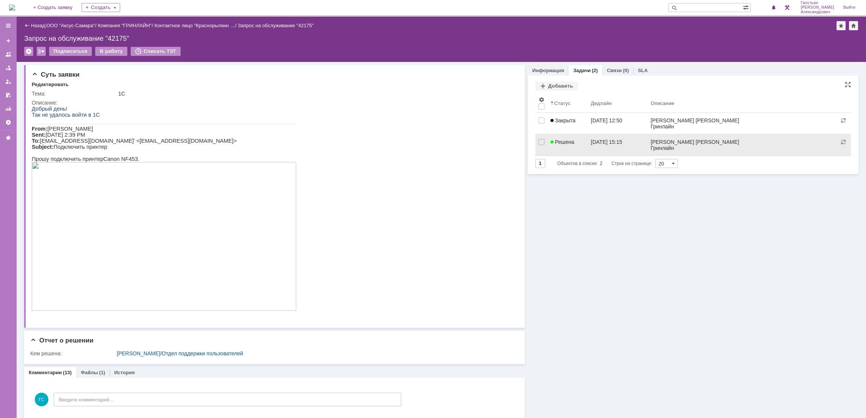
click at [612, 146] on link "[DATE] 15:15" at bounding box center [618, 145] width 60 height 21
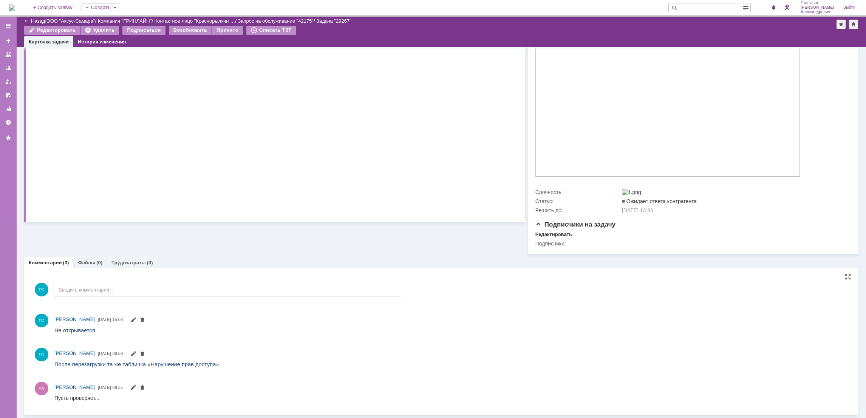
scroll to position [173, 0]
click at [15, 5] on img at bounding box center [12, 8] width 6 height 6
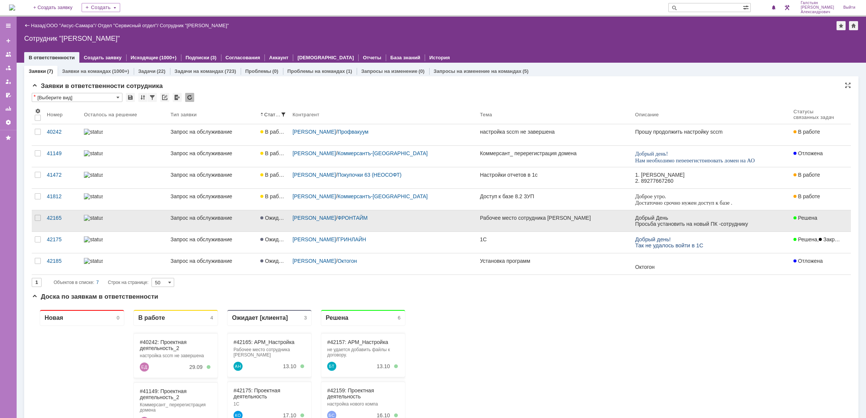
click at [298, 224] on div "[PERSON_NAME] / ФРОНТАЙМ" at bounding box center [382, 220] width 187 height 21
click at [524, 223] on link "Рабочее место сотрудника [PERSON_NAME]" at bounding box center [554, 220] width 155 height 21
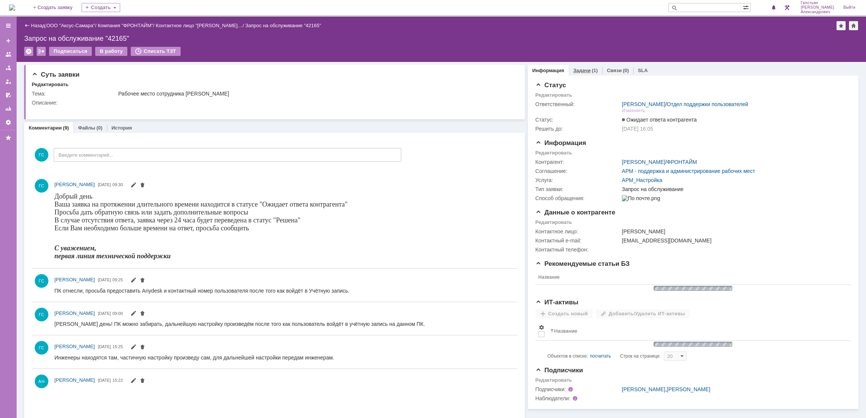
click at [581, 70] on link "Задачи" at bounding box center [581, 71] width 17 height 6
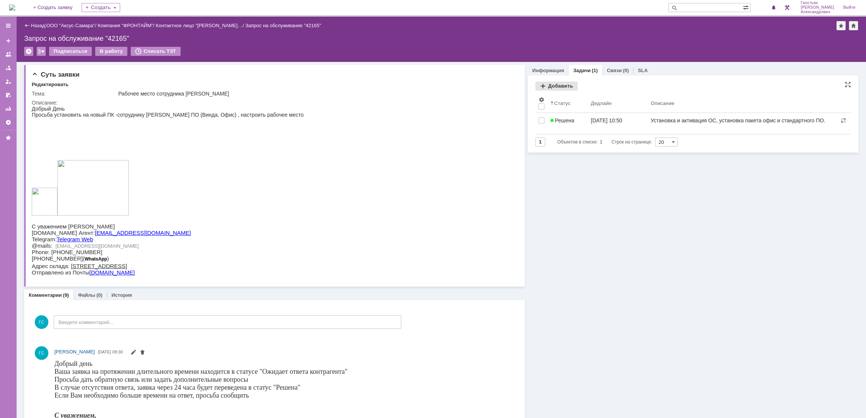
click at [545, 87] on div "Добавить" at bounding box center [556, 86] width 42 height 9
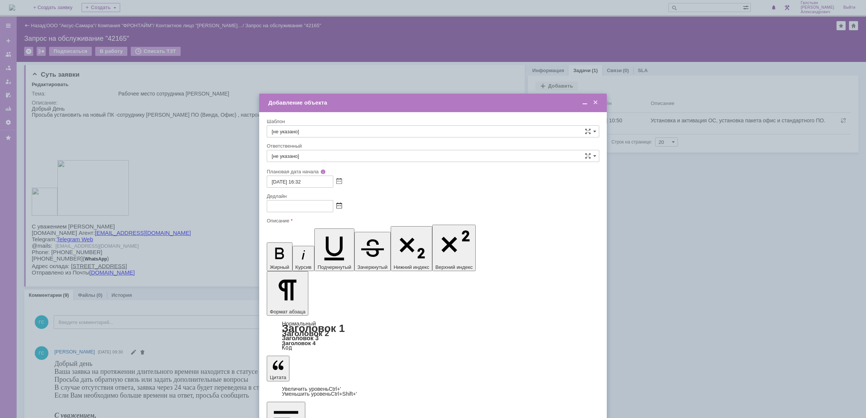
click at [339, 204] on span at bounding box center [339, 206] width 6 height 6
click at [289, 251] on div "14" at bounding box center [292, 250] width 8 height 6
type input "[DATE] 16:32"
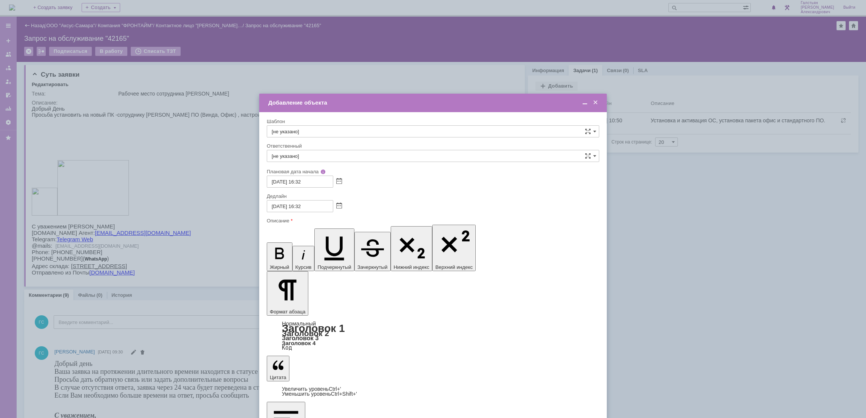
click at [326, 148] on div "Ответственный" at bounding box center [433, 146] width 332 height 7
click at [324, 155] on input "[не указано]" at bounding box center [433, 156] width 332 height 12
click at [348, 236] on span "[PERSON_NAME]" at bounding box center [433, 236] width 323 height 6
type input "[PERSON_NAME]"
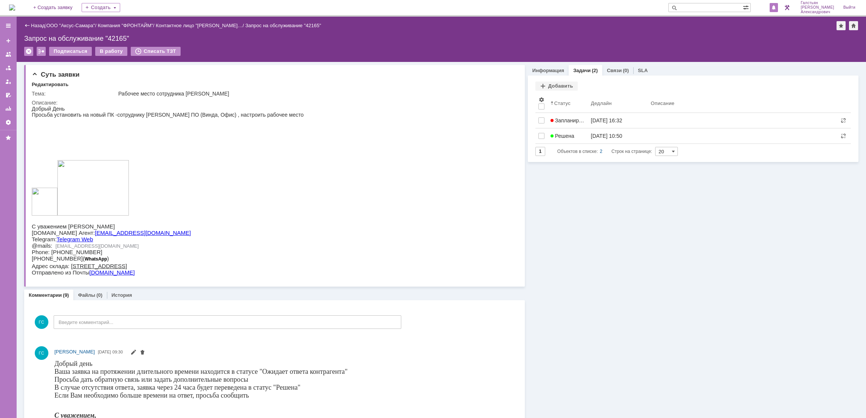
click at [776, 8] on span at bounding box center [773, 8] width 5 height 6
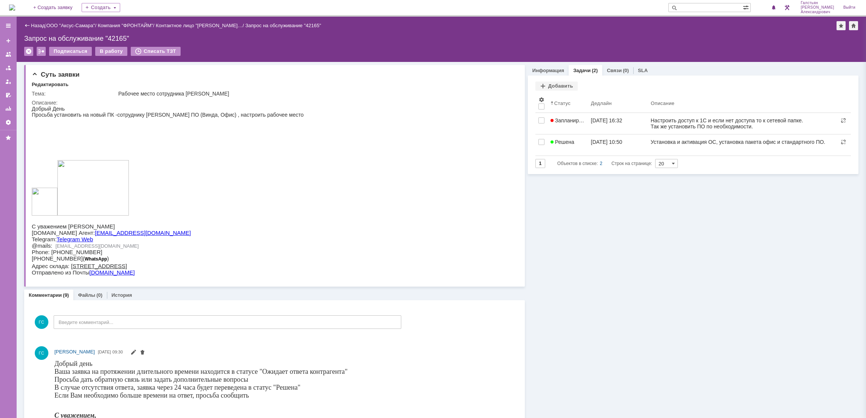
click at [15, 5] on img at bounding box center [12, 8] width 6 height 6
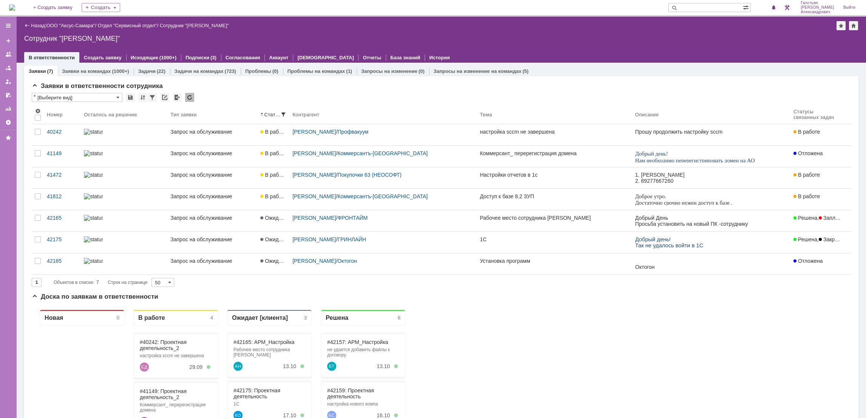
click at [15, 6] on img at bounding box center [12, 8] width 6 height 6
click at [10, 5] on img at bounding box center [12, 8] width 6 height 6
click at [117, 6] on td "Создать" at bounding box center [101, 7] width 48 height 15
click at [566, 32] on div "Назад | ООО "Аксус-Самара" / Отдел "Сервисный отдел" / Сотрудник "[PERSON_NAME]…" at bounding box center [441, 40] width 849 height 46
click at [7, 5] on div "На домашнюю + Создать заявку Создать [PERSON_NAME]" at bounding box center [433, 8] width 866 height 17
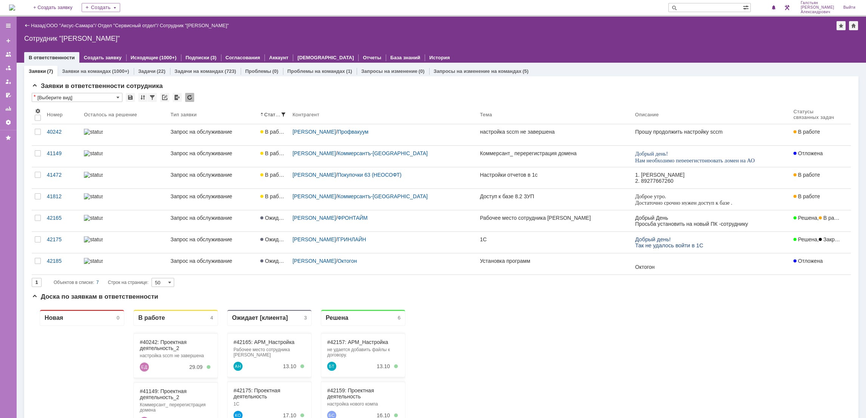
click at [15, 6] on img at bounding box center [12, 8] width 6 height 6
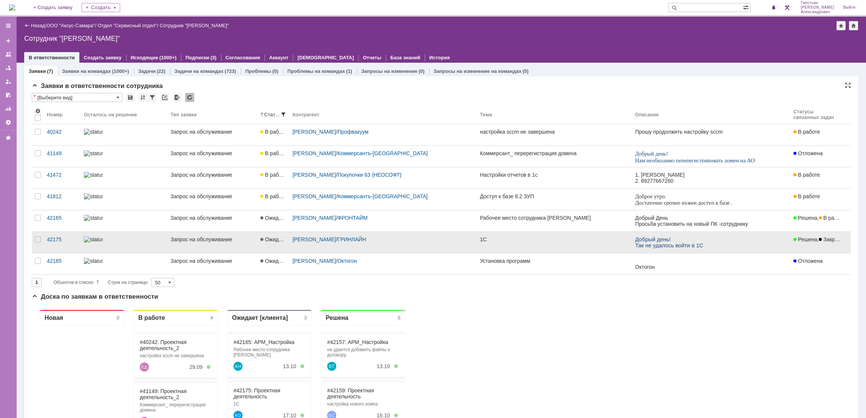
click at [566, 242] on div "1С" at bounding box center [554, 240] width 149 height 6
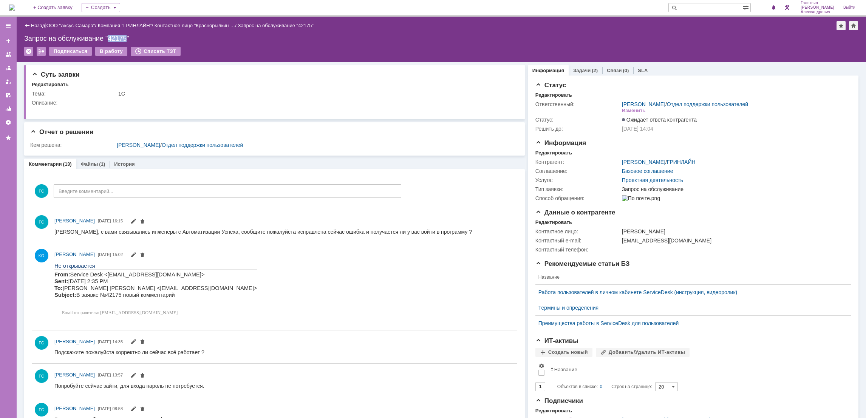
drag, startPoint x: 127, startPoint y: 37, endPoint x: 109, endPoint y: 38, distance: 18.2
click at [109, 38] on div "Запрос на обслуживание "42175"" at bounding box center [441, 39] width 834 height 8
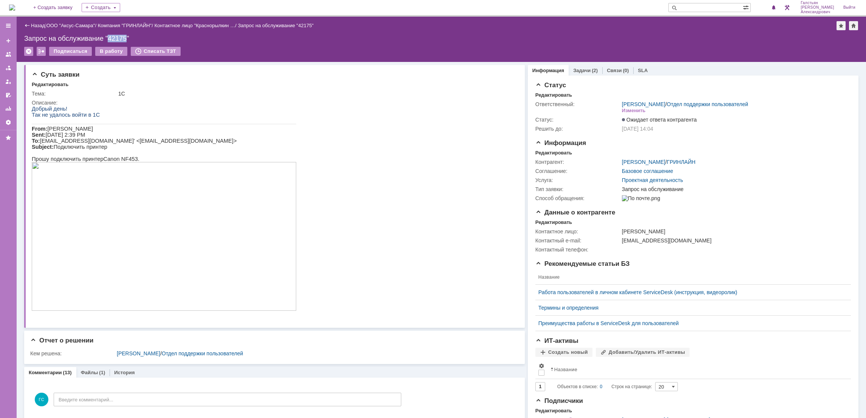
copy div "42175"
